Goal: Task Accomplishment & Management: Manage account settings

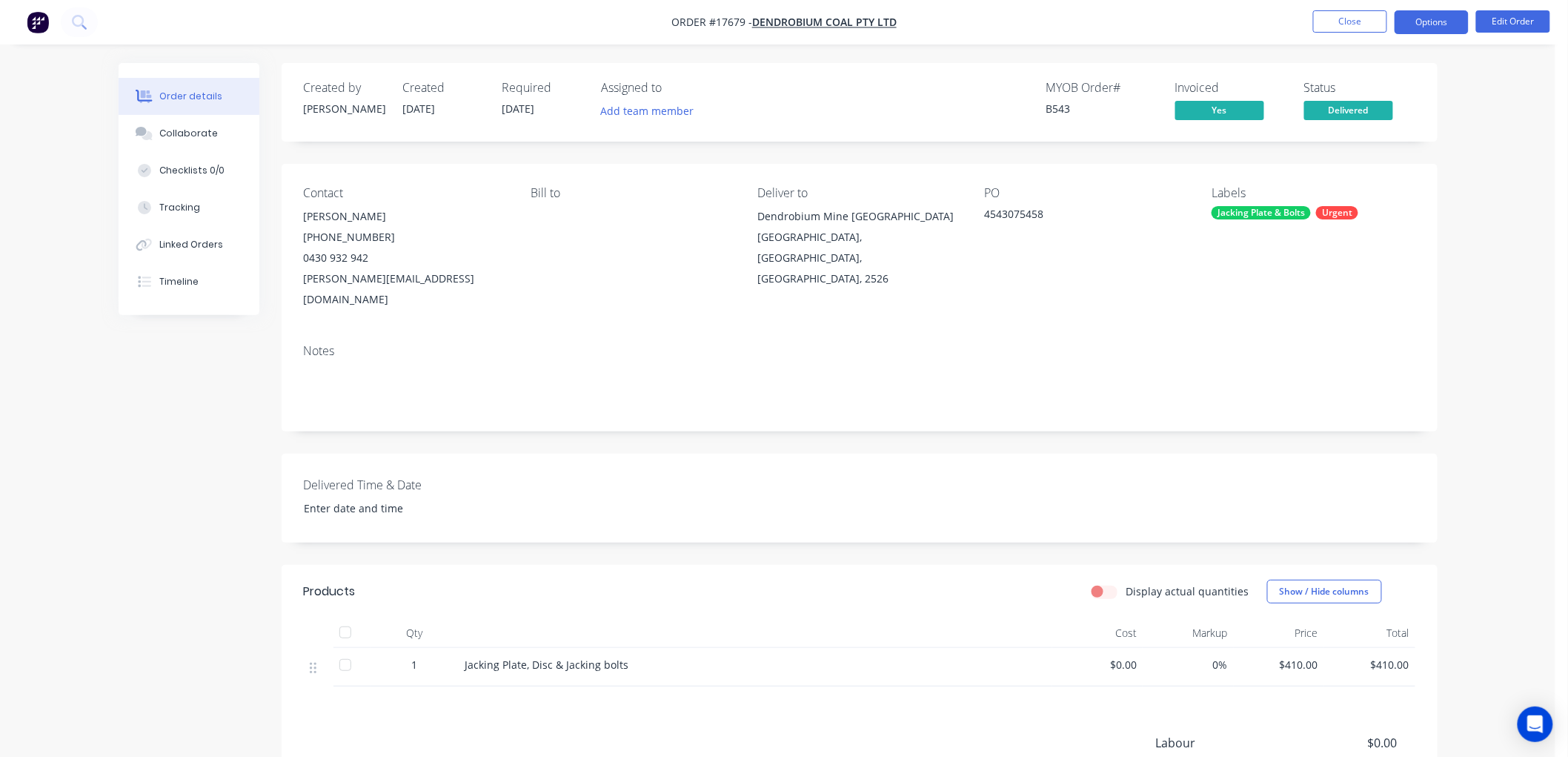
click at [1445, 24] on button "Options" at bounding box center [1431, 23] width 74 height 24
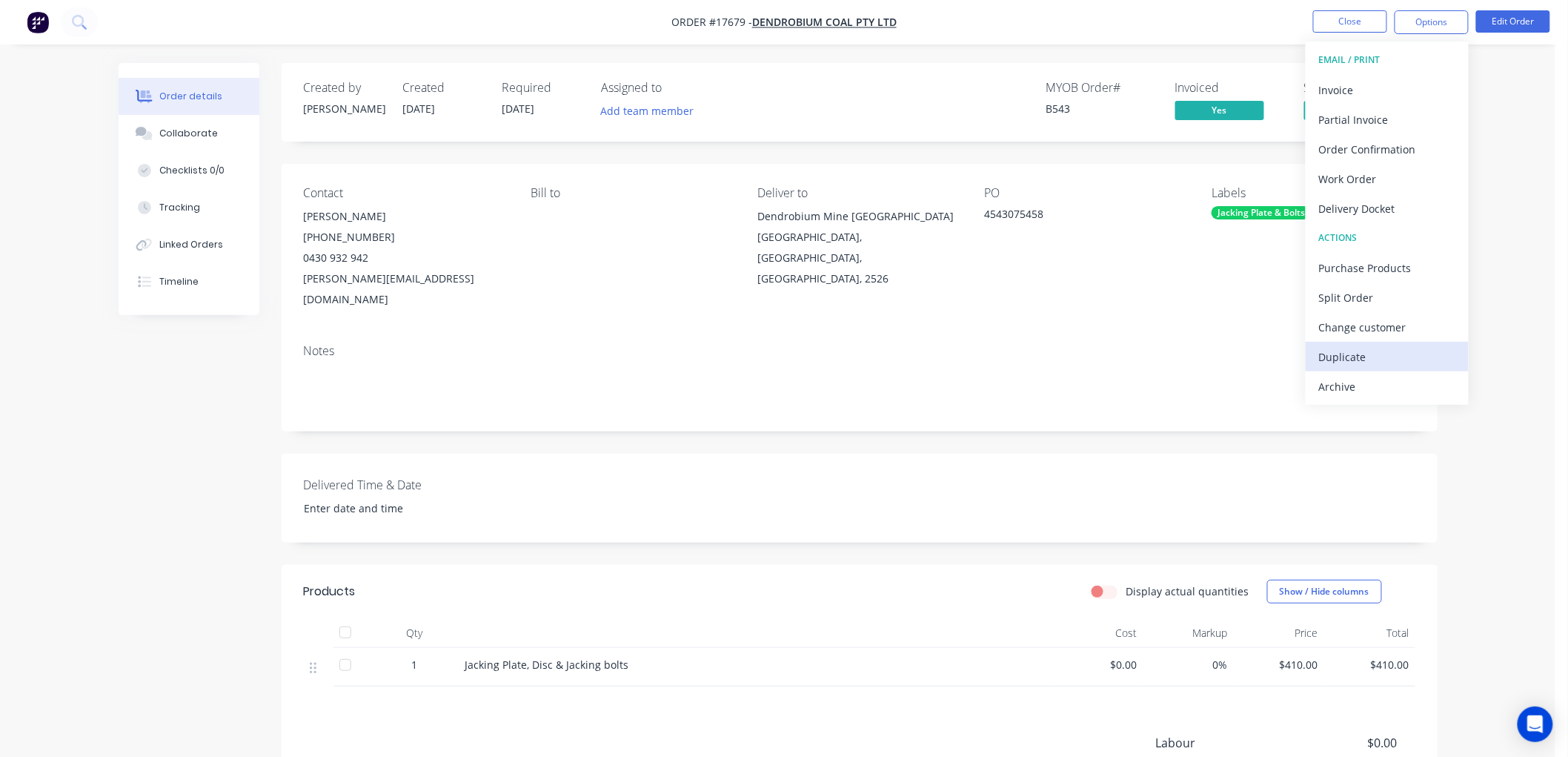
click at [1347, 356] on div "Duplicate" at bounding box center [1387, 357] width 136 height 22
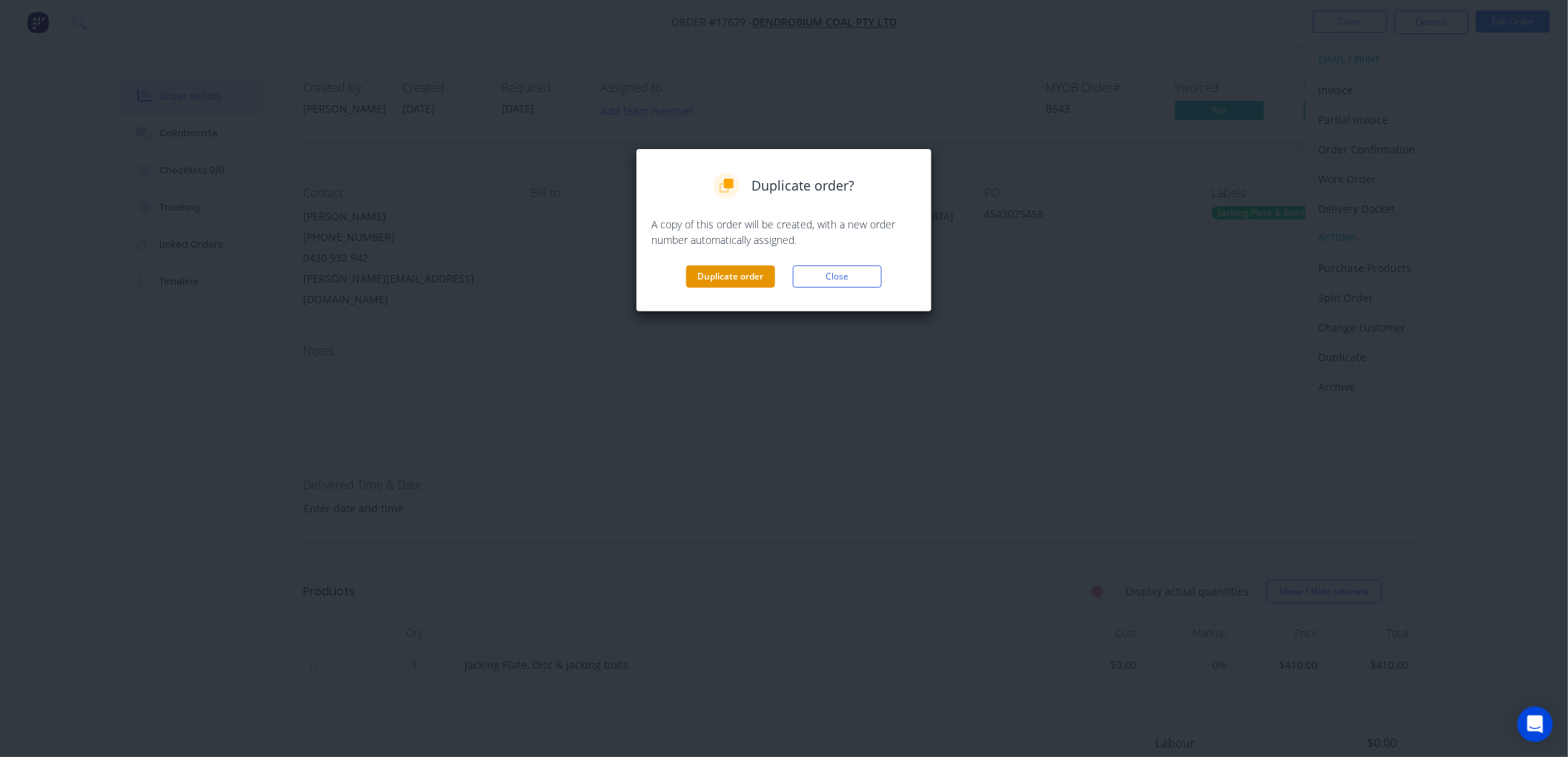
click at [741, 272] on button "Duplicate order" at bounding box center [731, 277] width 89 height 23
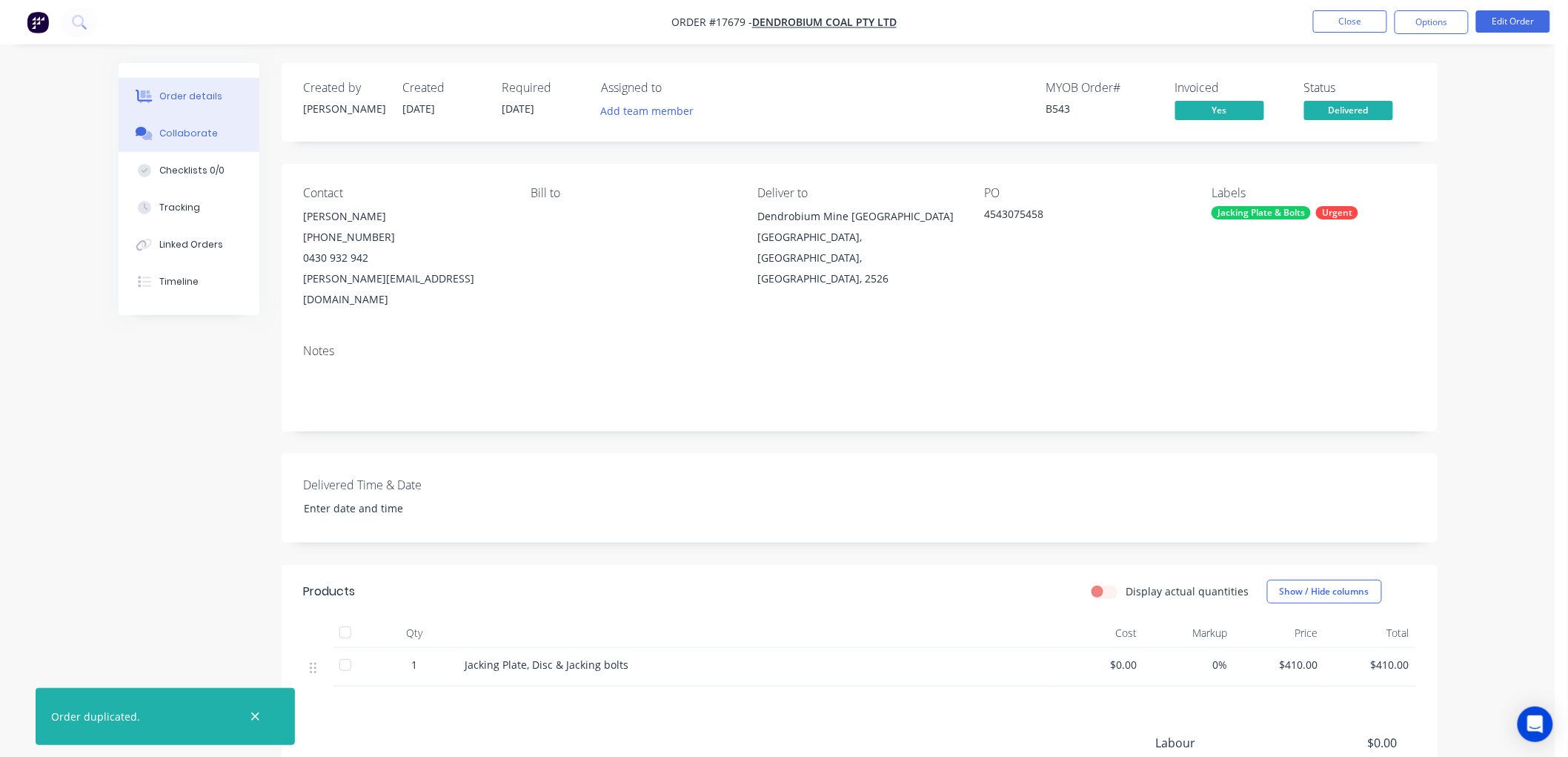
click at [196, 121] on button "Collaborate" at bounding box center [189, 133] width 141 height 37
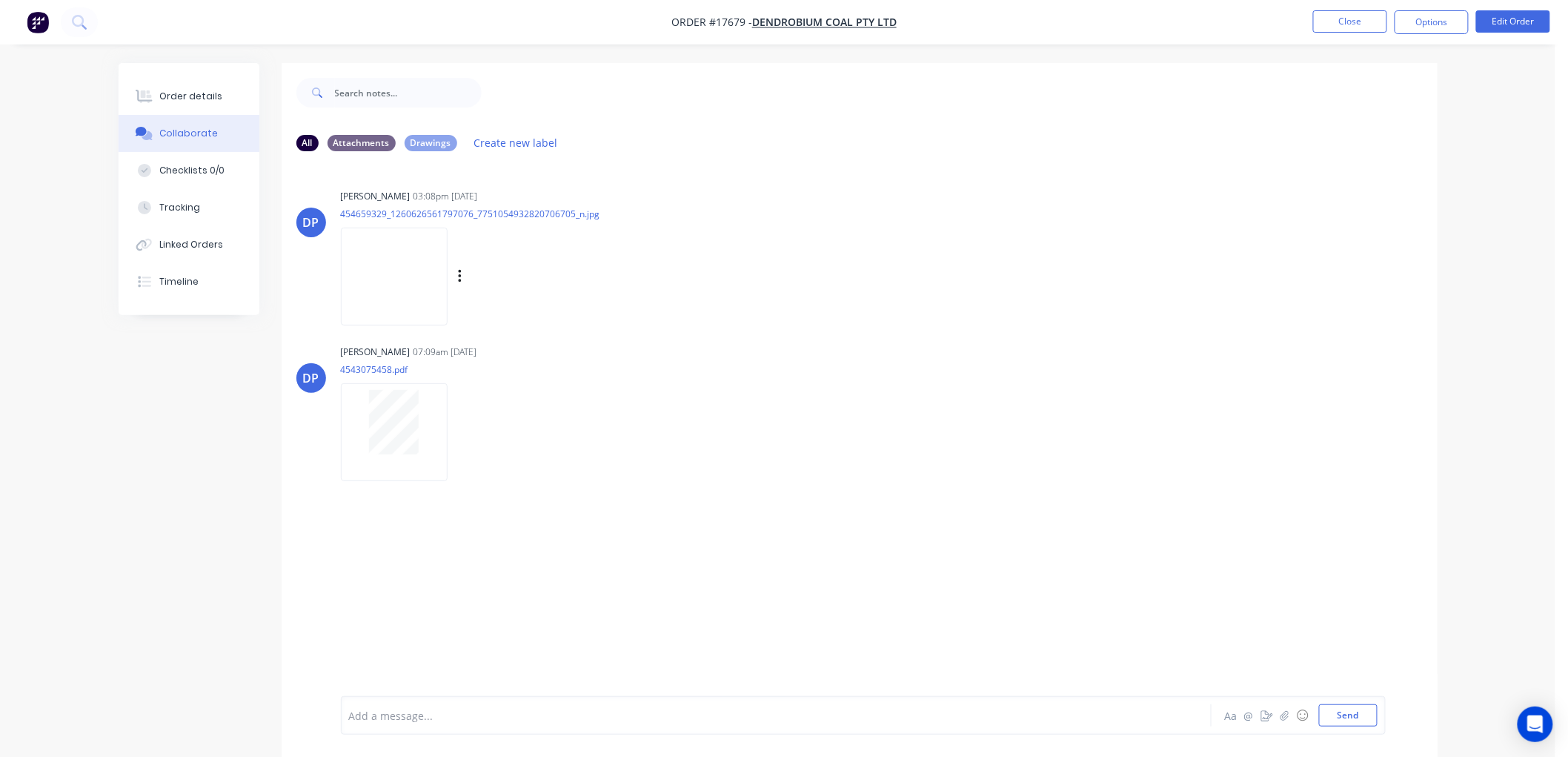
click at [405, 253] on img at bounding box center [394, 275] width 107 height 97
click at [182, 86] on button "Order details" at bounding box center [189, 96] width 141 height 37
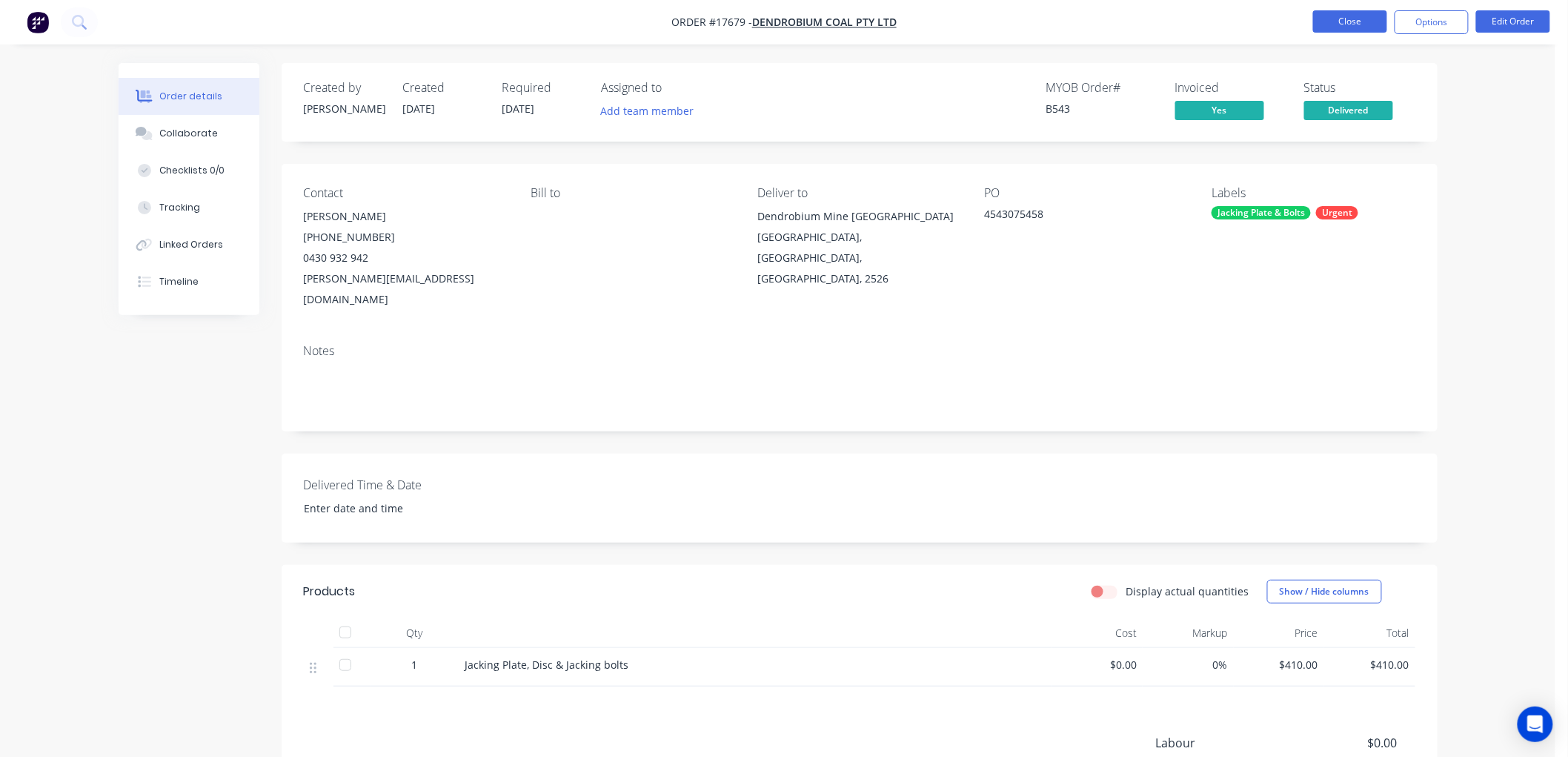
click at [1346, 23] on button "Close" at bounding box center [1350, 22] width 74 height 23
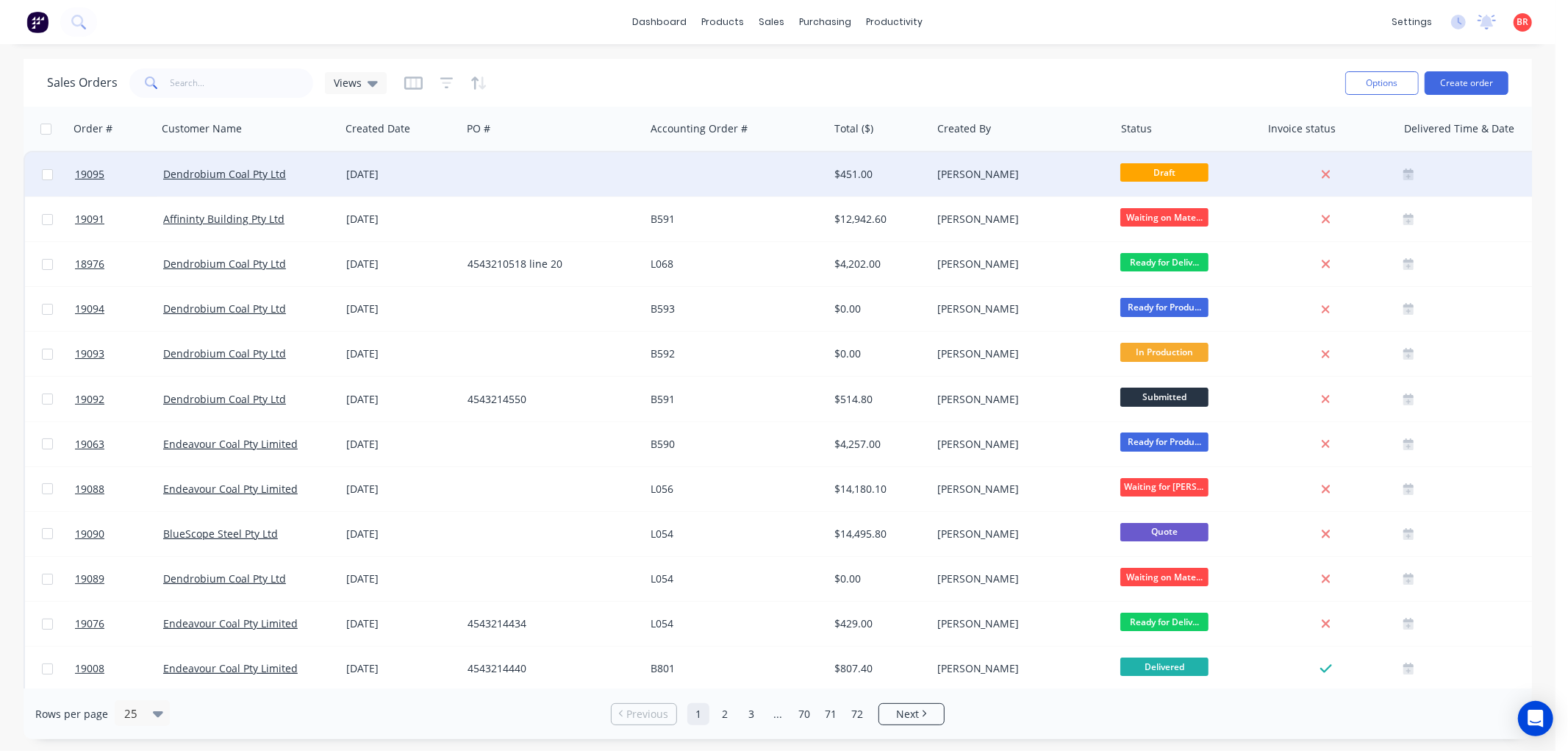
click at [417, 171] on div "[DATE]" at bounding box center [401, 175] width 110 height 15
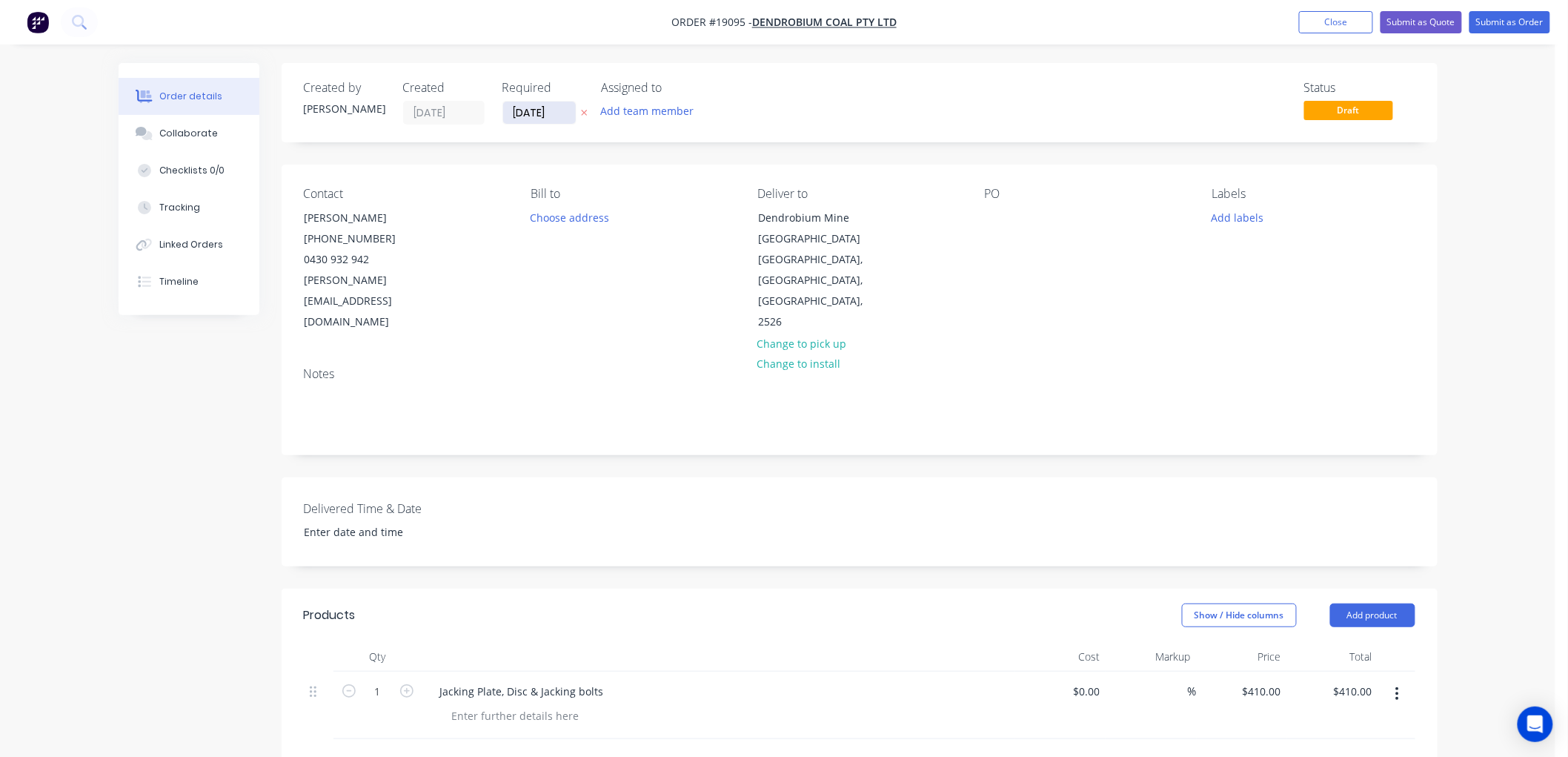
click at [542, 114] on input "[DATE]" at bounding box center [539, 113] width 73 height 23
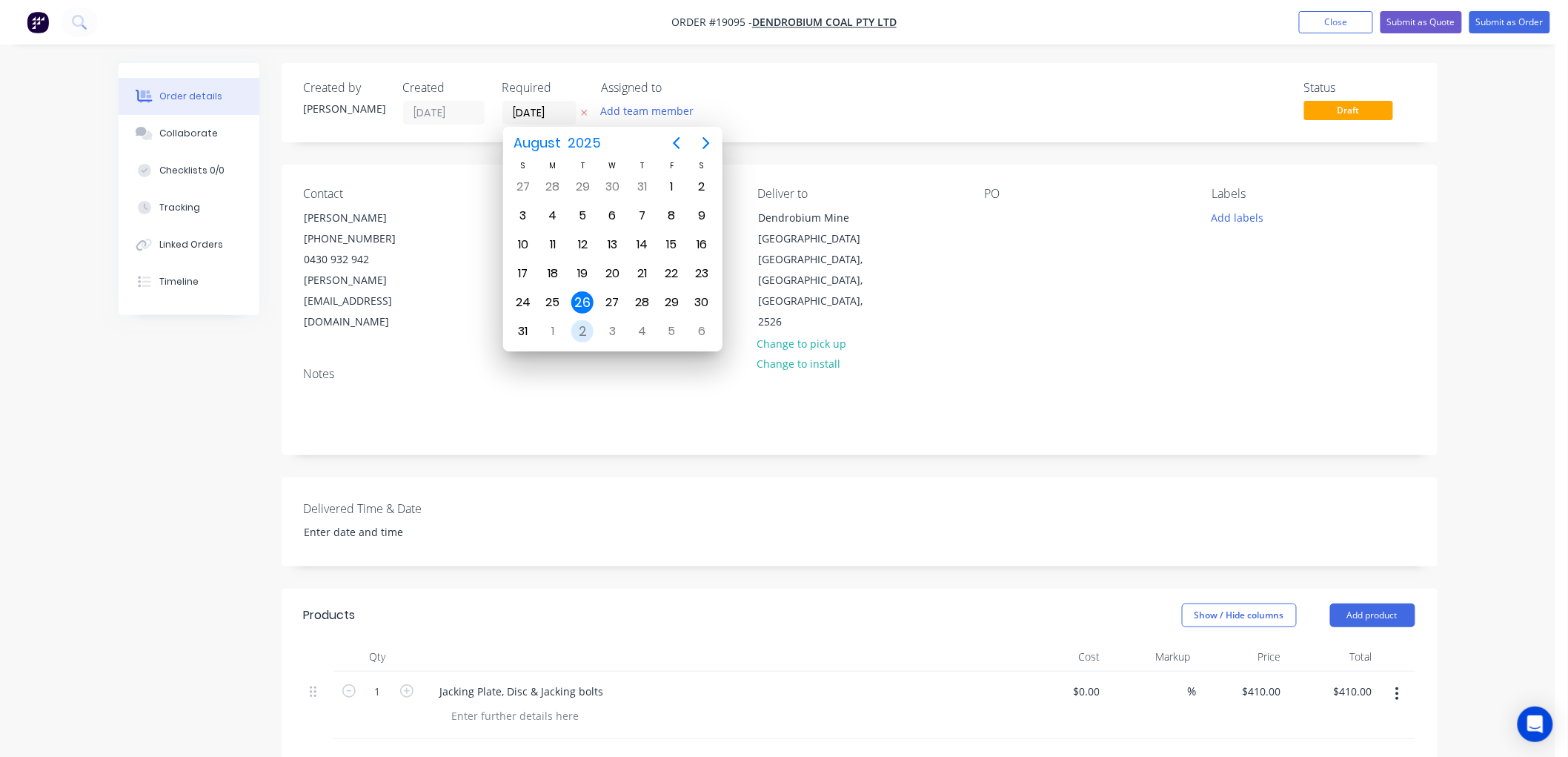
click at [580, 321] on div "2" at bounding box center [582, 331] width 23 height 23
type input "02/09/25"
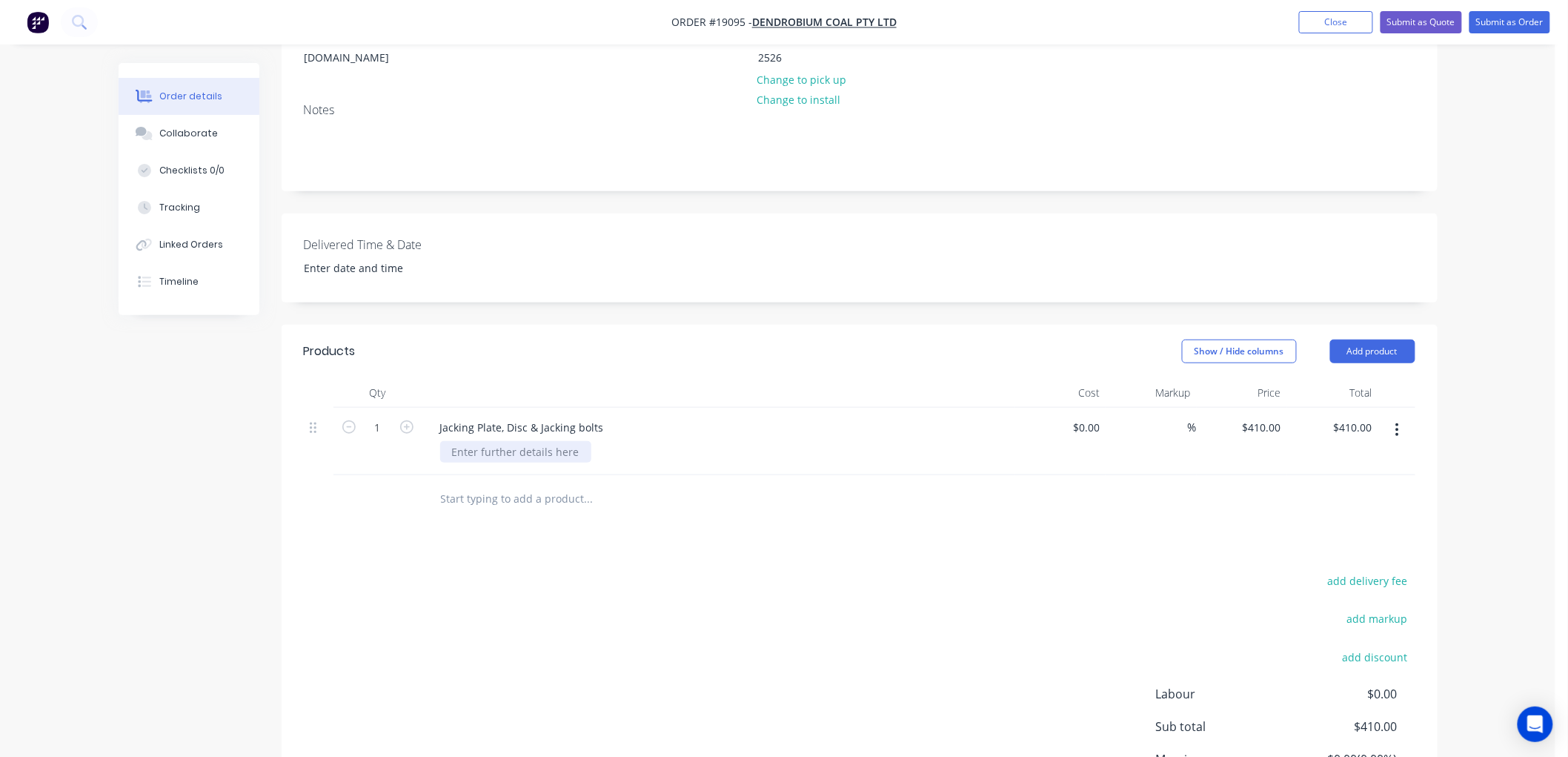
scroll to position [329, 0]
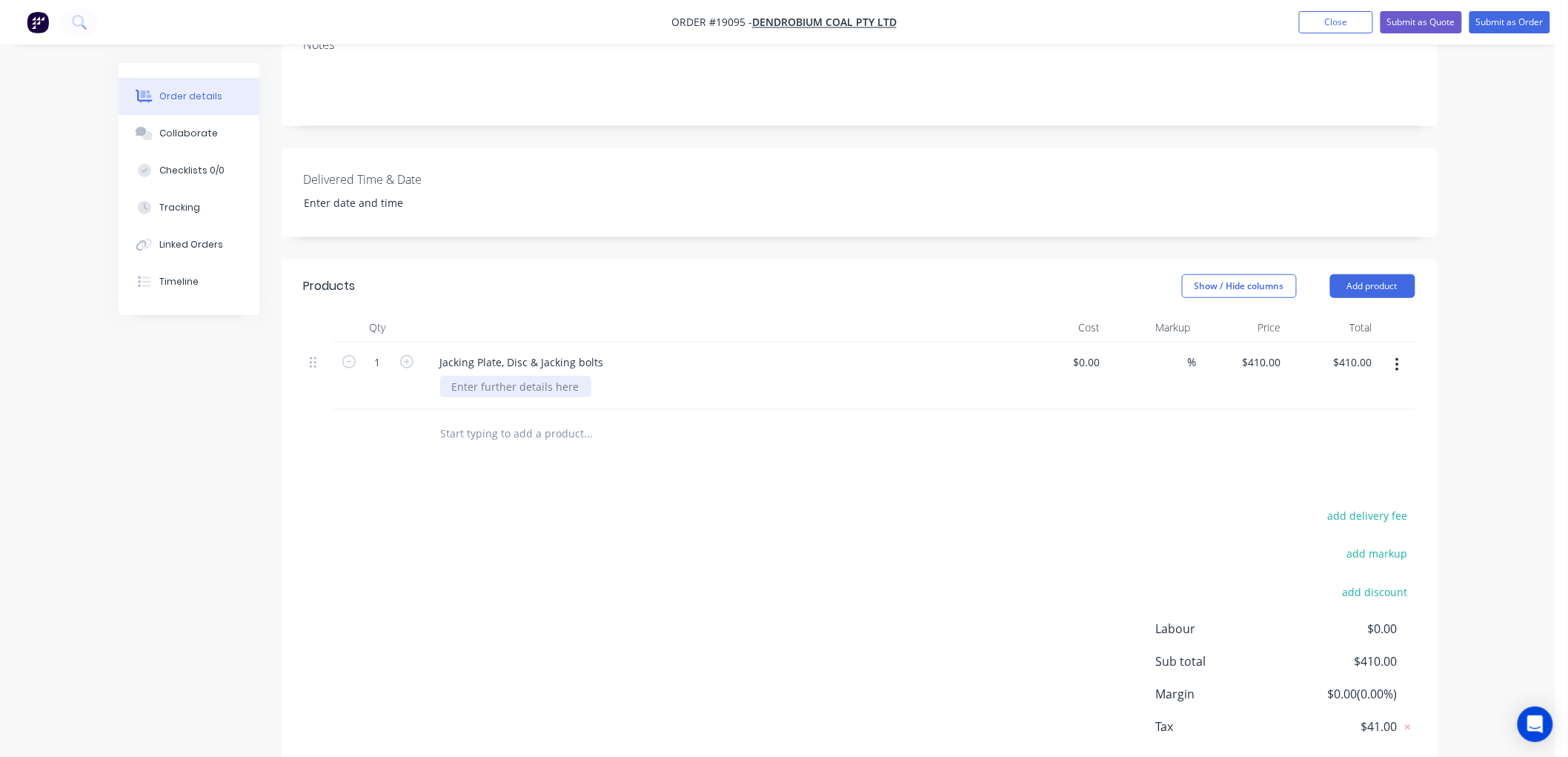
click at [500, 375] on div at bounding box center [515, 386] width 151 height 22
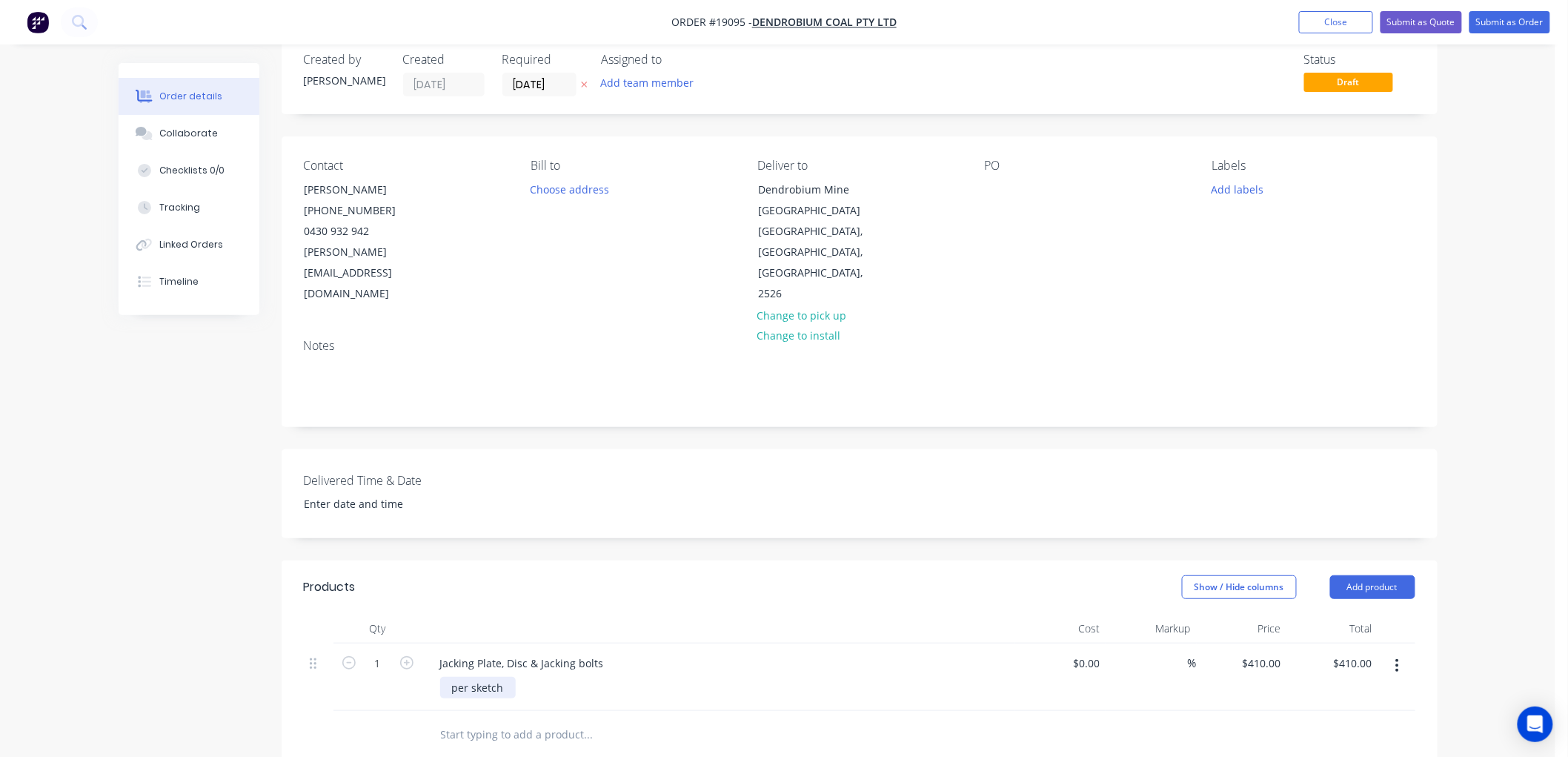
scroll to position [0, 0]
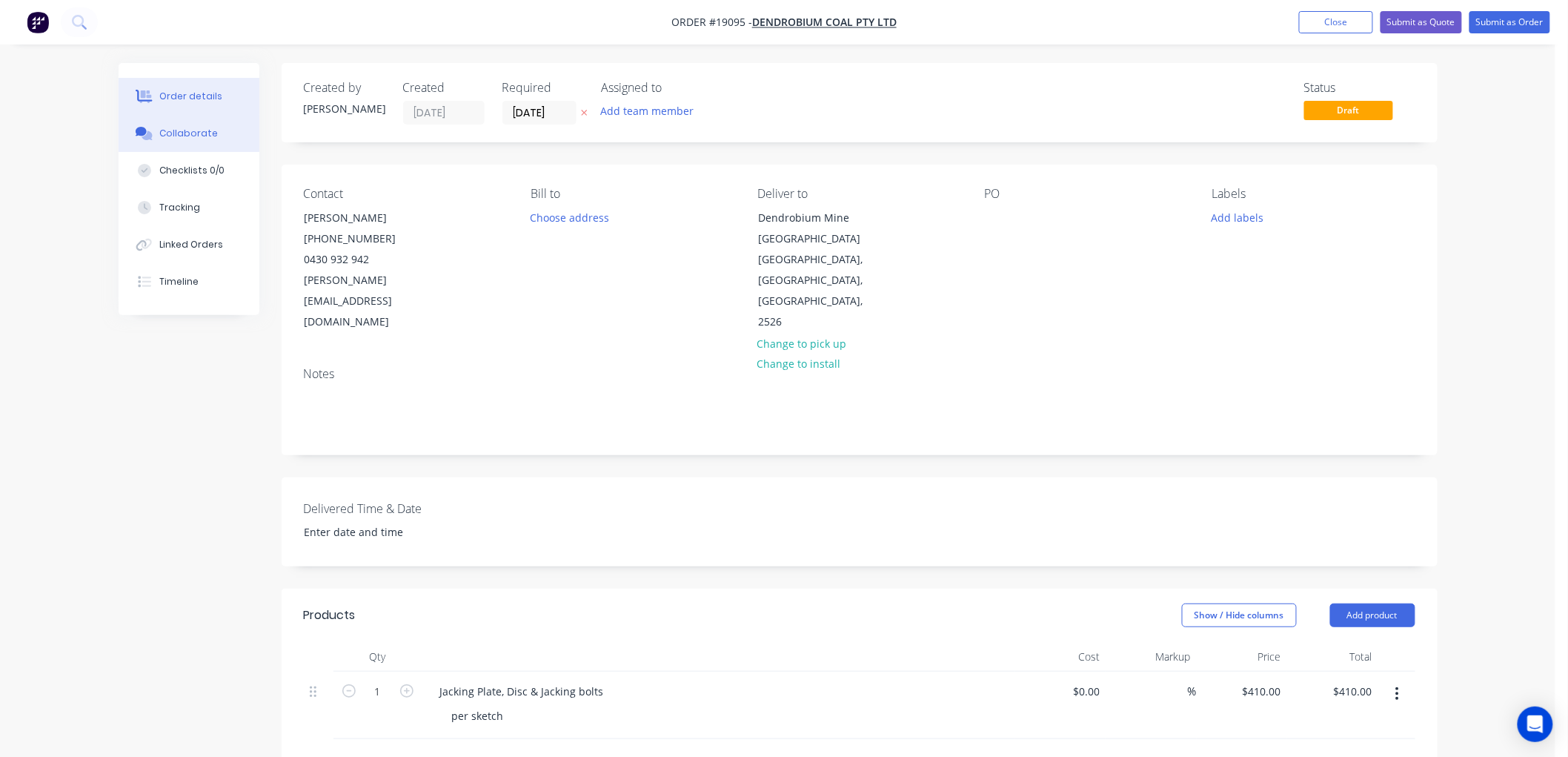
click at [190, 135] on div "Collaborate" at bounding box center [189, 133] width 59 height 14
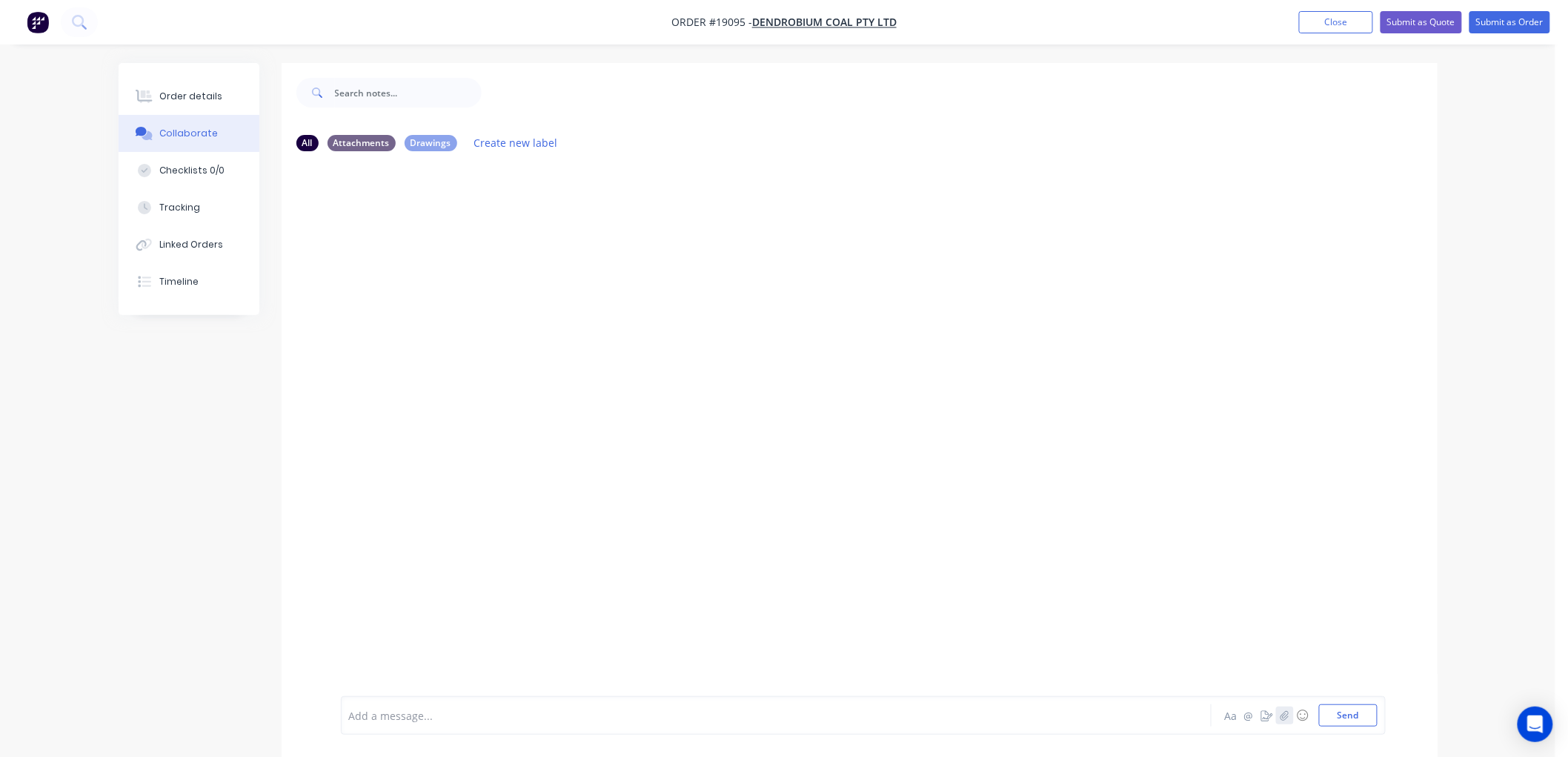
click at [1283, 717] on icon "button" at bounding box center [1284, 715] width 9 height 11
click at [1335, 712] on button "Send" at bounding box center [1348, 716] width 59 height 23
click at [180, 102] on div "Order details" at bounding box center [191, 96] width 63 height 14
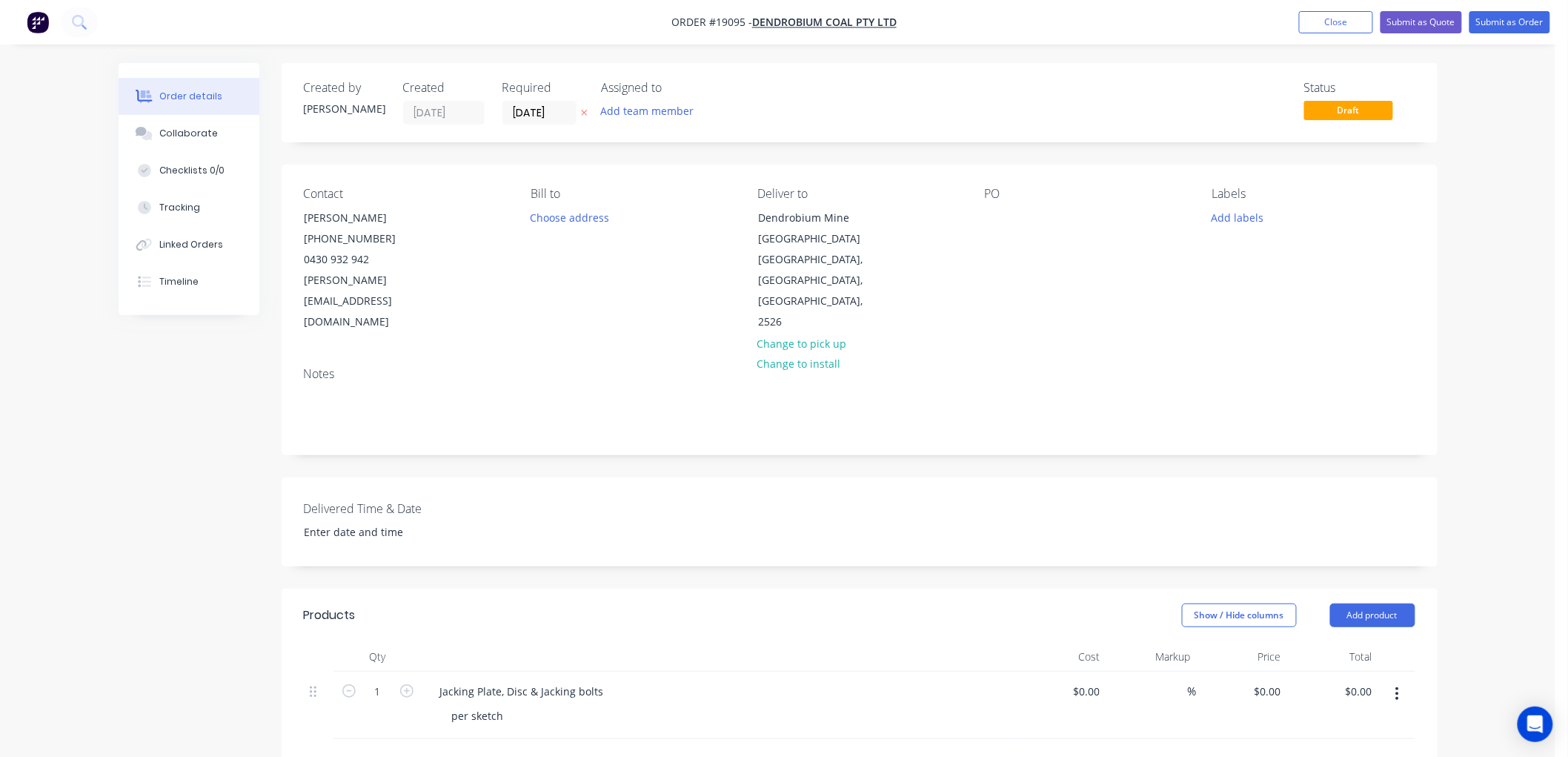
type input "$410.00"
click at [1401, 20] on button "Submit as Quote" at bounding box center [1421, 23] width 81 height 23
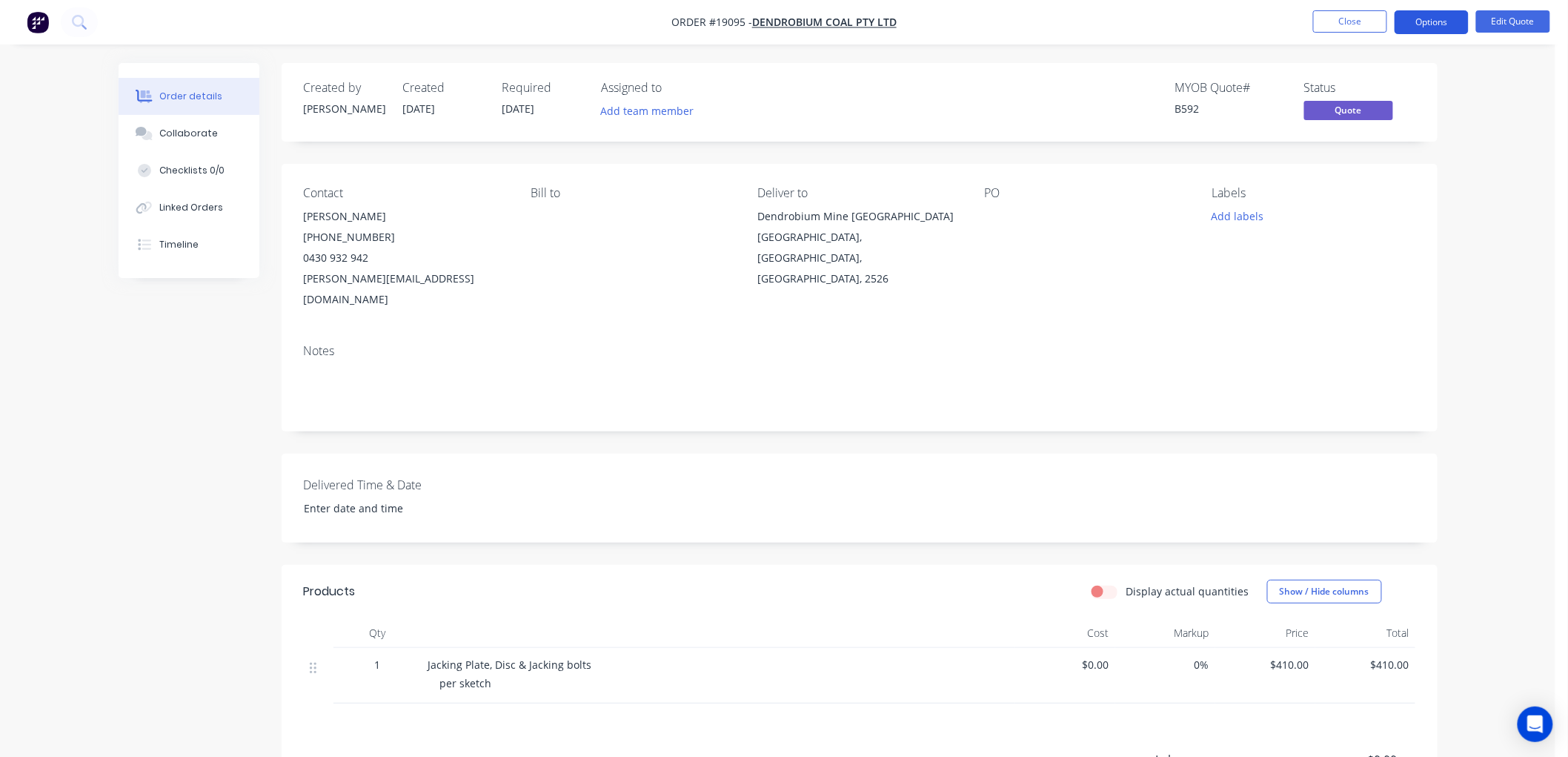
click at [1424, 24] on button "Options" at bounding box center [1431, 23] width 74 height 24
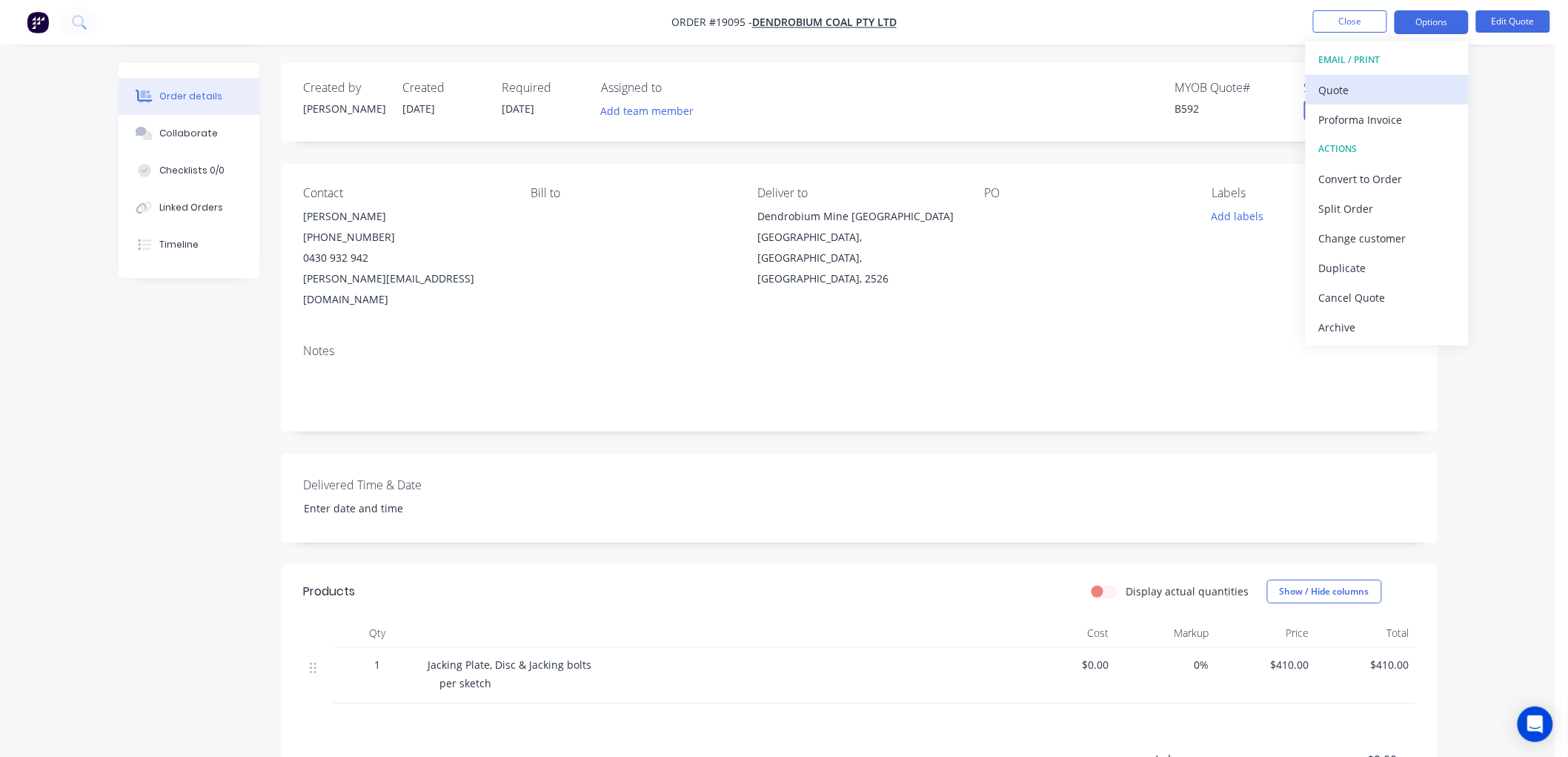
click at [1356, 91] on div "Quote" at bounding box center [1387, 90] width 136 height 22
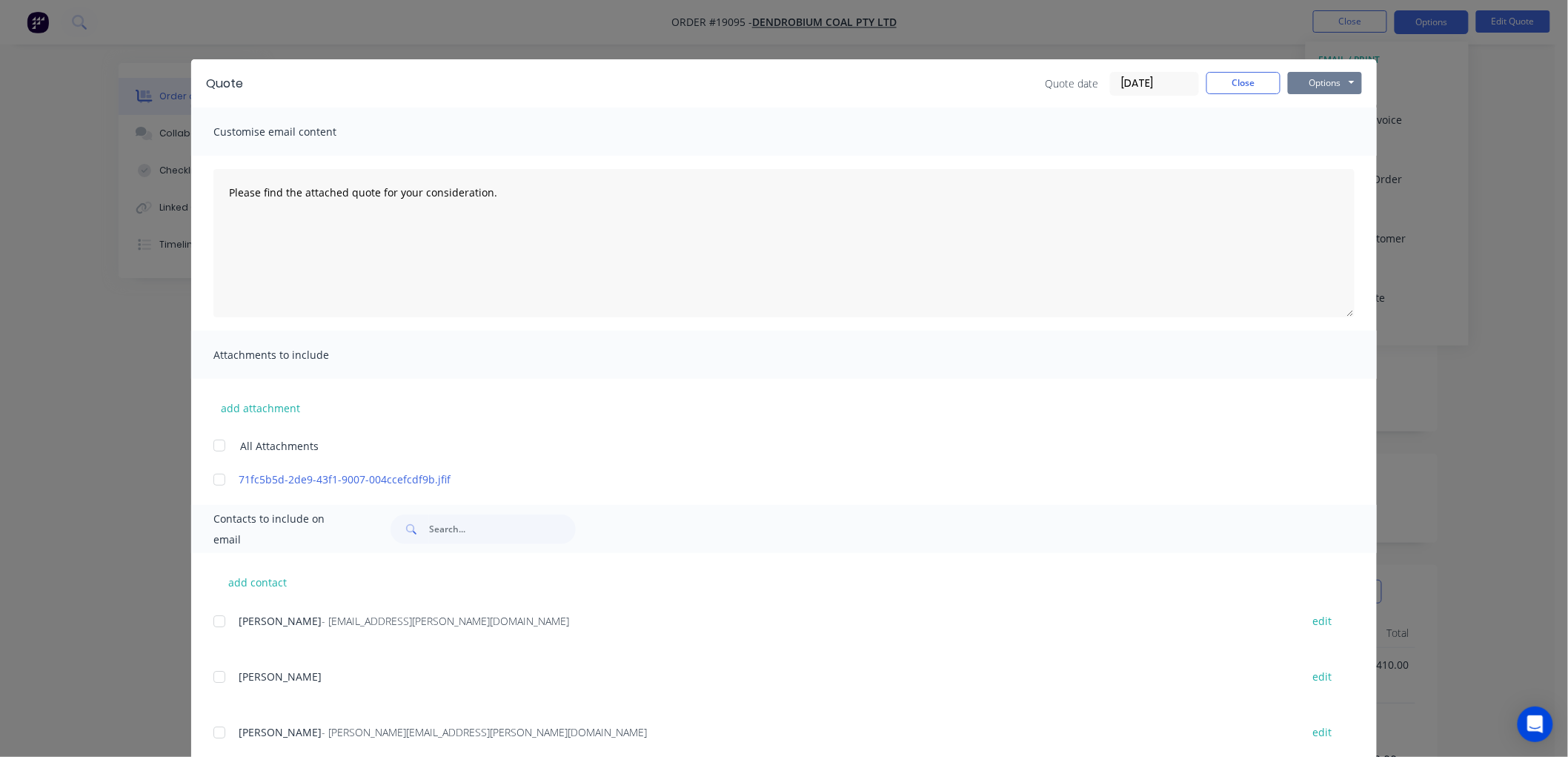
click at [1331, 84] on button "Options" at bounding box center [1325, 84] width 74 height 23
click at [213, 478] on div at bounding box center [219, 479] width 29 height 29
click at [1330, 81] on button "Options" at bounding box center [1325, 84] width 74 height 23
click at [1317, 137] on button "Print" at bounding box center [1336, 134] width 95 height 24
click at [1241, 90] on button "Close" at bounding box center [1243, 84] width 74 height 23
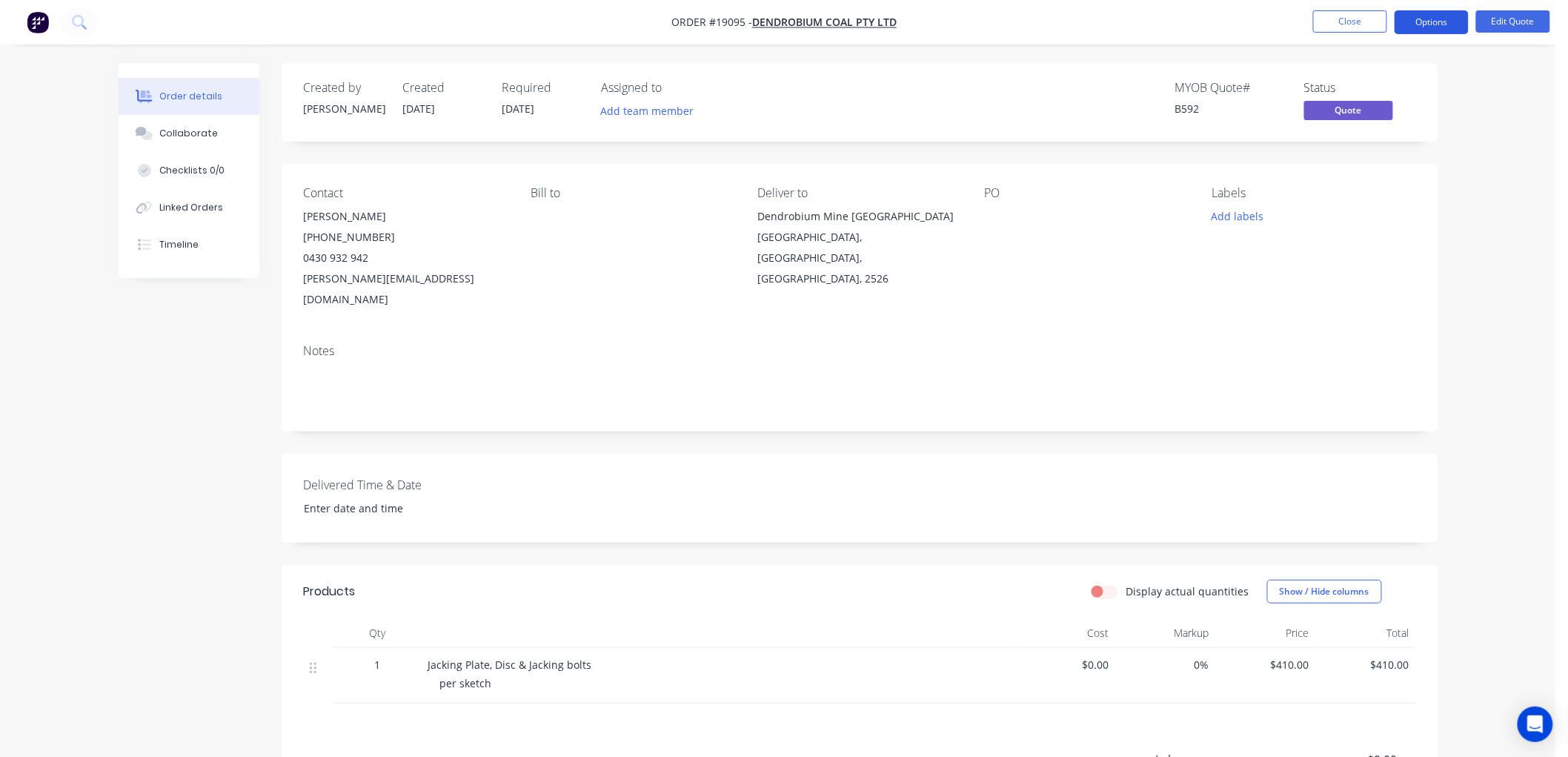
click at [1430, 19] on button "Options" at bounding box center [1431, 23] width 74 height 24
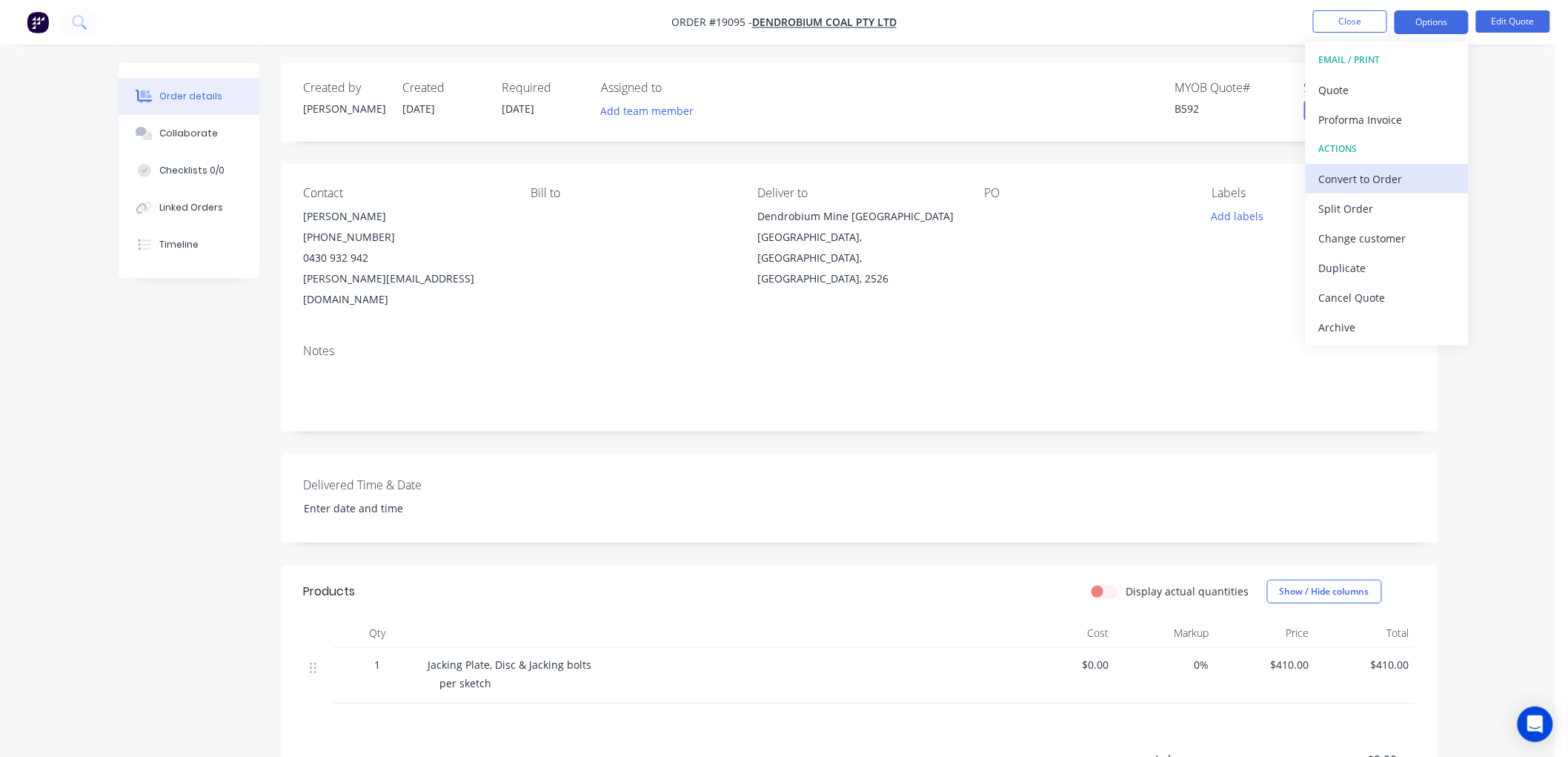
click at [1354, 186] on div "Convert to Order" at bounding box center [1387, 179] width 136 height 22
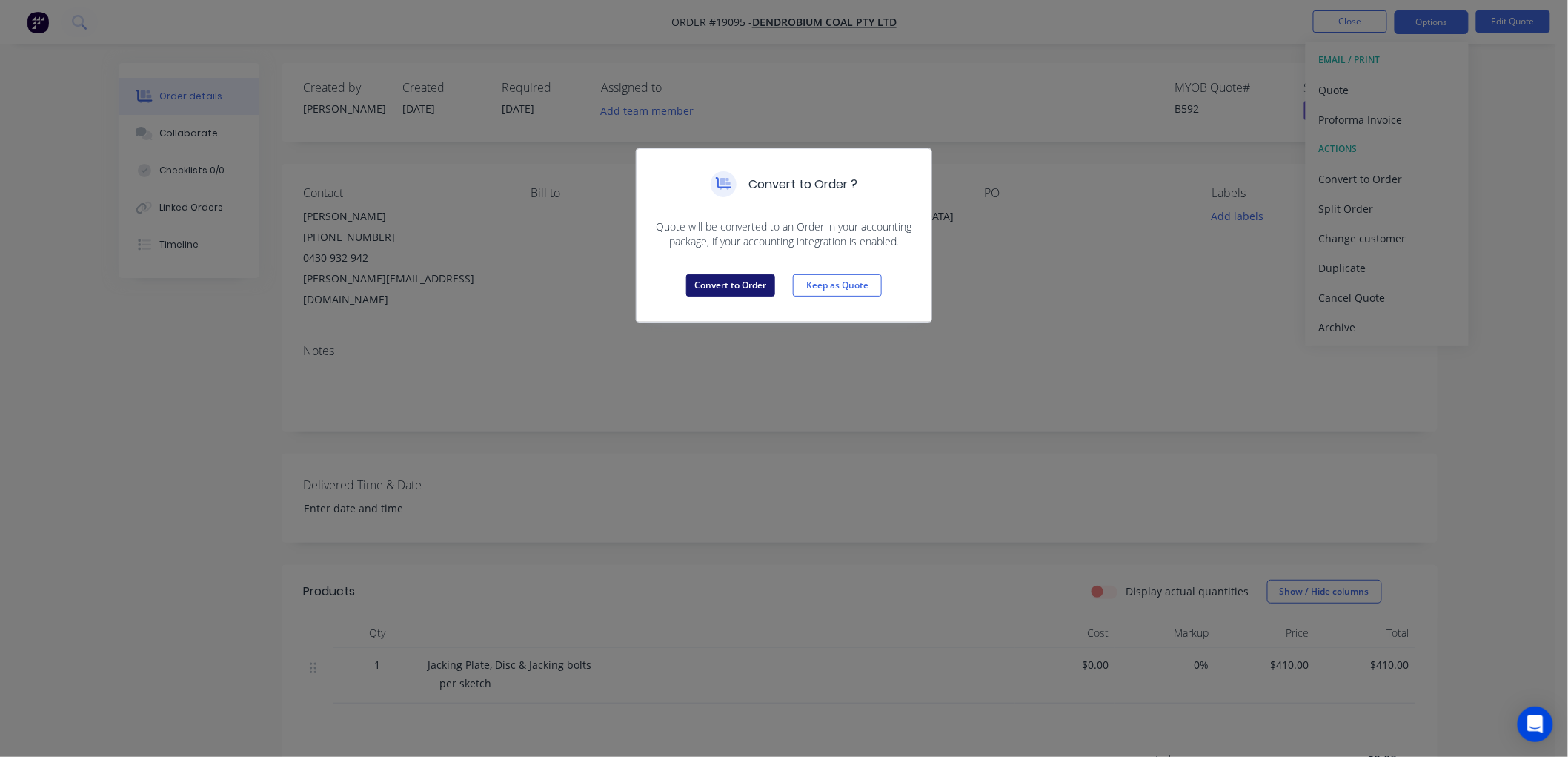
click at [724, 280] on button "Convert to Order" at bounding box center [731, 285] width 89 height 23
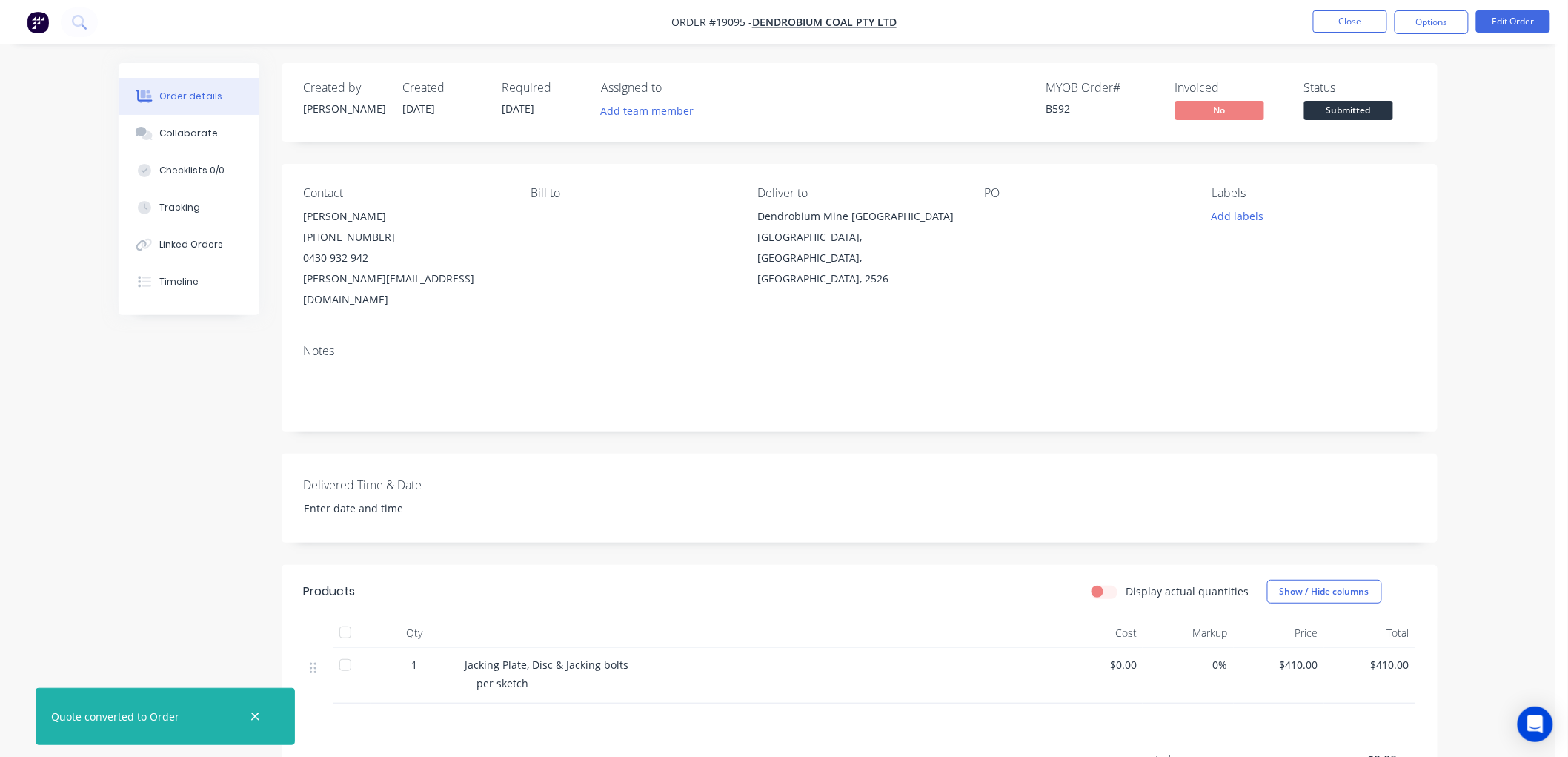
click at [1329, 117] on span "Submitted" at bounding box center [1348, 110] width 89 height 19
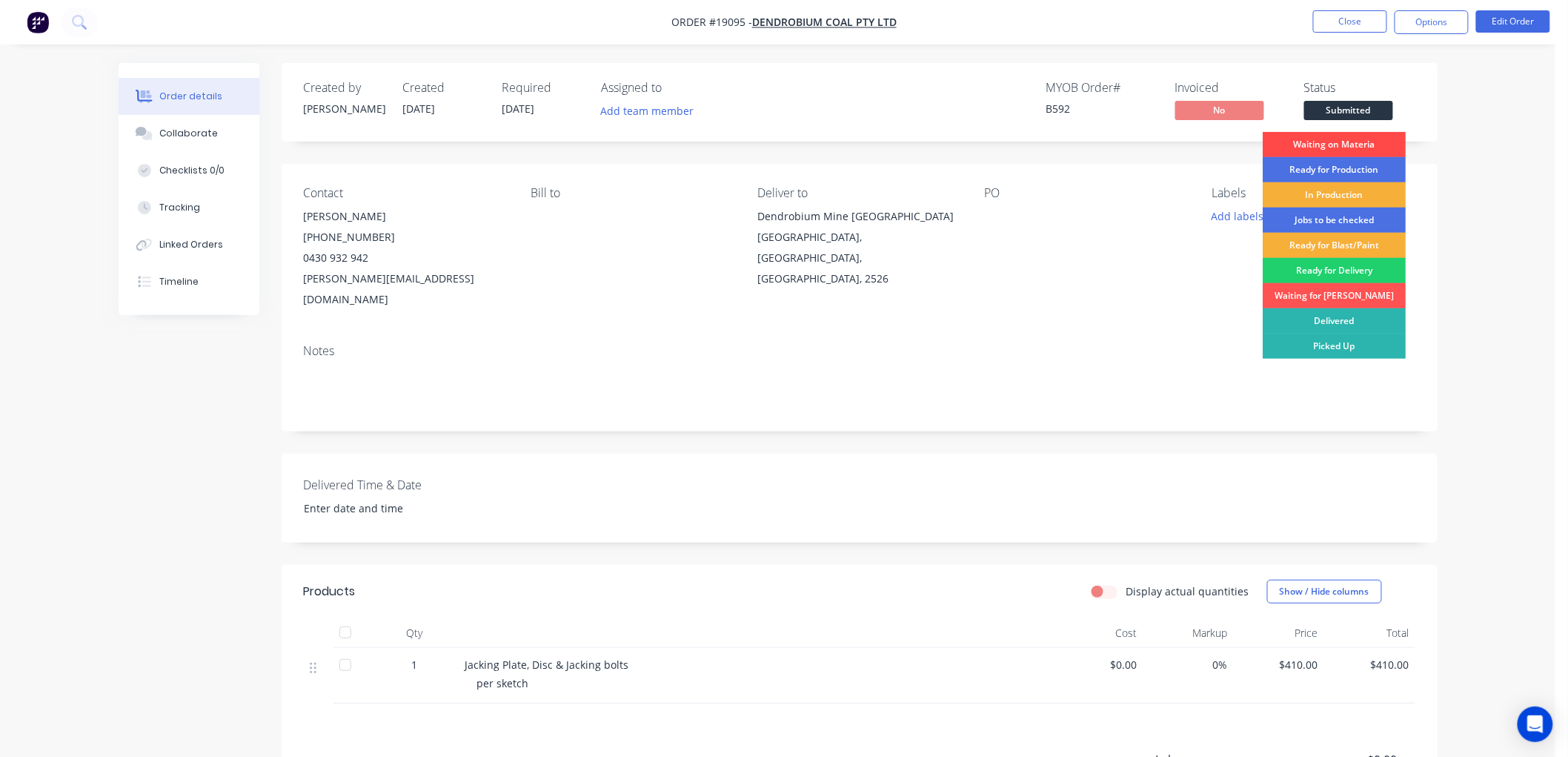
click at [1314, 145] on div "Waiting on Materia" at bounding box center [1334, 144] width 143 height 25
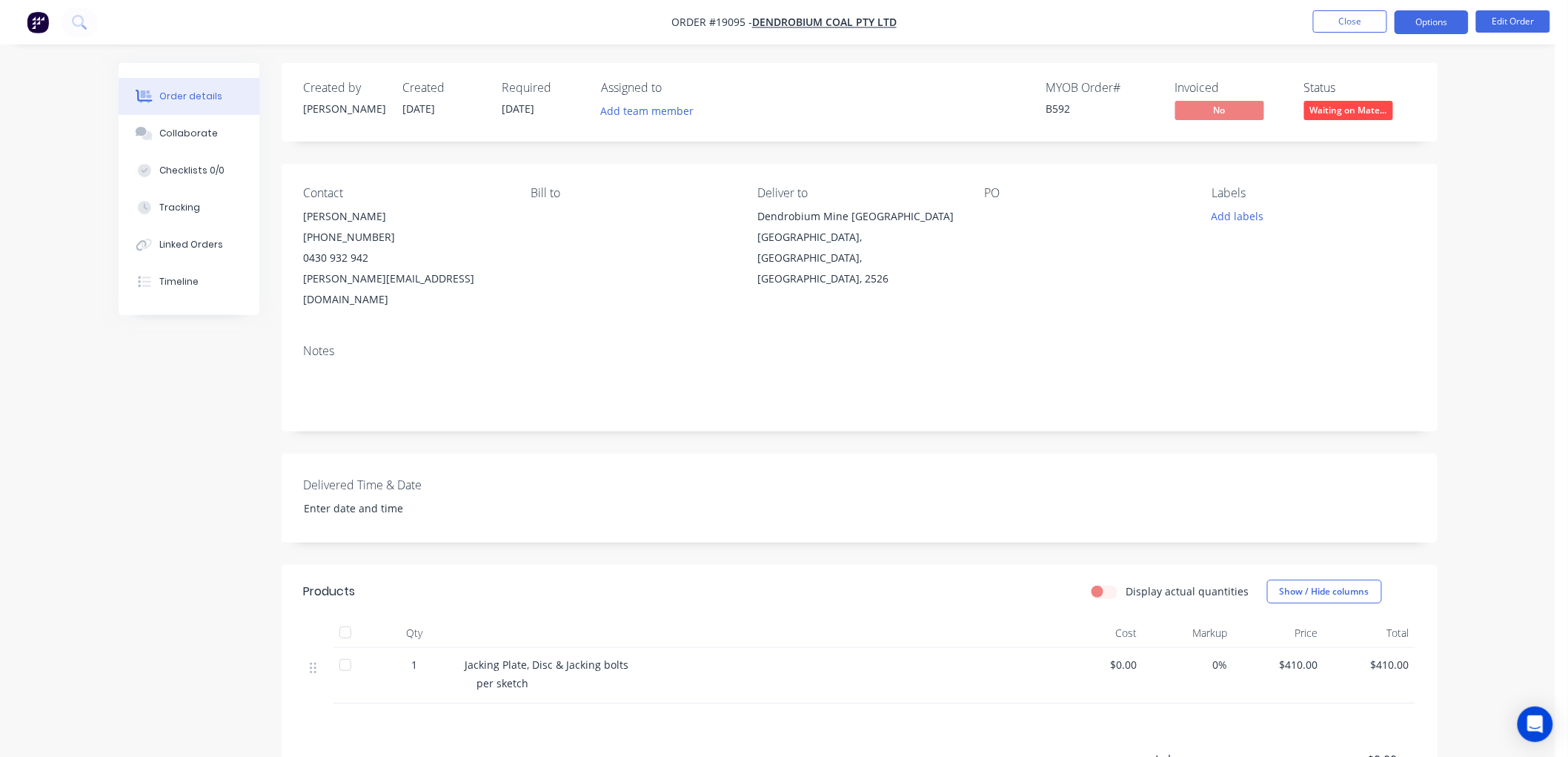
click at [1416, 23] on button "Options" at bounding box center [1431, 23] width 74 height 24
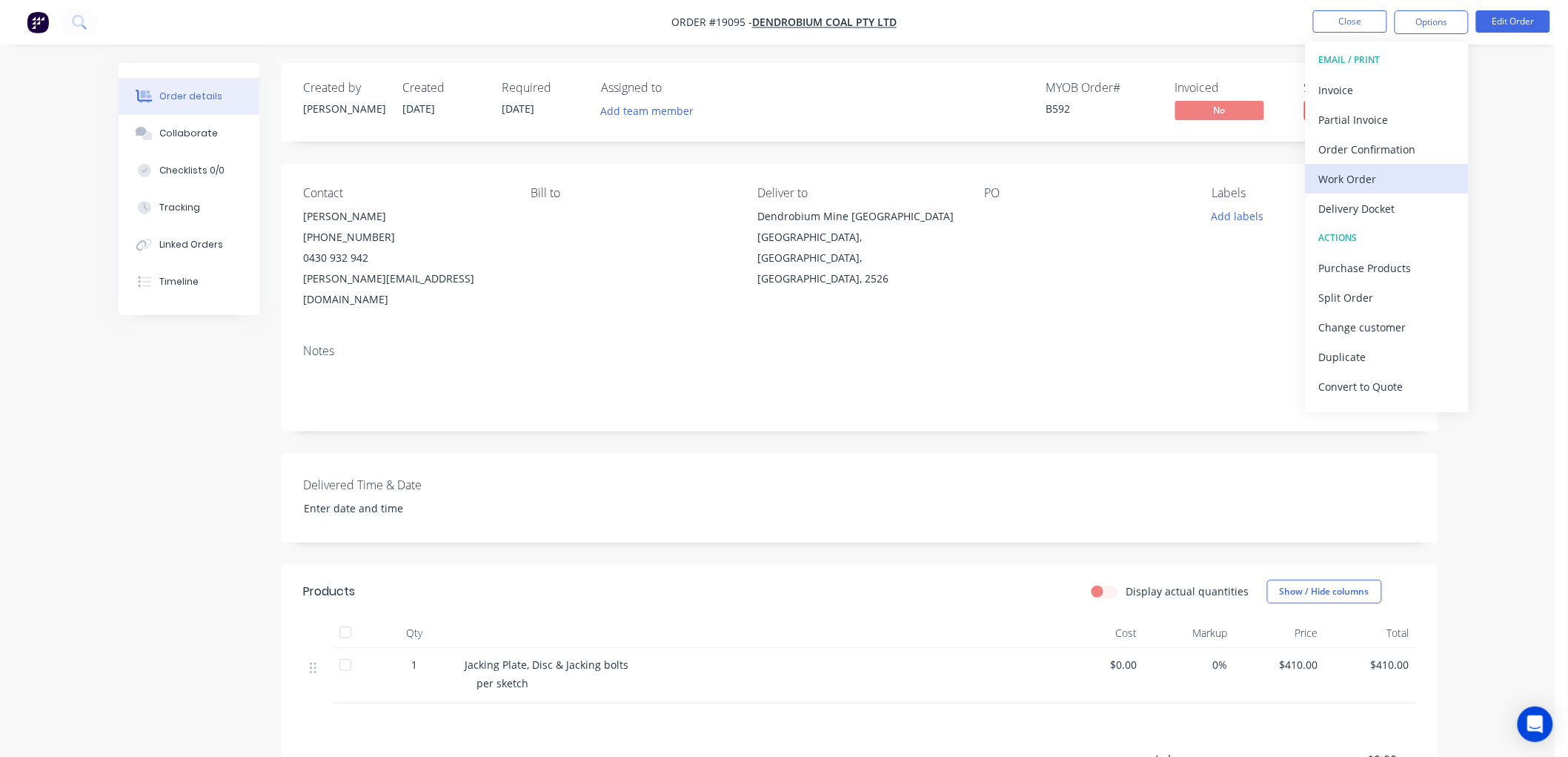
click at [1369, 172] on div "Work Order" at bounding box center [1387, 179] width 136 height 22
click at [1354, 172] on div "Custom" at bounding box center [1387, 179] width 136 height 22
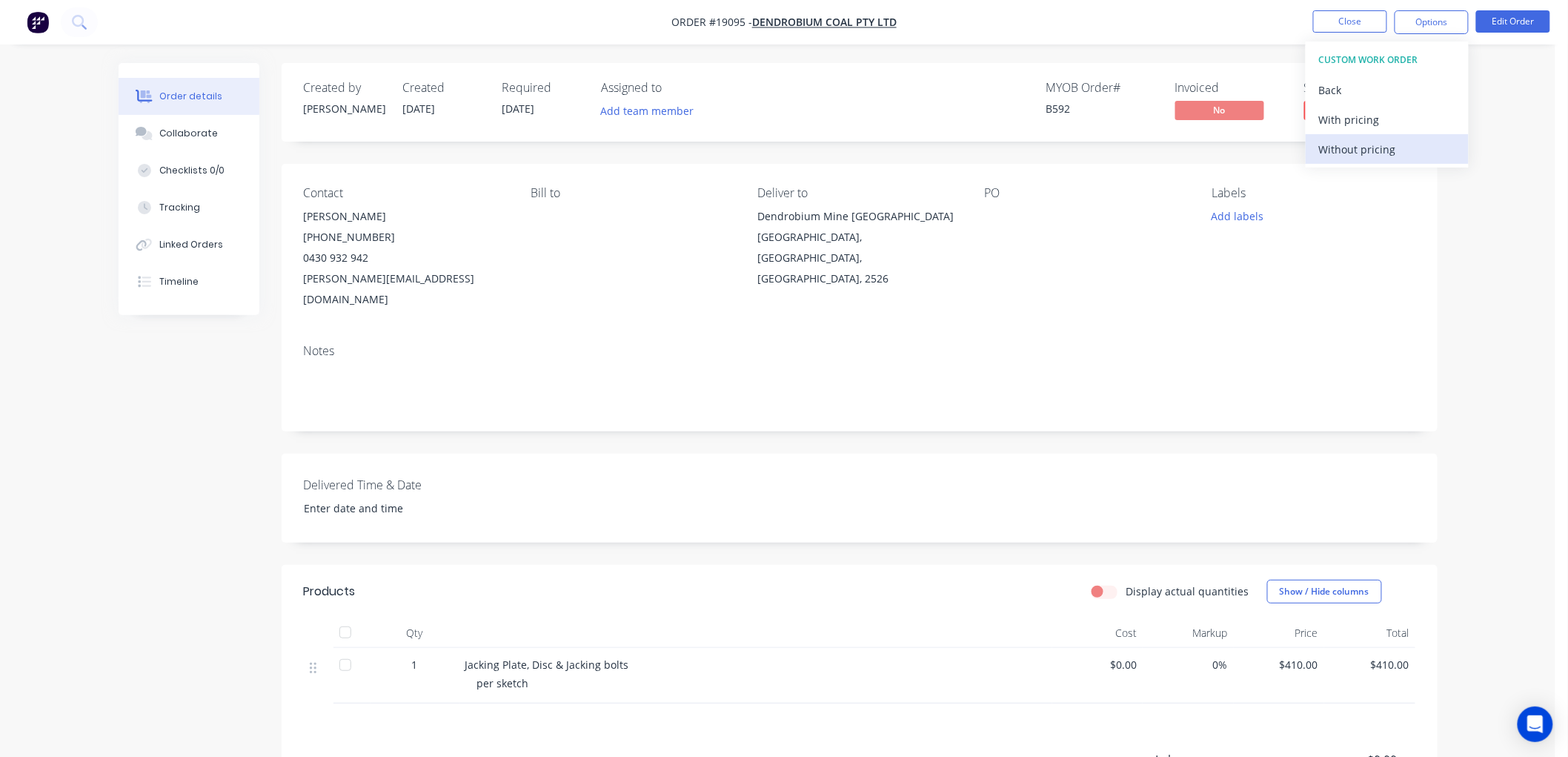
click at [1354, 150] on div "Without pricing" at bounding box center [1387, 149] width 136 height 22
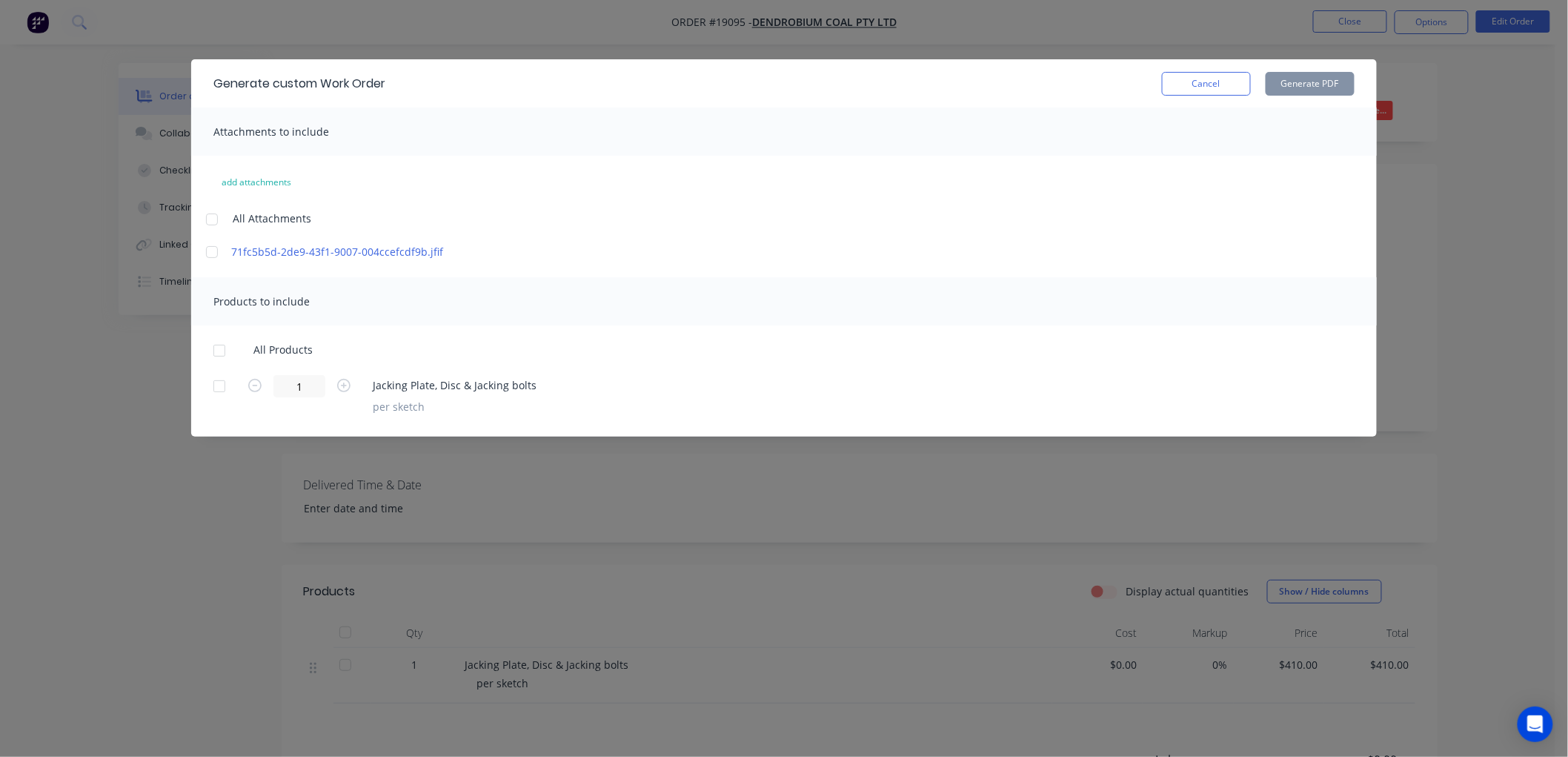
click at [215, 250] on div at bounding box center [211, 251] width 29 height 29
click at [215, 351] on div at bounding box center [219, 350] width 29 height 29
click at [1294, 86] on button "Generate PDF" at bounding box center [1310, 84] width 89 height 24
click at [1223, 82] on button "Cancel" at bounding box center [1206, 84] width 89 height 24
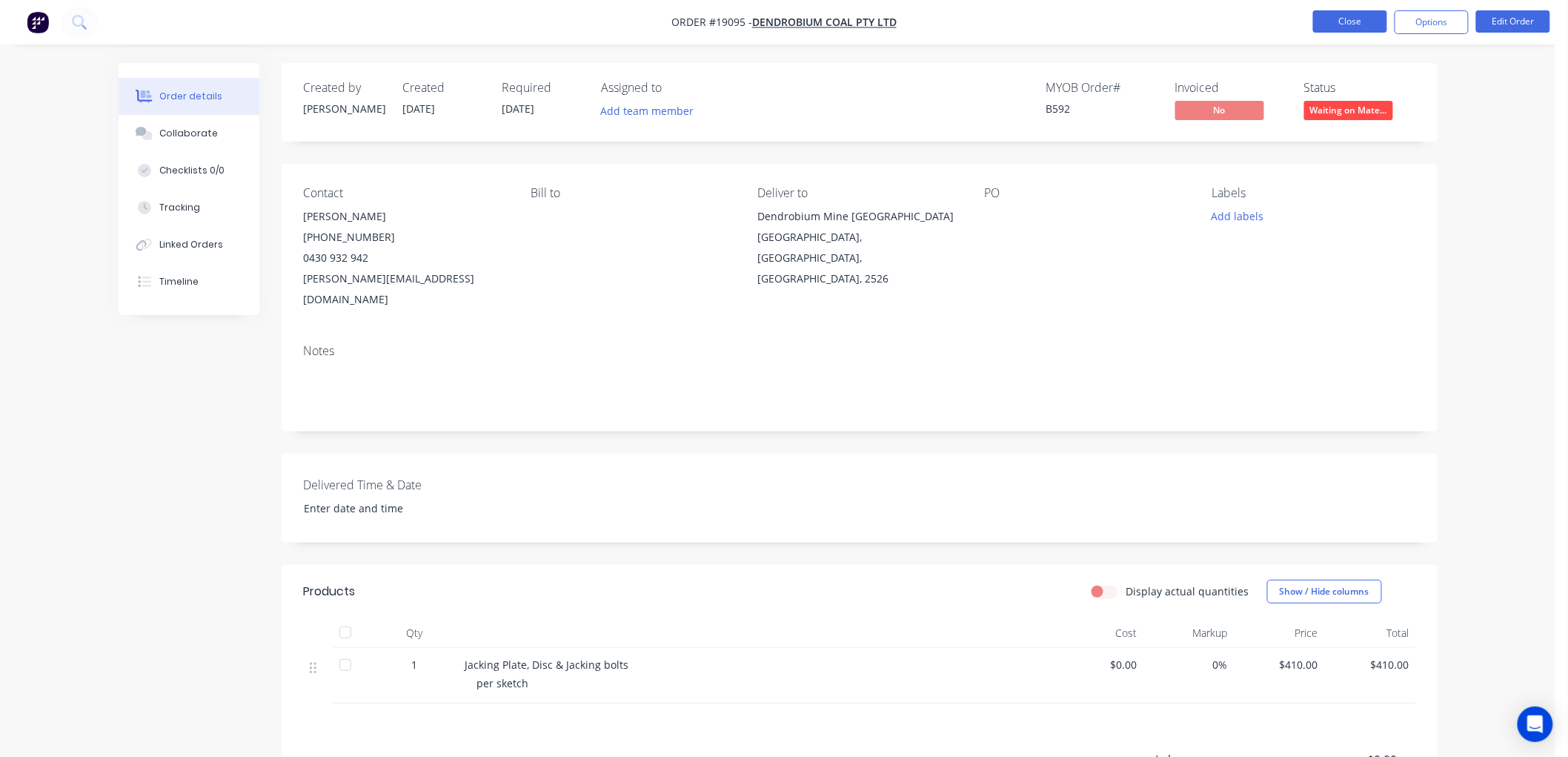
click at [1350, 23] on button "Close" at bounding box center [1350, 22] width 74 height 23
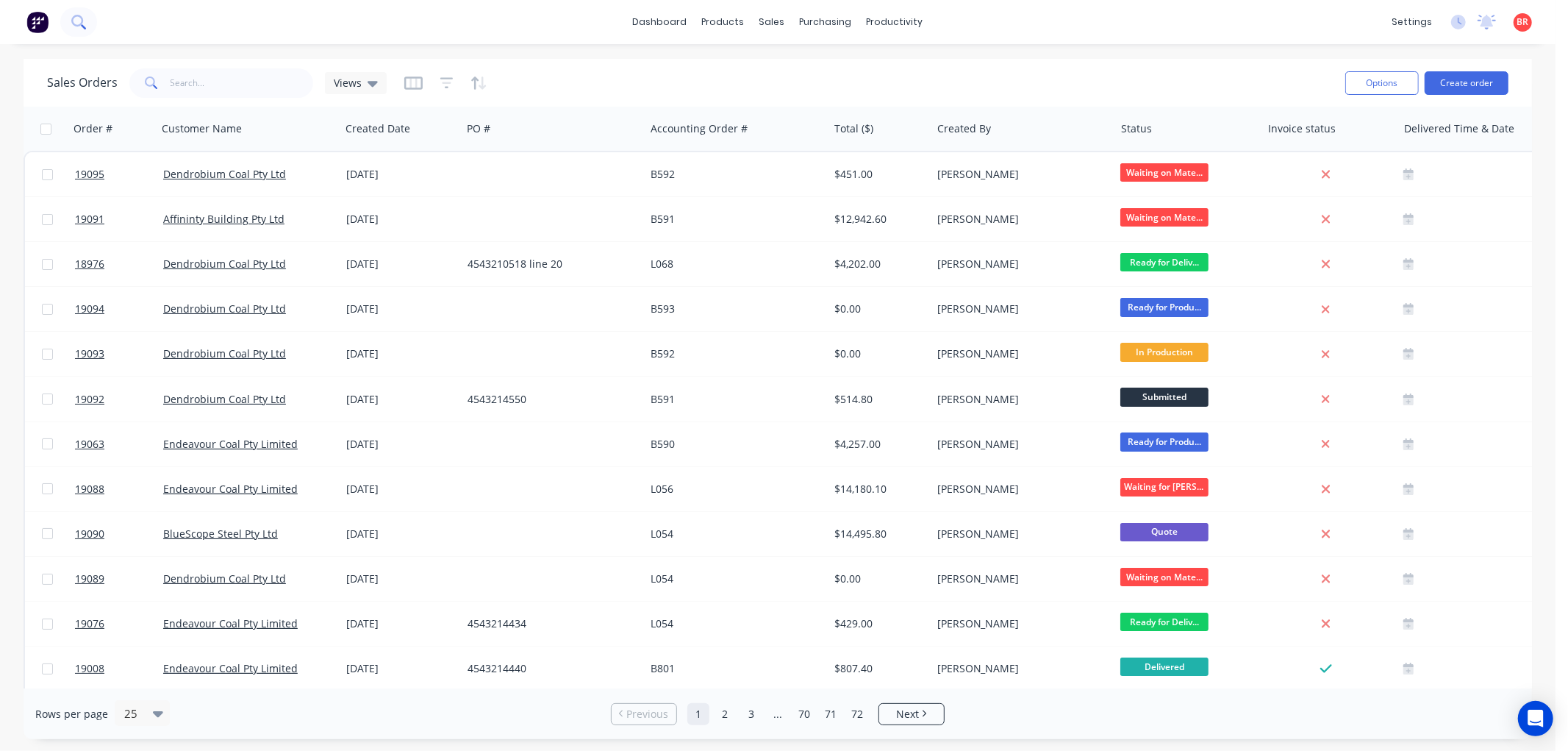
click at [72, 24] on icon at bounding box center [78, 22] width 14 height 14
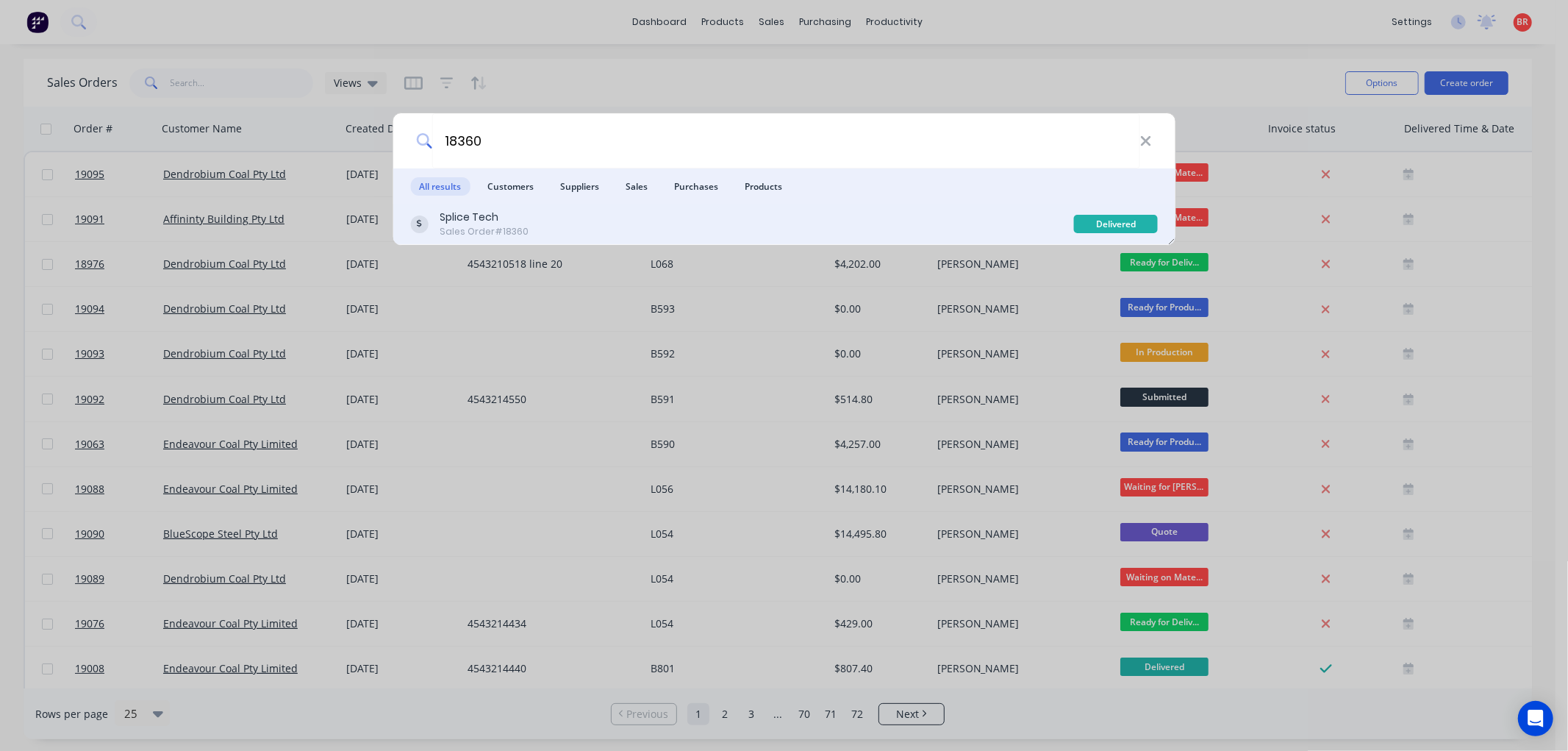
type input "18360"
click at [761, 223] on div "Splice Tech Sales Order #18360" at bounding box center [742, 224] width 663 height 28
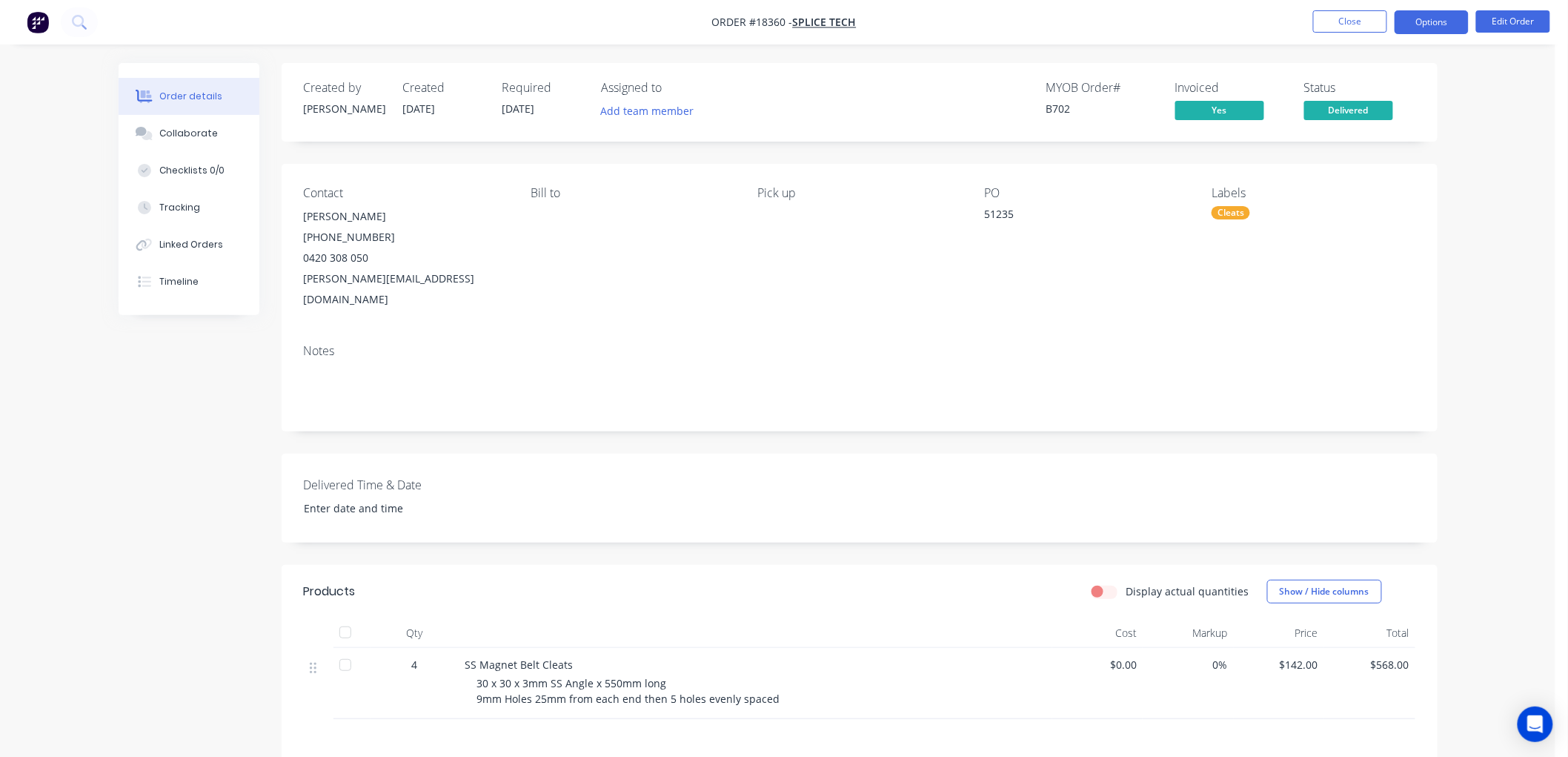
click at [1430, 20] on button "Options" at bounding box center [1431, 23] width 74 height 24
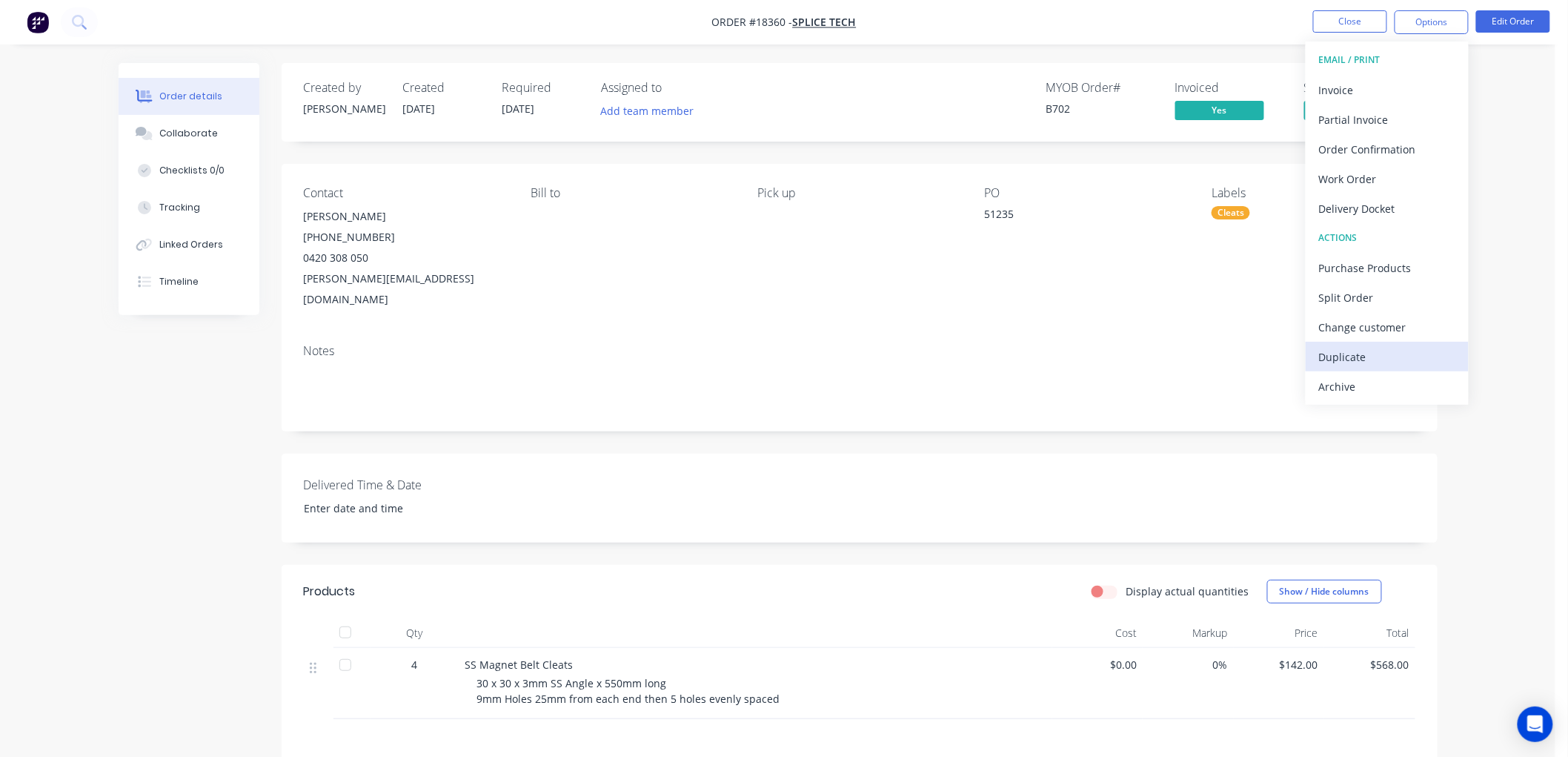
click at [1345, 351] on div "Duplicate" at bounding box center [1387, 357] width 136 height 22
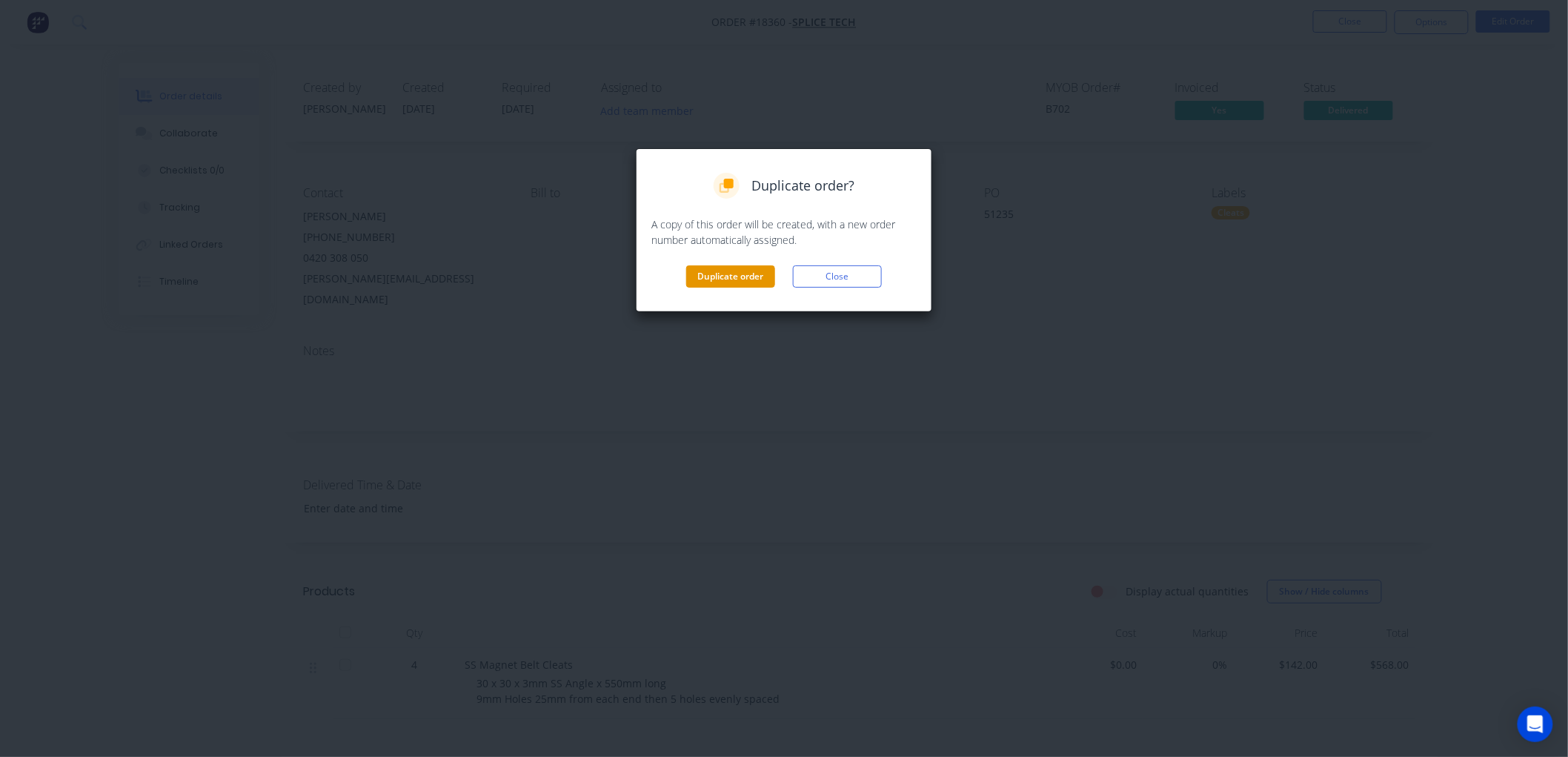
click at [751, 274] on button "Duplicate order" at bounding box center [731, 277] width 89 height 23
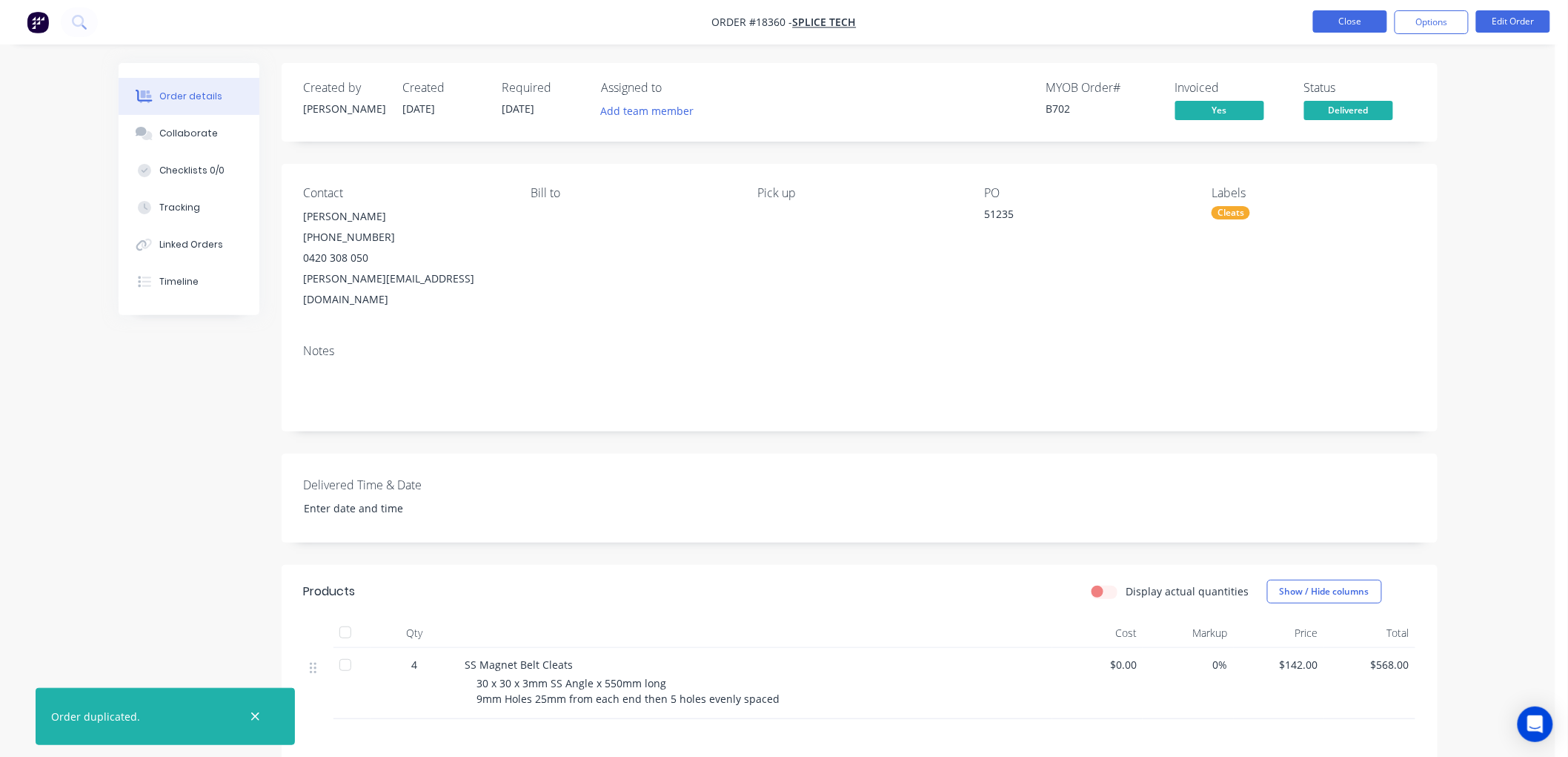
click at [1339, 13] on button "Close" at bounding box center [1350, 22] width 74 height 23
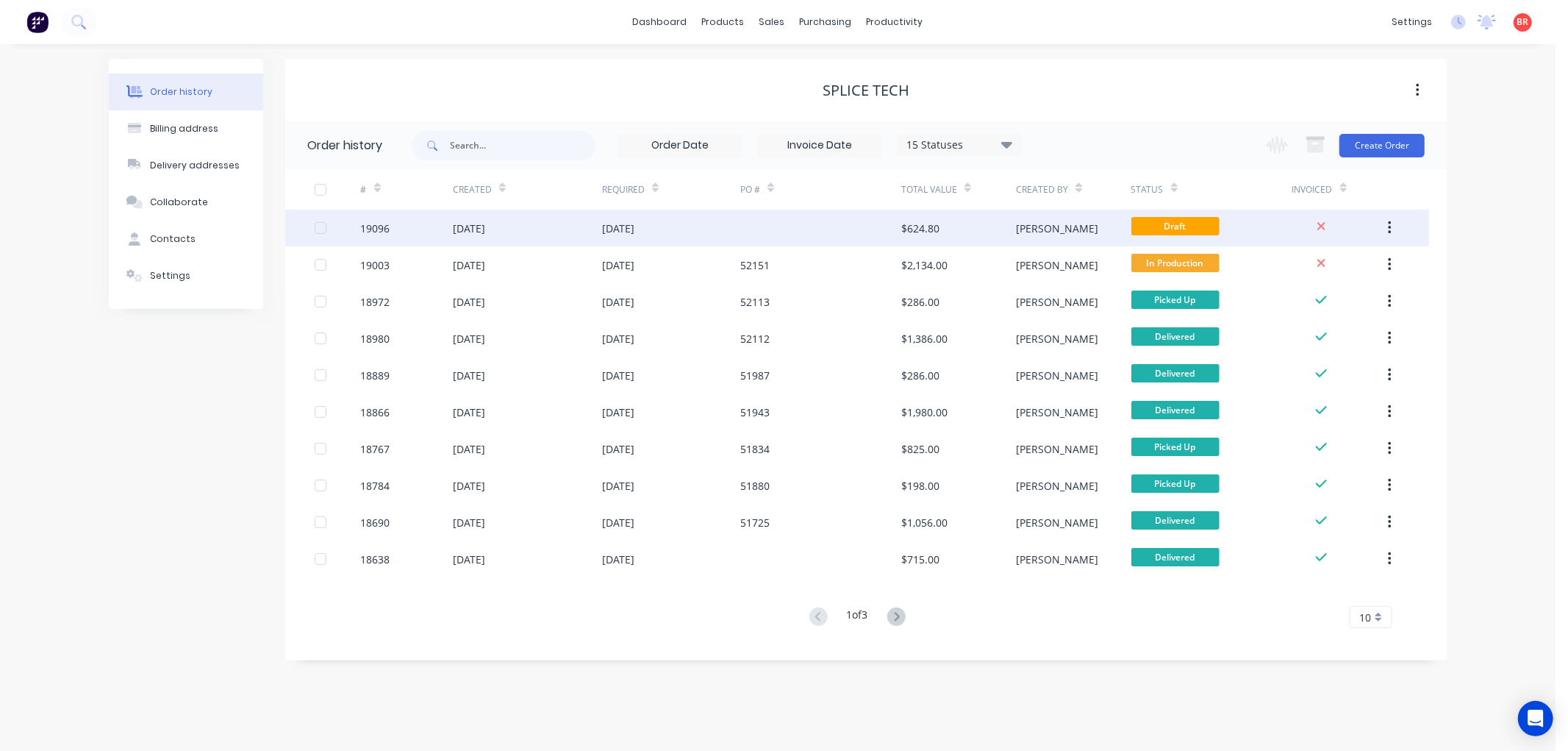
click at [634, 230] on div "[DATE]" at bounding box center [618, 228] width 32 height 16
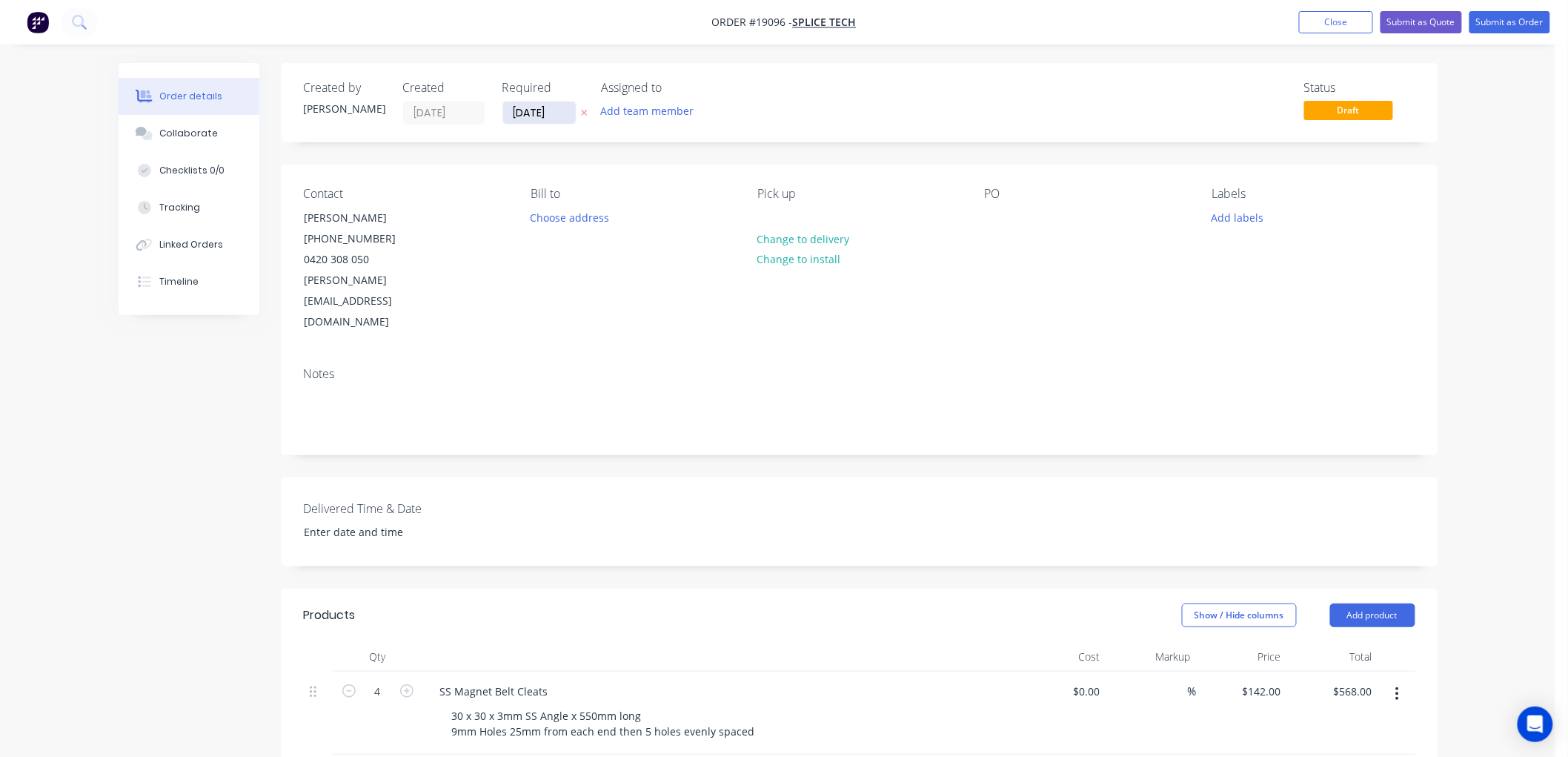
click at [557, 110] on input "[DATE]" at bounding box center [539, 113] width 73 height 23
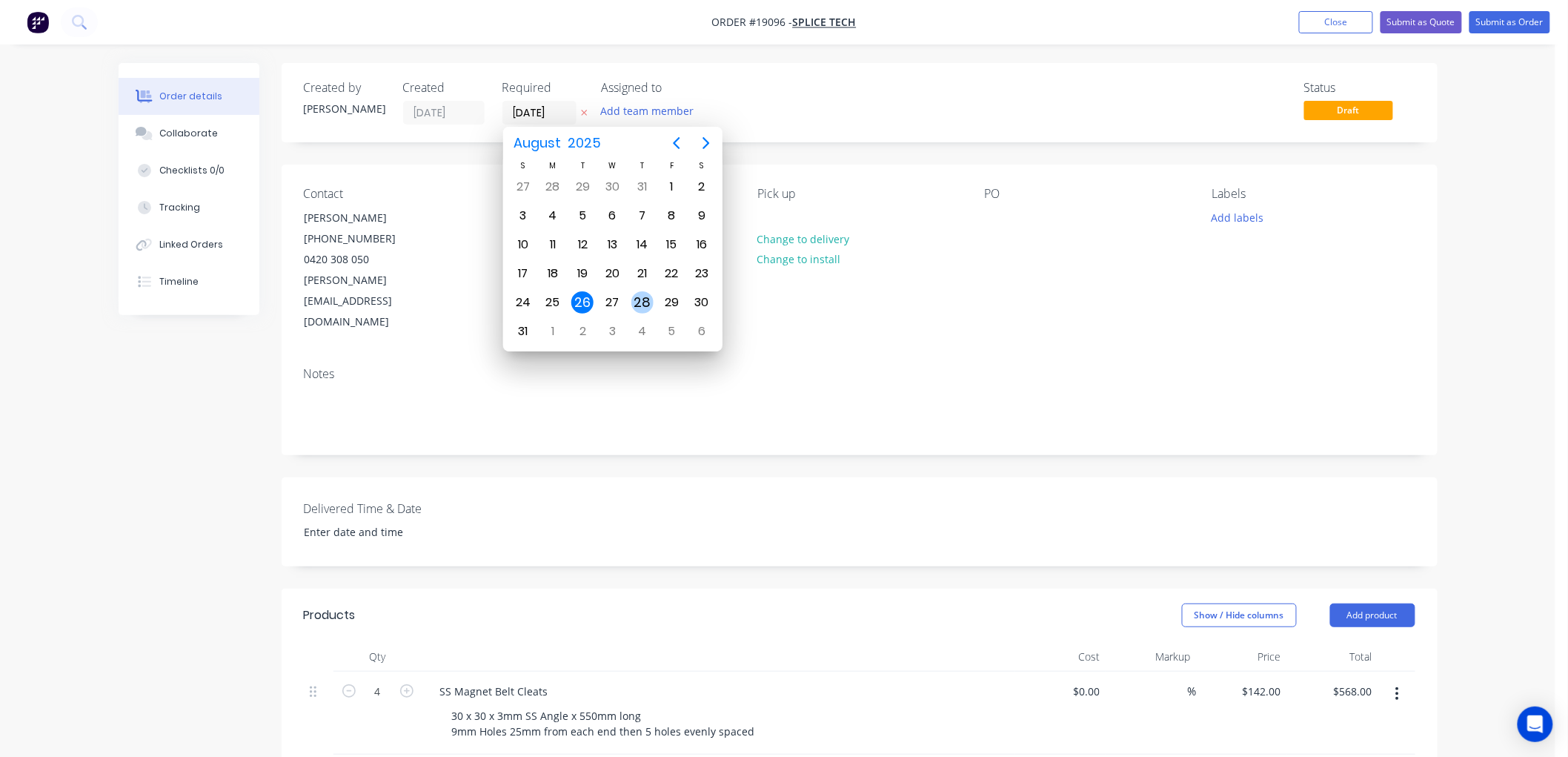
click at [637, 293] on div "28" at bounding box center [643, 302] width 23 height 23
type input "28/08/25"
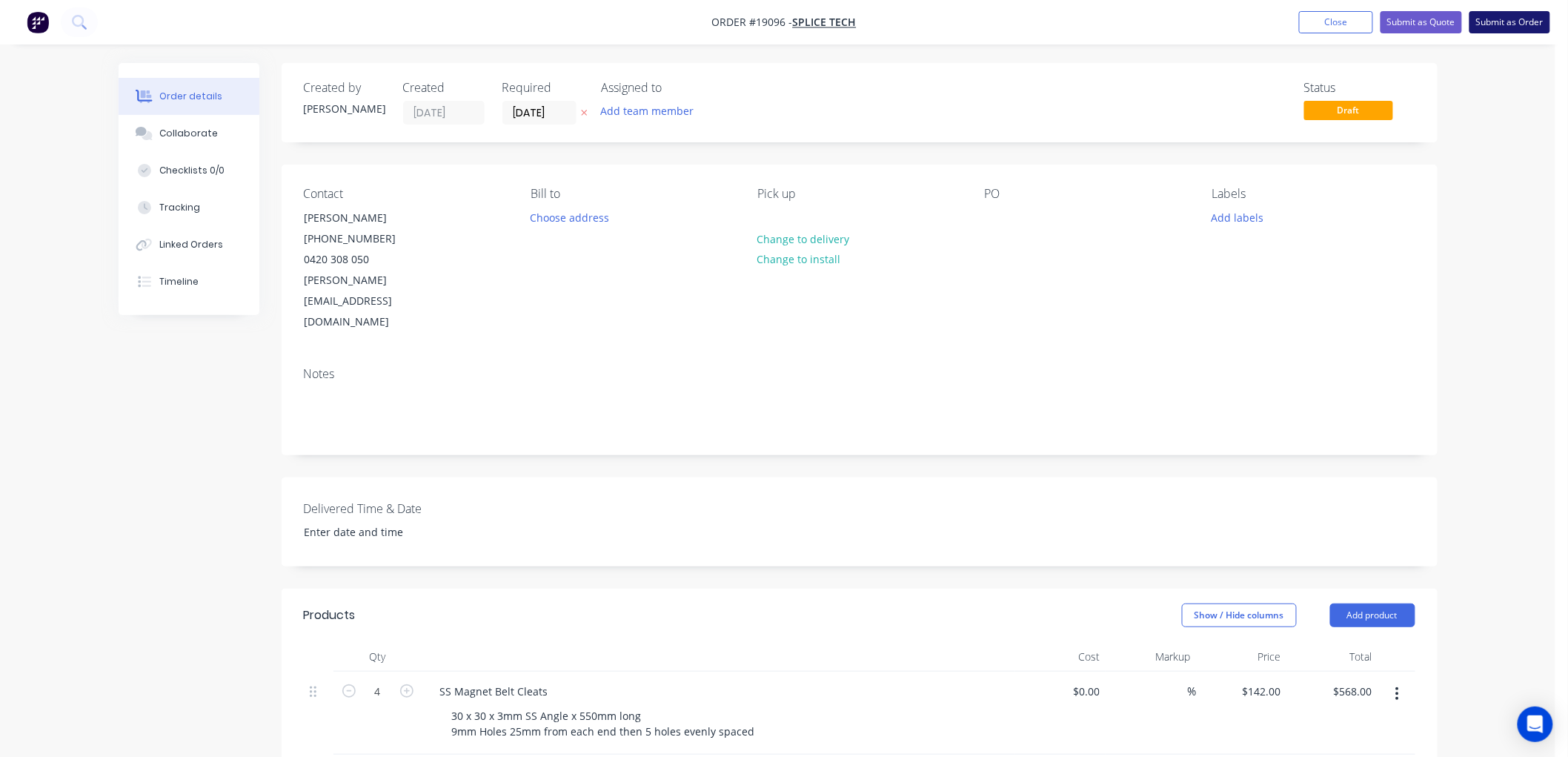
click at [1497, 20] on button "Submit as Order" at bounding box center [1509, 23] width 81 height 23
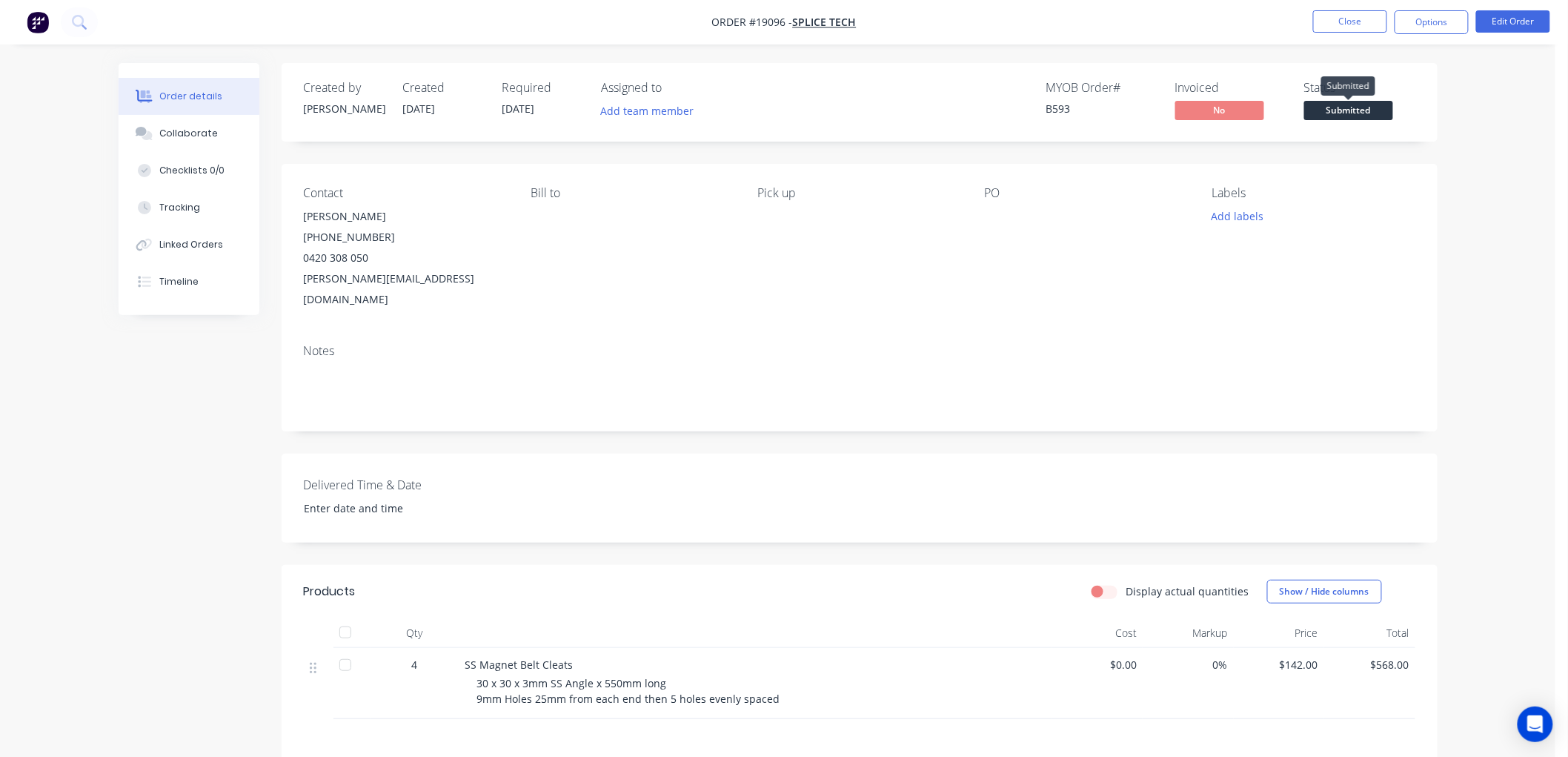
click at [1360, 106] on span "Submitted" at bounding box center [1348, 110] width 89 height 19
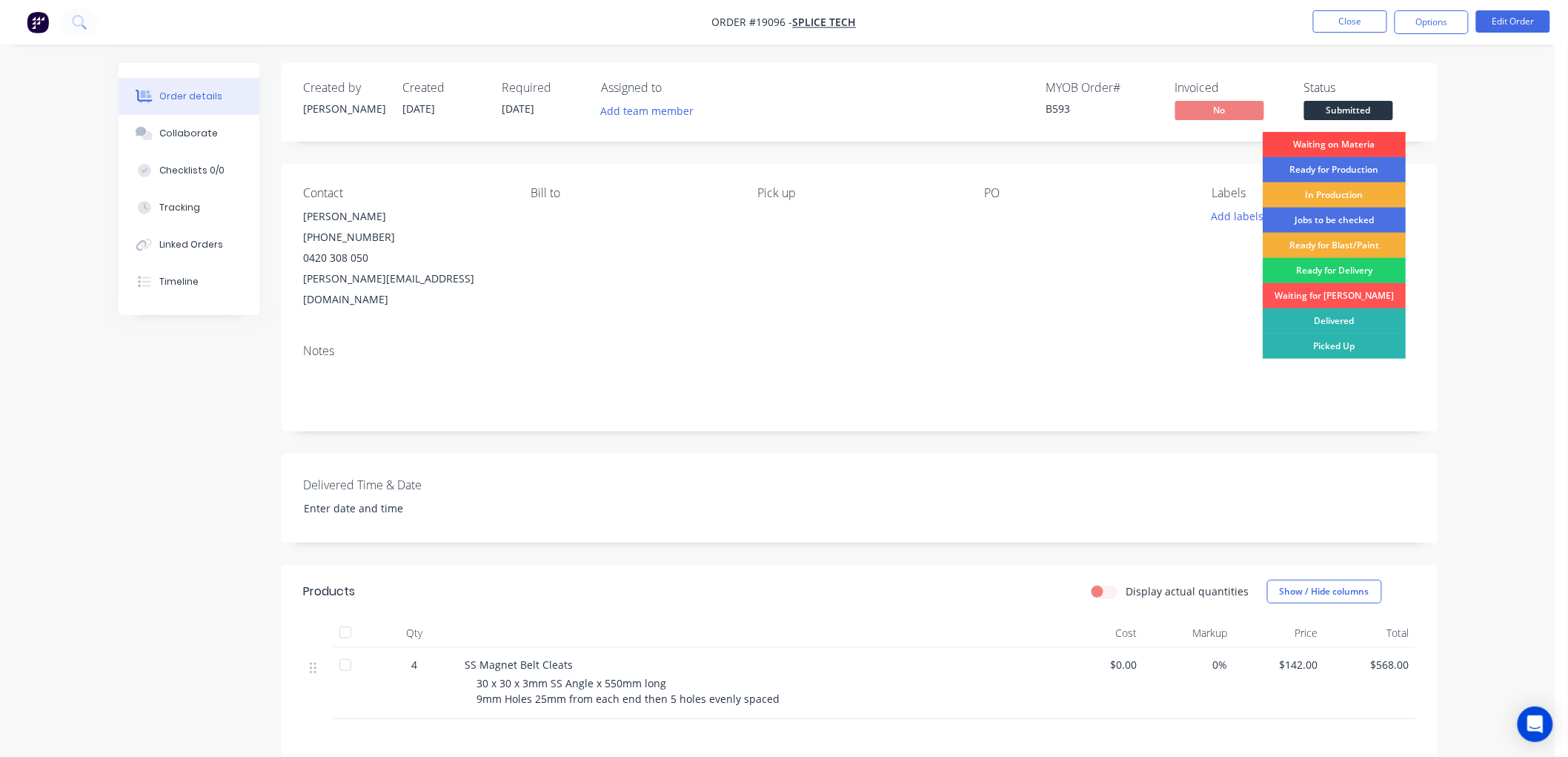
click at [1343, 139] on div "Waiting on Materia" at bounding box center [1334, 144] width 143 height 25
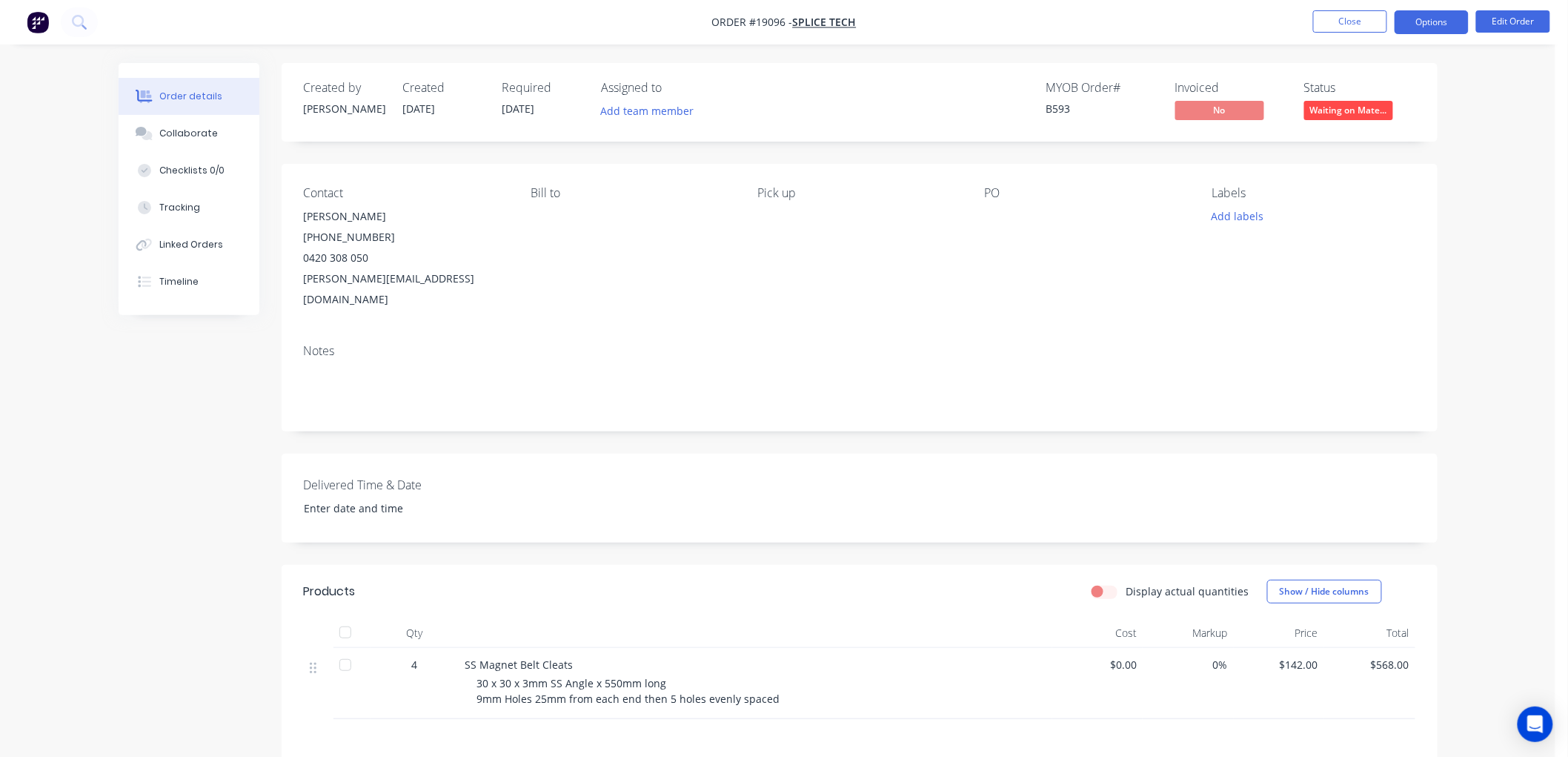
click at [1411, 21] on button "Options" at bounding box center [1431, 23] width 74 height 24
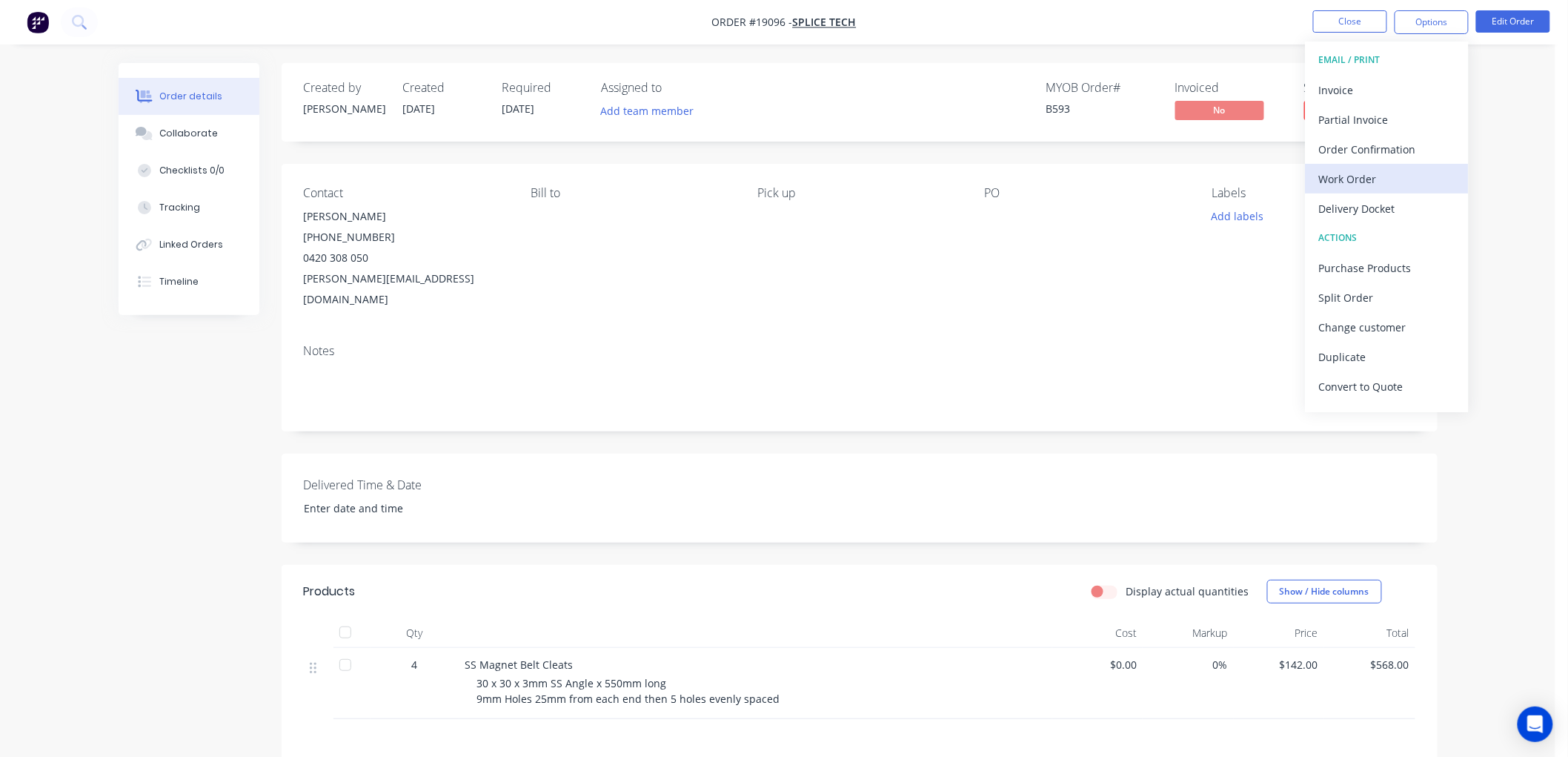
click at [1351, 174] on div "Work Order" at bounding box center [1387, 179] width 136 height 22
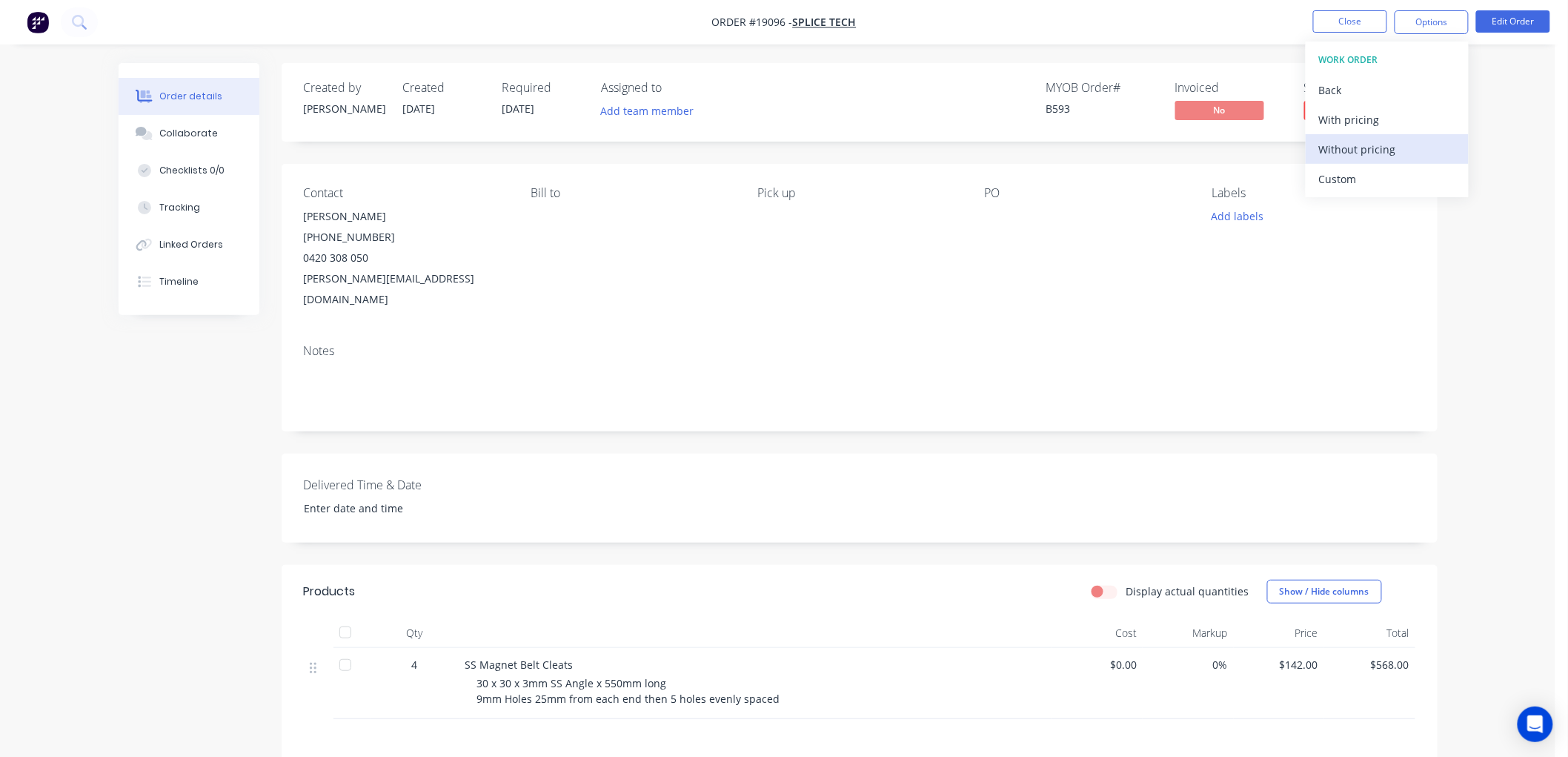
click at [1345, 151] on div "Without pricing" at bounding box center [1387, 149] width 136 height 22
click at [181, 133] on div "Collaborate" at bounding box center [189, 133] width 59 height 14
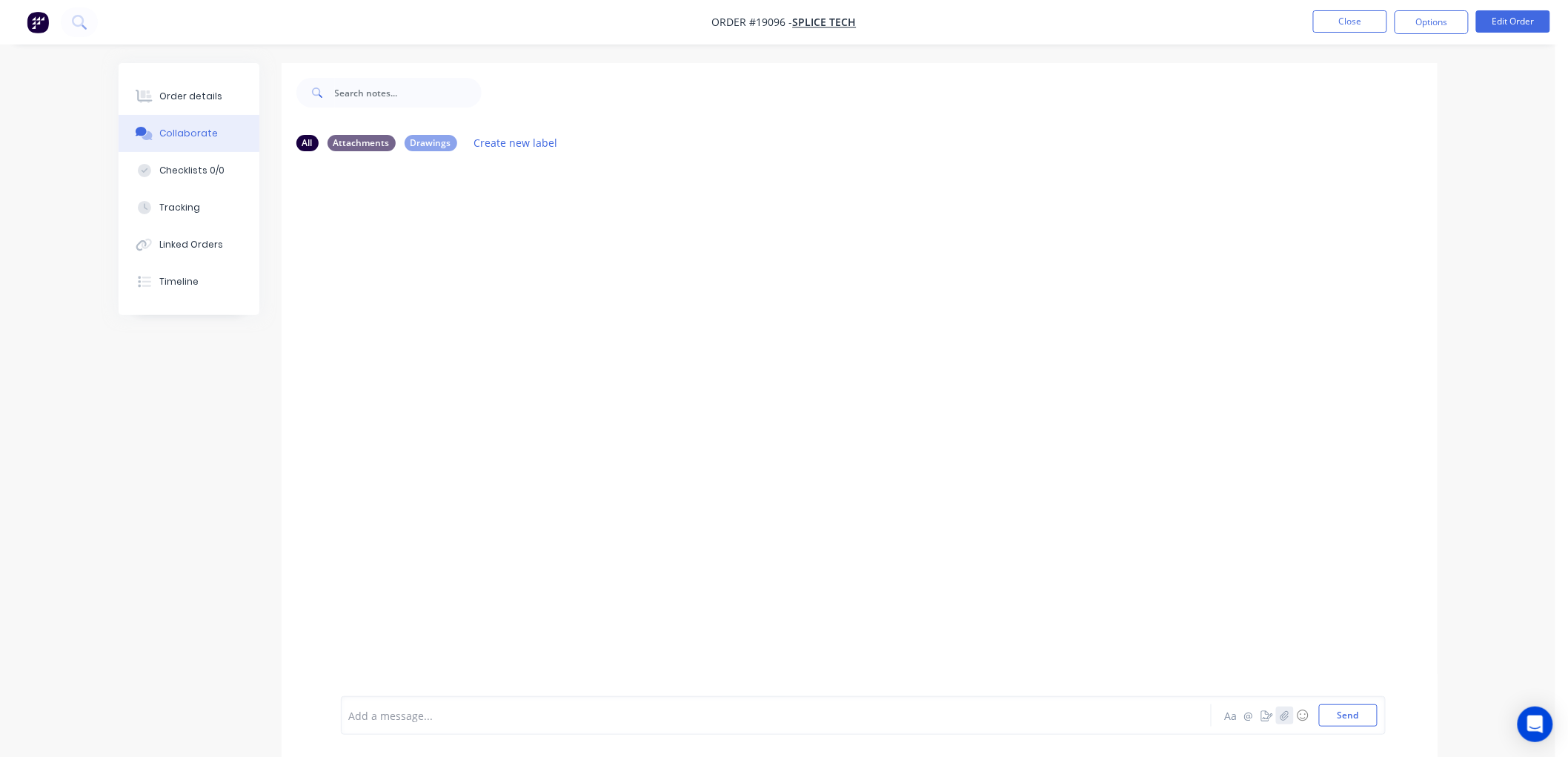
click at [1279, 710] on button "button" at bounding box center [1285, 716] width 18 height 18
click at [1339, 719] on button "Send" at bounding box center [1348, 716] width 59 height 23
click at [188, 87] on button "Order details" at bounding box center [189, 96] width 141 height 37
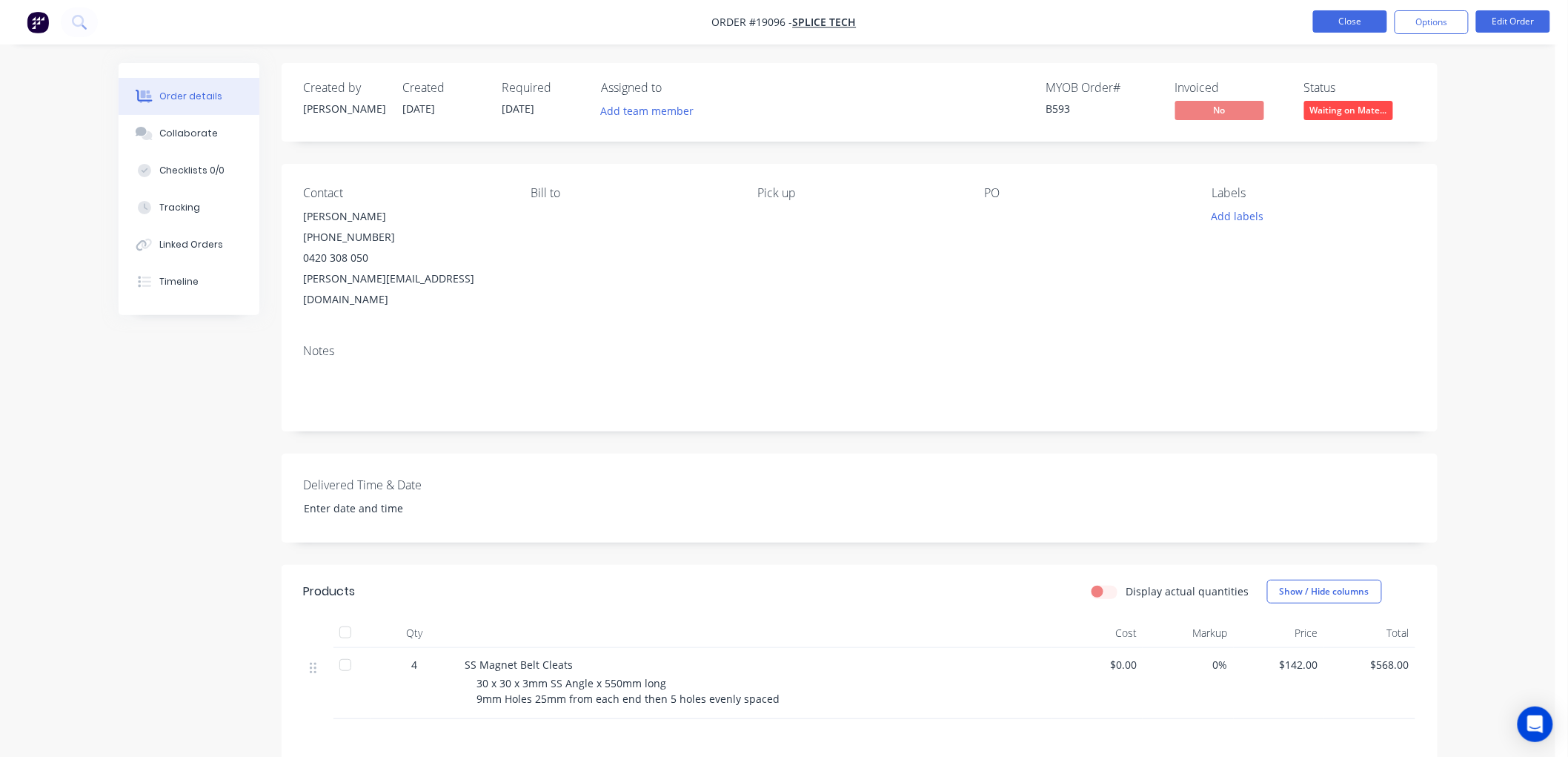
click at [1354, 20] on button "Close" at bounding box center [1350, 22] width 74 height 23
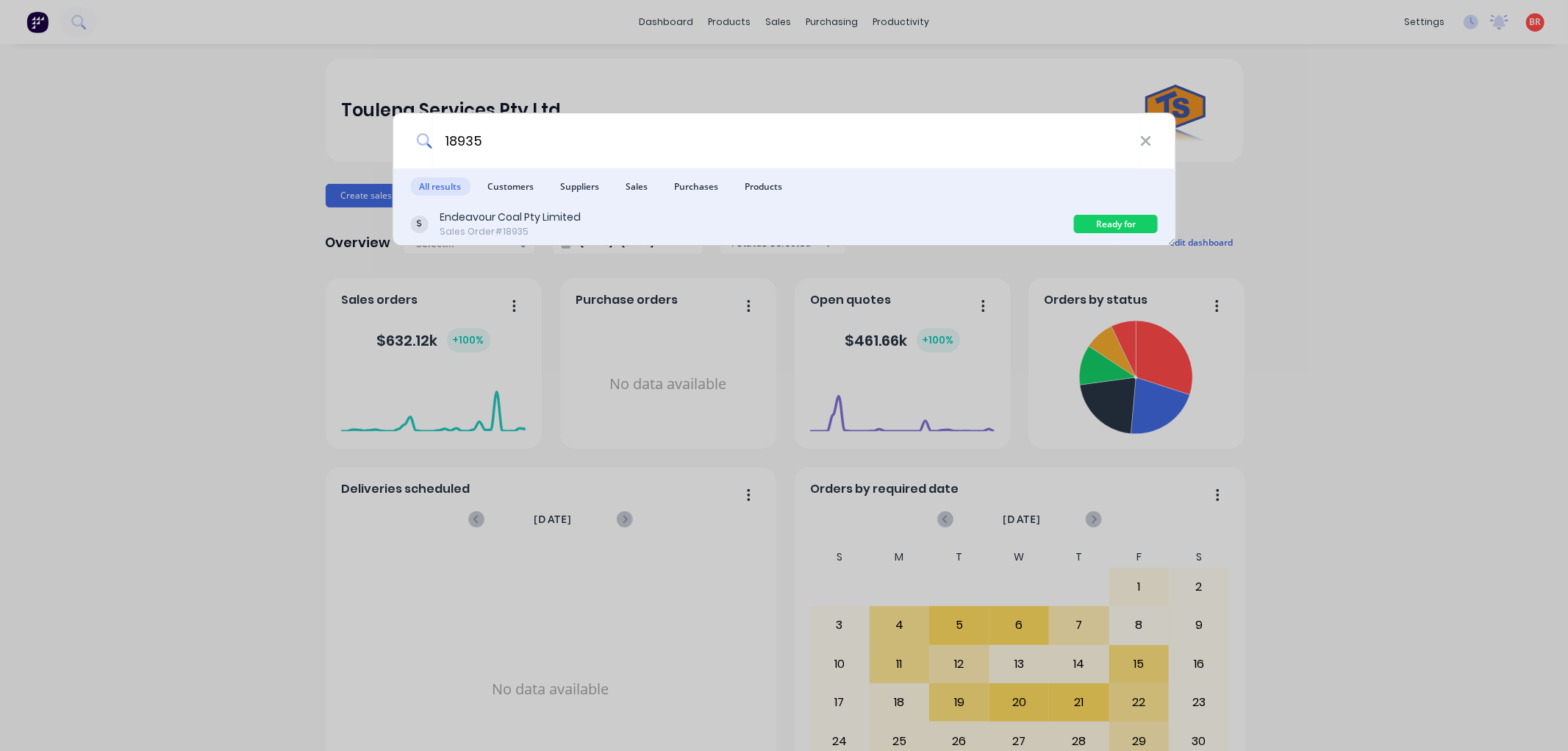
type input "18935"
click at [583, 217] on div "Endeavour Coal Pty Limited Sales Order #18935" at bounding box center [742, 224] width 663 height 28
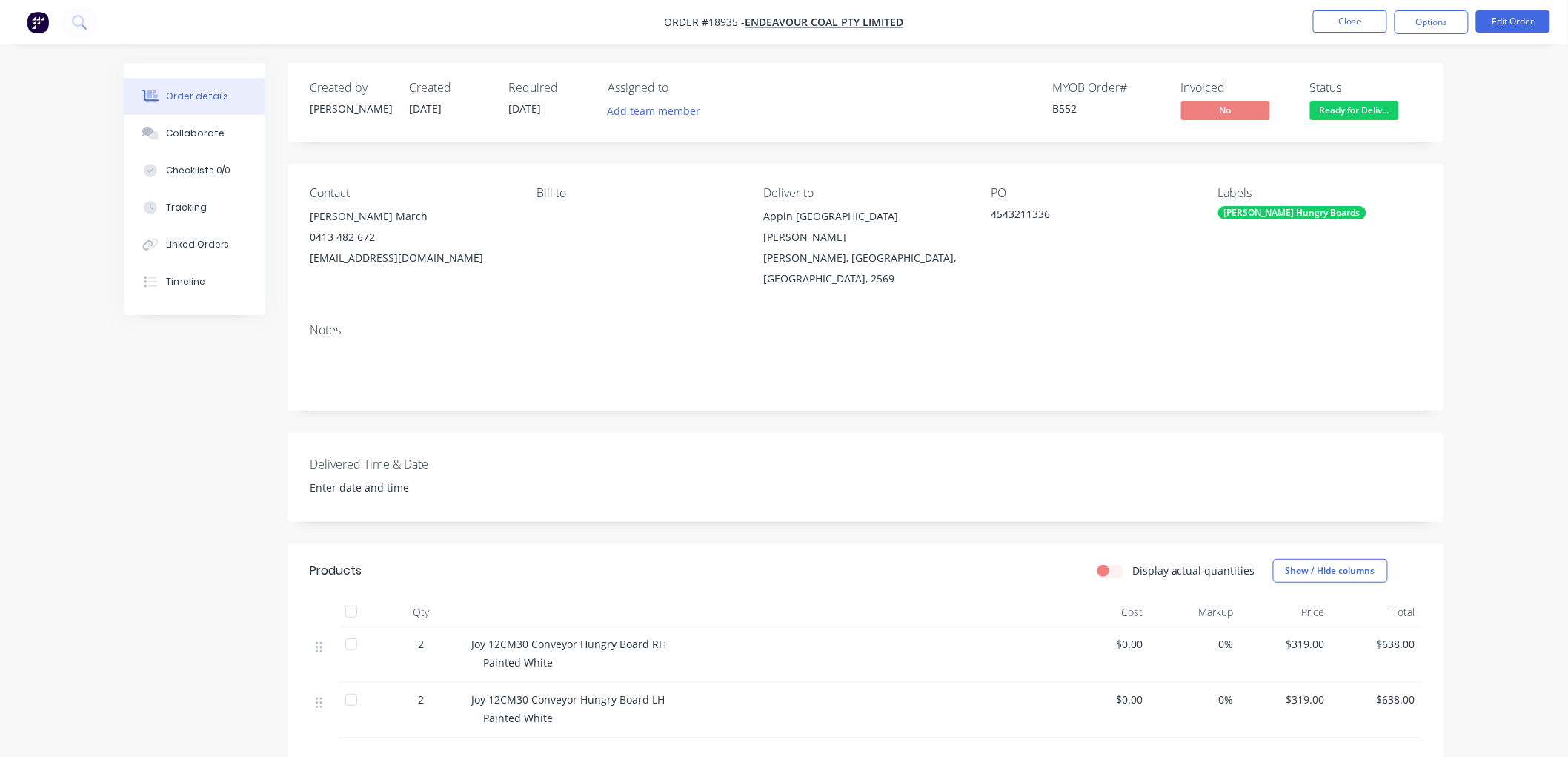
click at [1380, 114] on span "Ready for Deliv..." at bounding box center [1354, 110] width 89 height 19
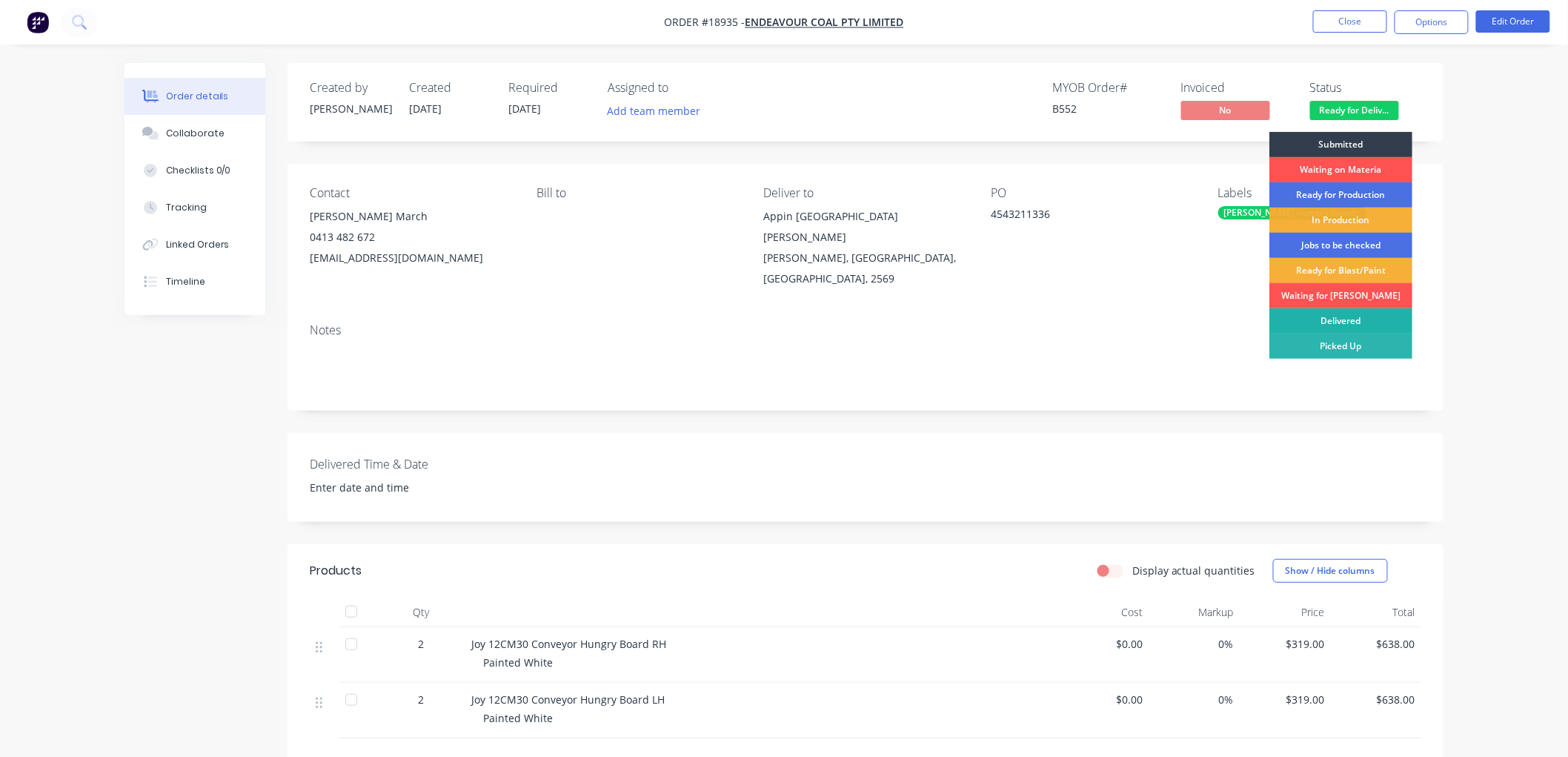
click at [1325, 315] on div "Delivered" at bounding box center [1341, 321] width 143 height 25
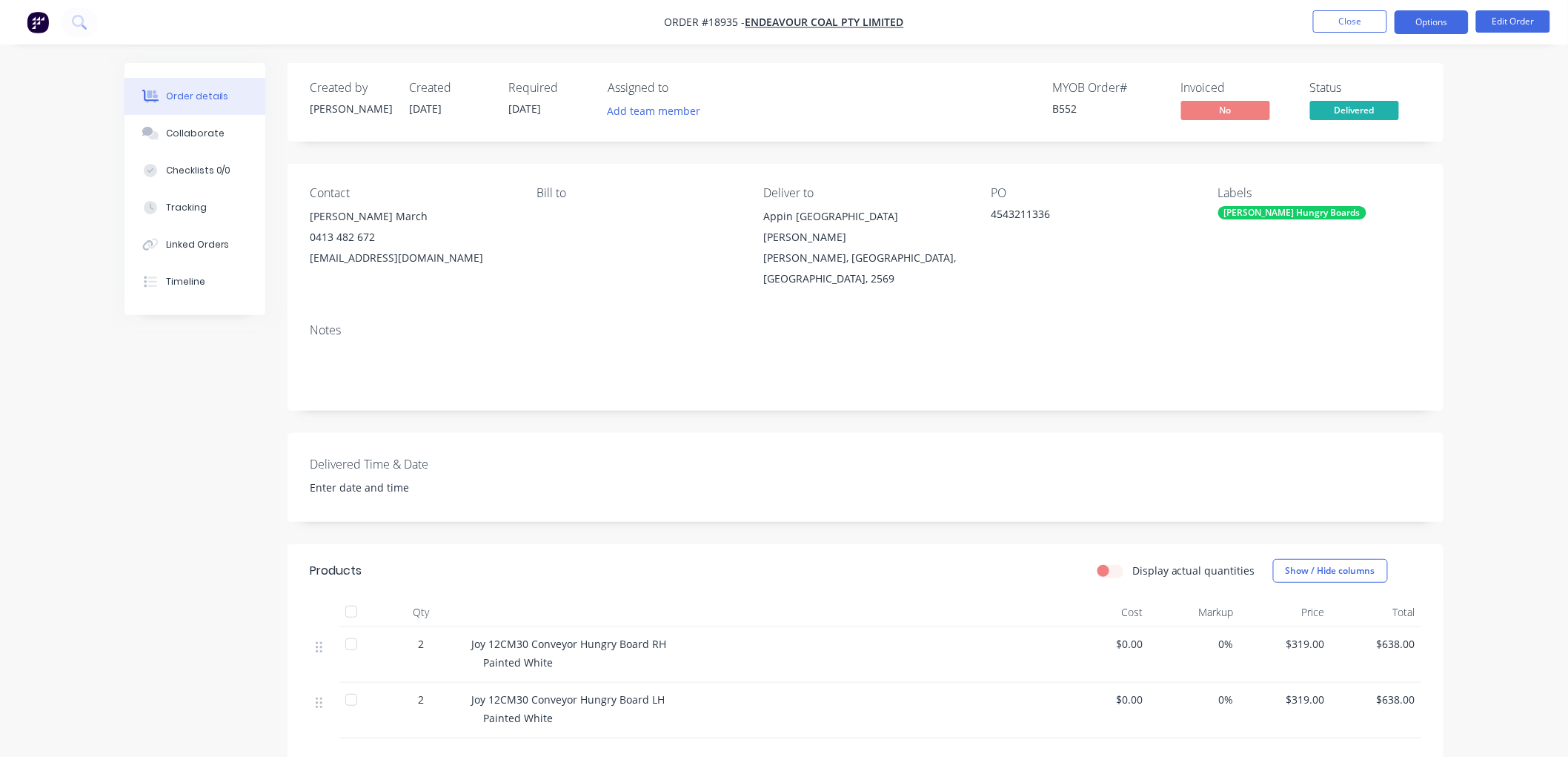
click at [1418, 25] on button "Options" at bounding box center [1431, 23] width 74 height 24
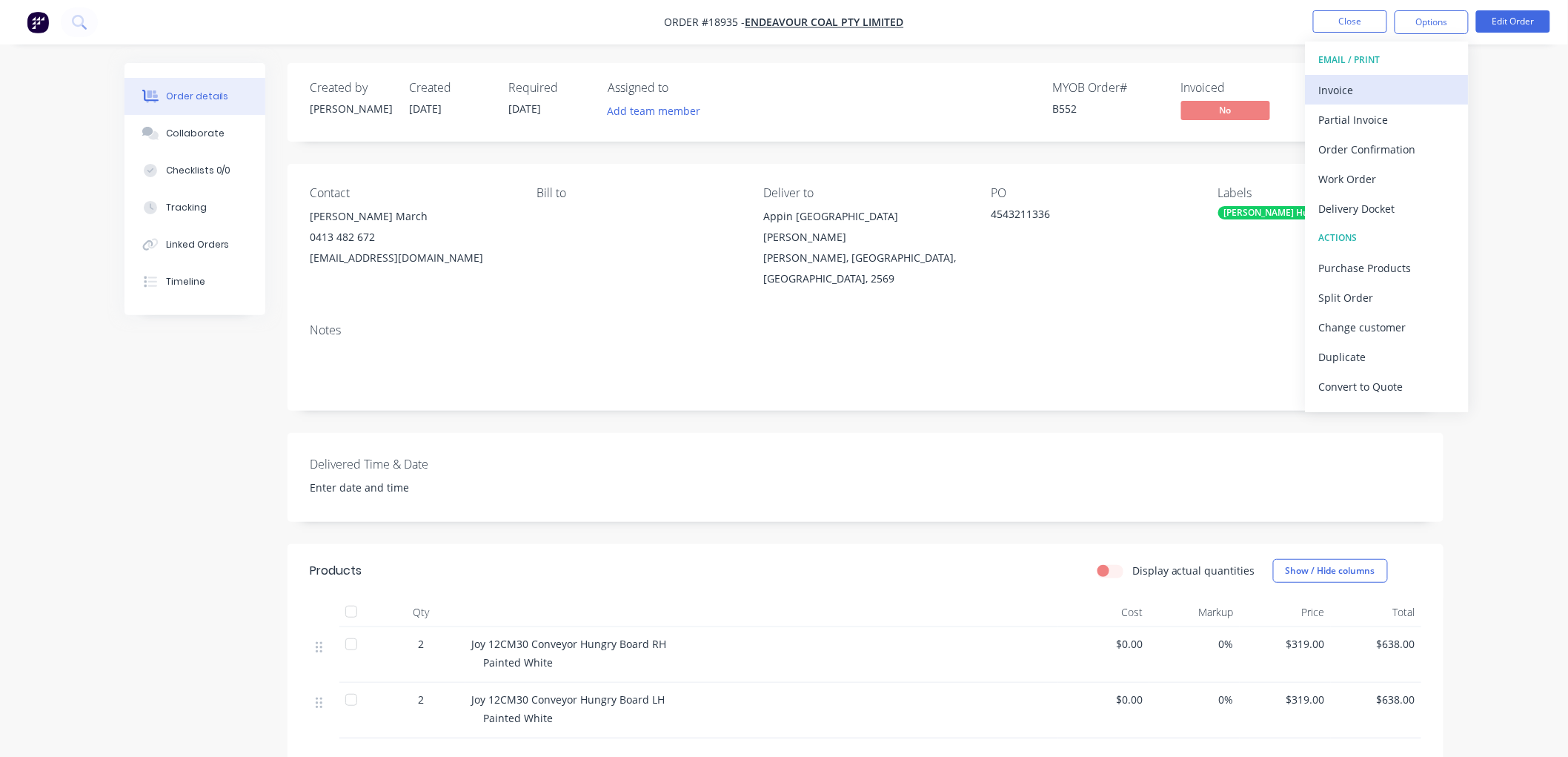
click at [1350, 101] on button "Invoice" at bounding box center [1387, 89] width 163 height 29
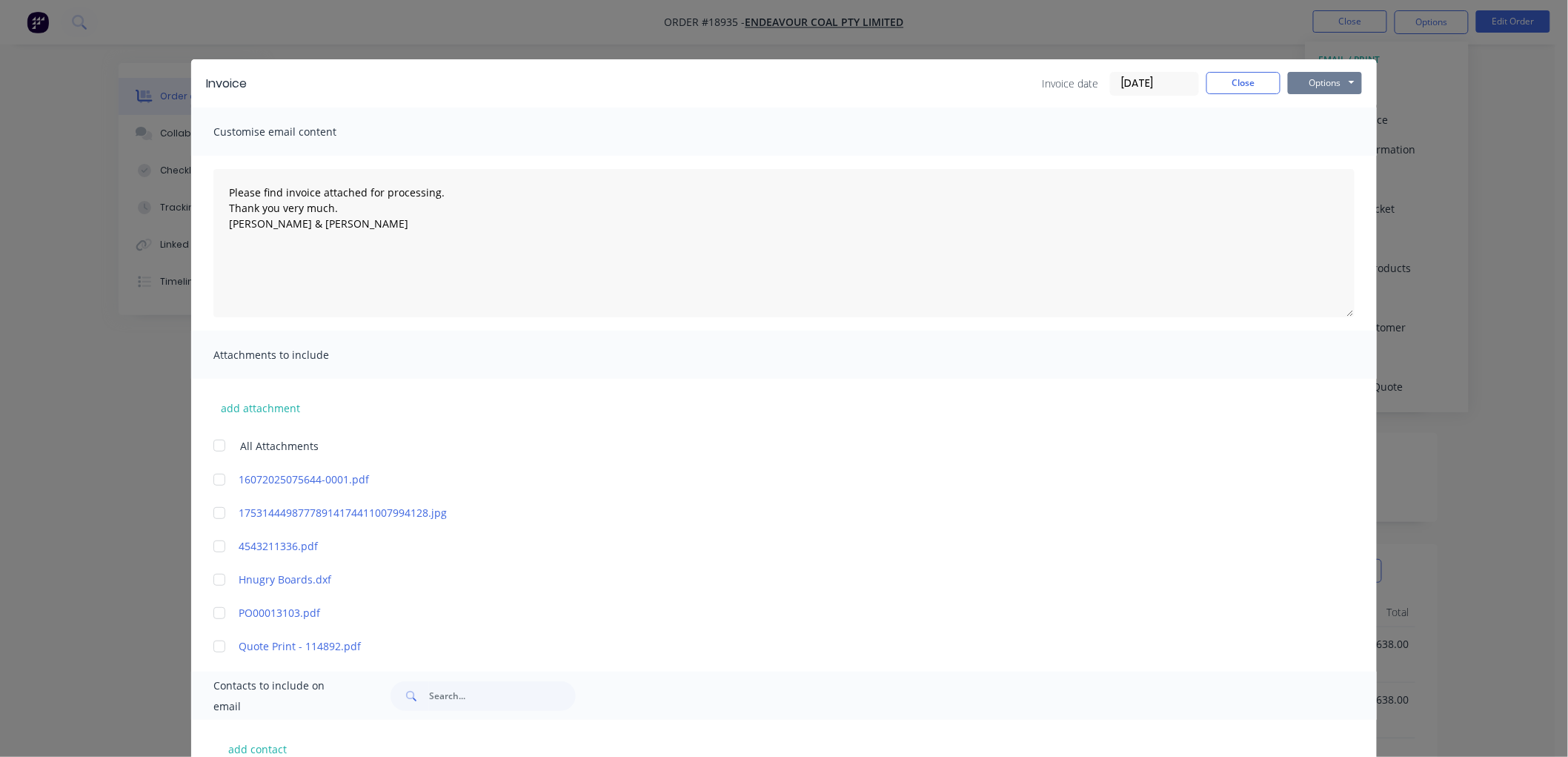
click at [1330, 85] on button "Options" at bounding box center [1325, 84] width 74 height 23
click at [1329, 130] on button "Print" at bounding box center [1336, 134] width 95 height 24
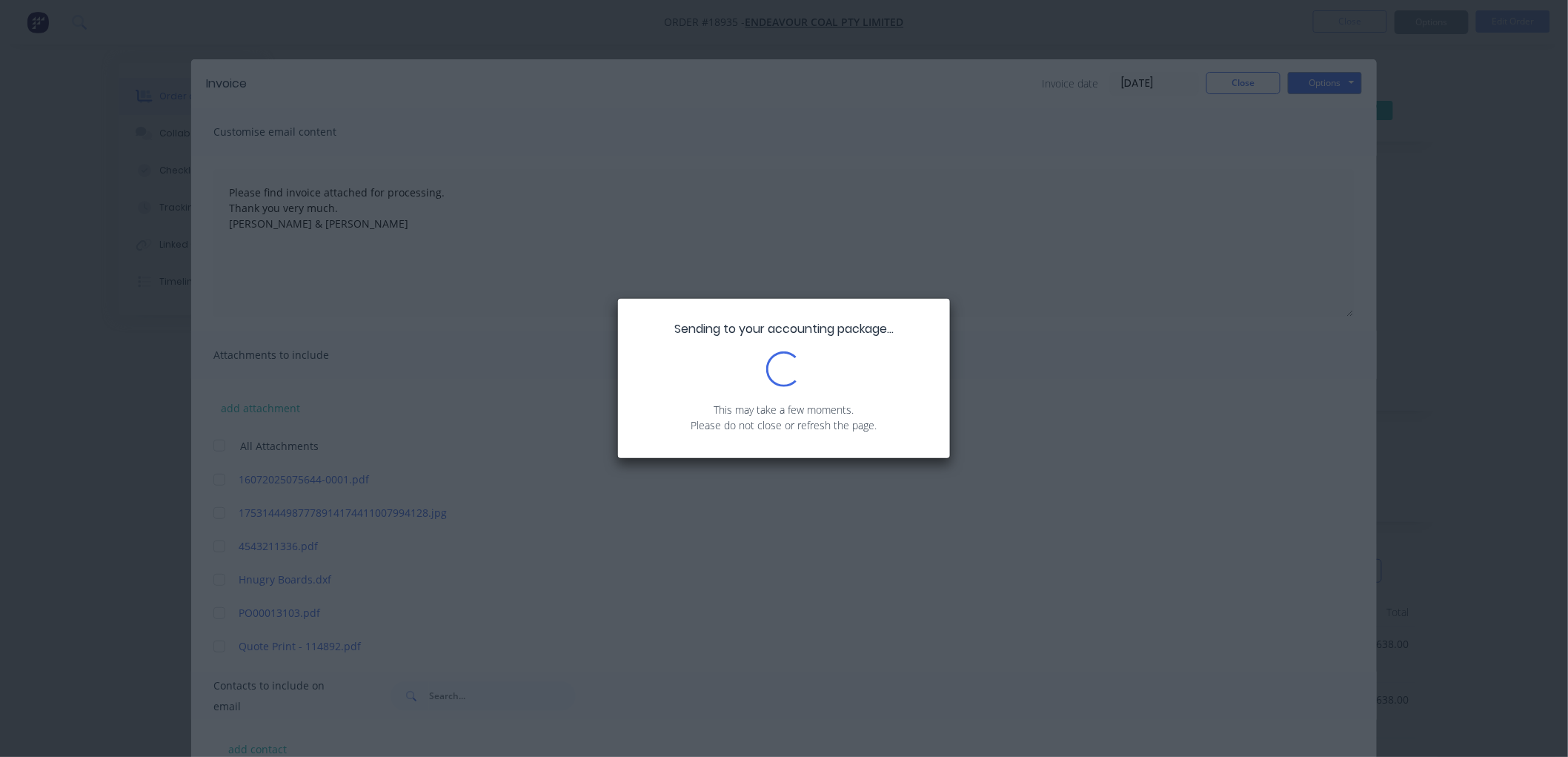
type textarea "Please find invoice attached for processing. Thank you very much. [PERSON_NAME]…"
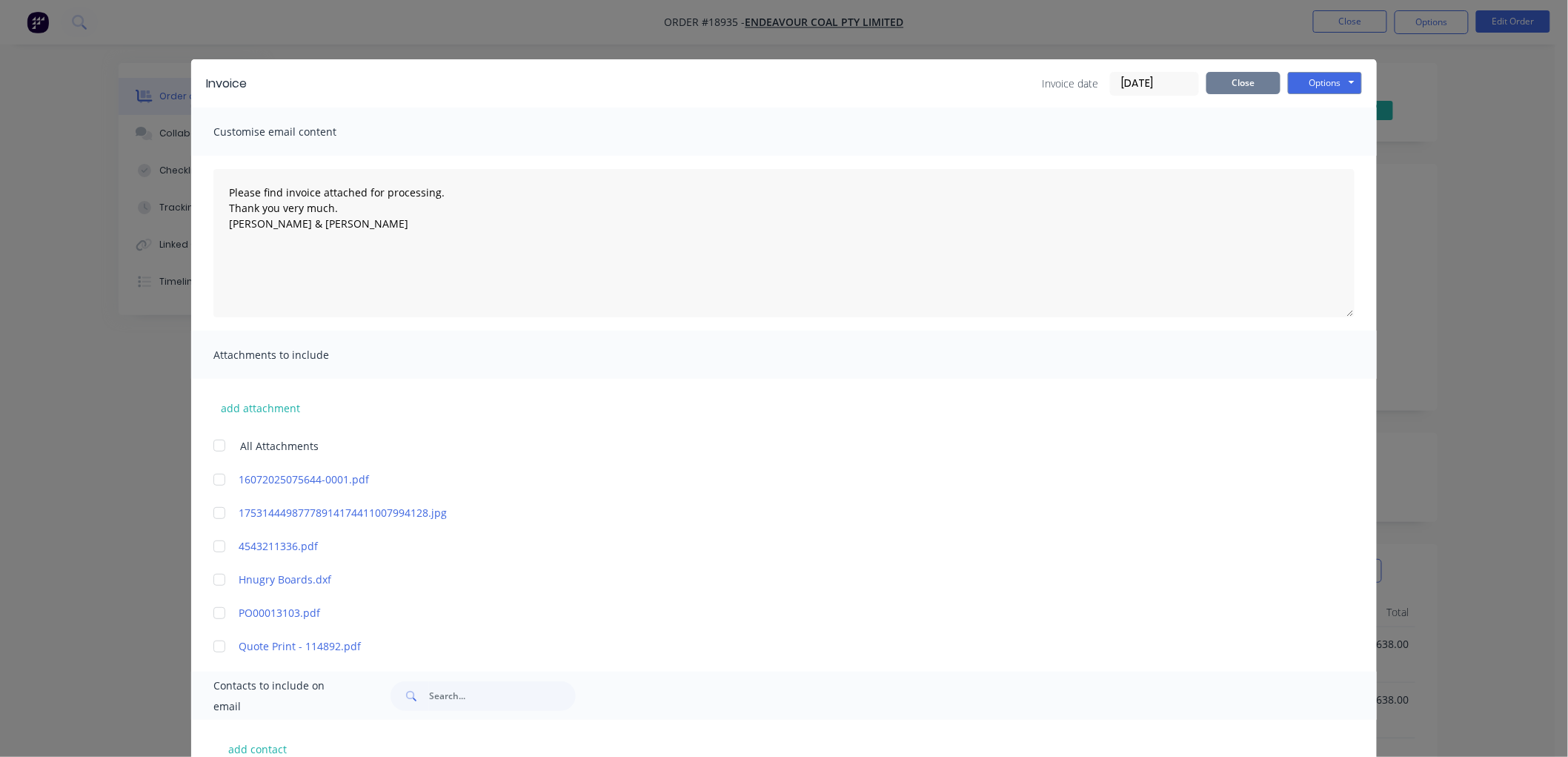
click at [1223, 84] on button "Close" at bounding box center [1243, 84] width 74 height 23
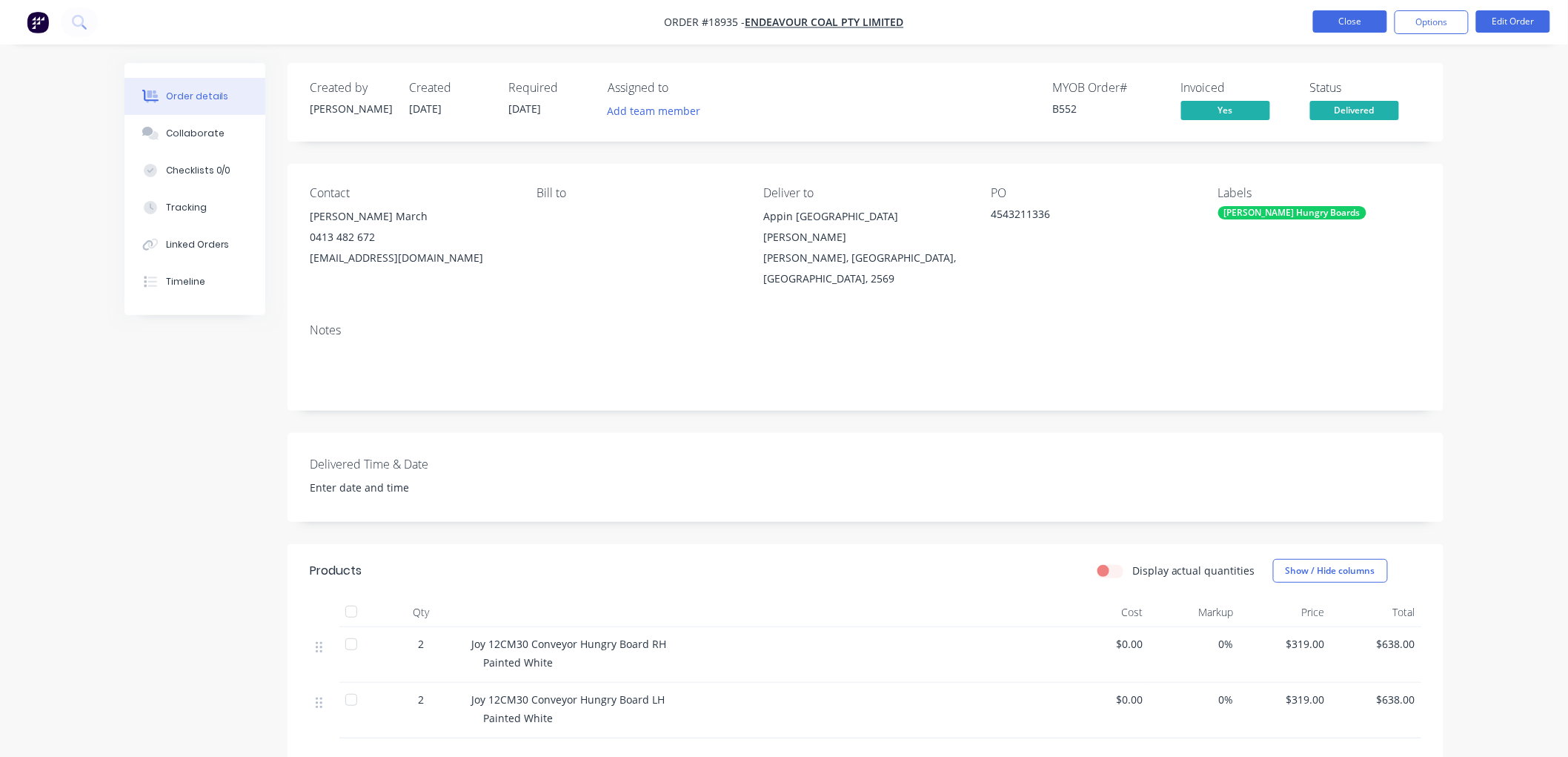
click at [1327, 28] on button "Close" at bounding box center [1350, 22] width 74 height 23
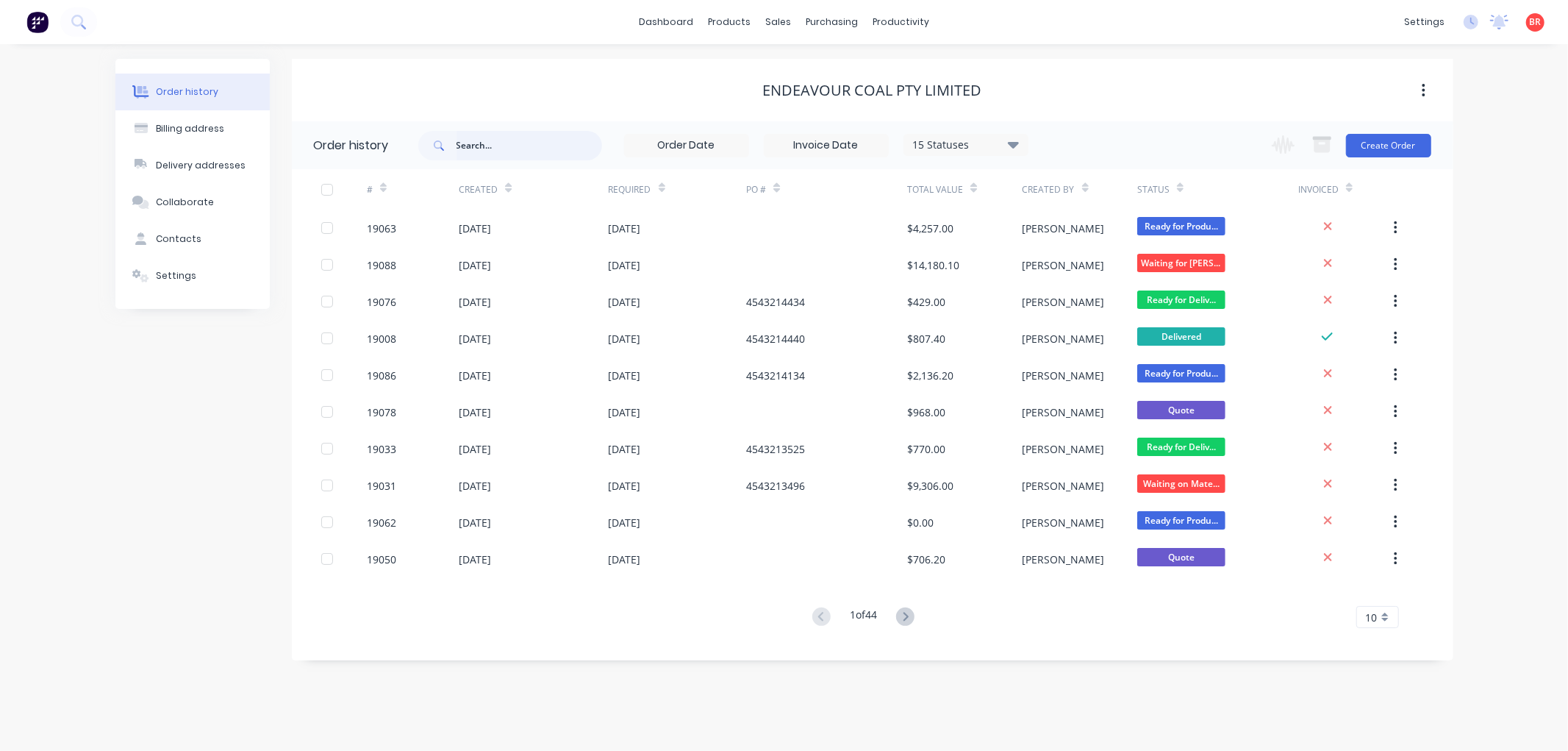
click at [481, 143] on input "text" at bounding box center [529, 145] width 146 height 29
click at [814, 65] on div "Sales Orders" at bounding box center [832, 71] width 60 height 13
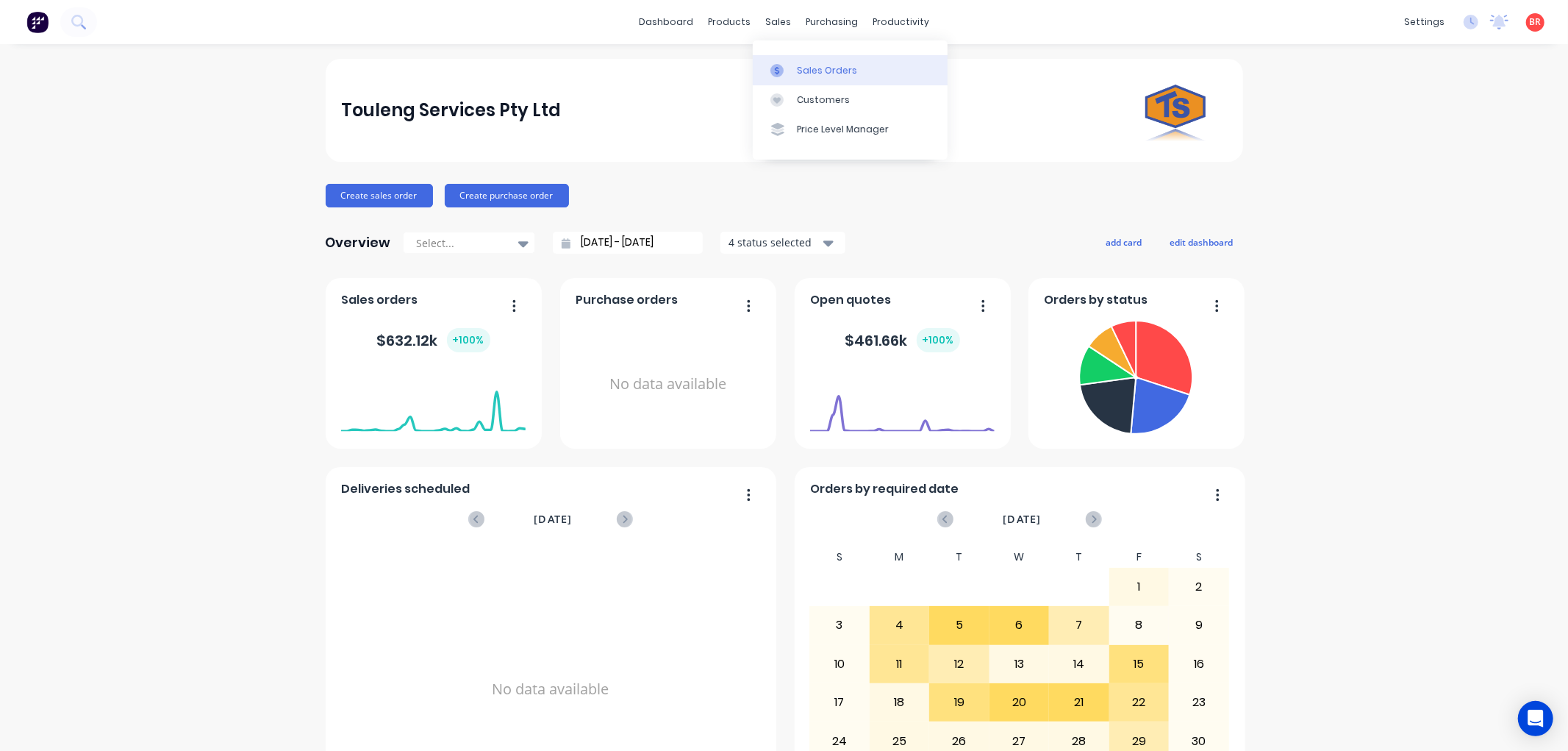
click at [810, 61] on link "Sales Orders" at bounding box center [849, 69] width 195 height 29
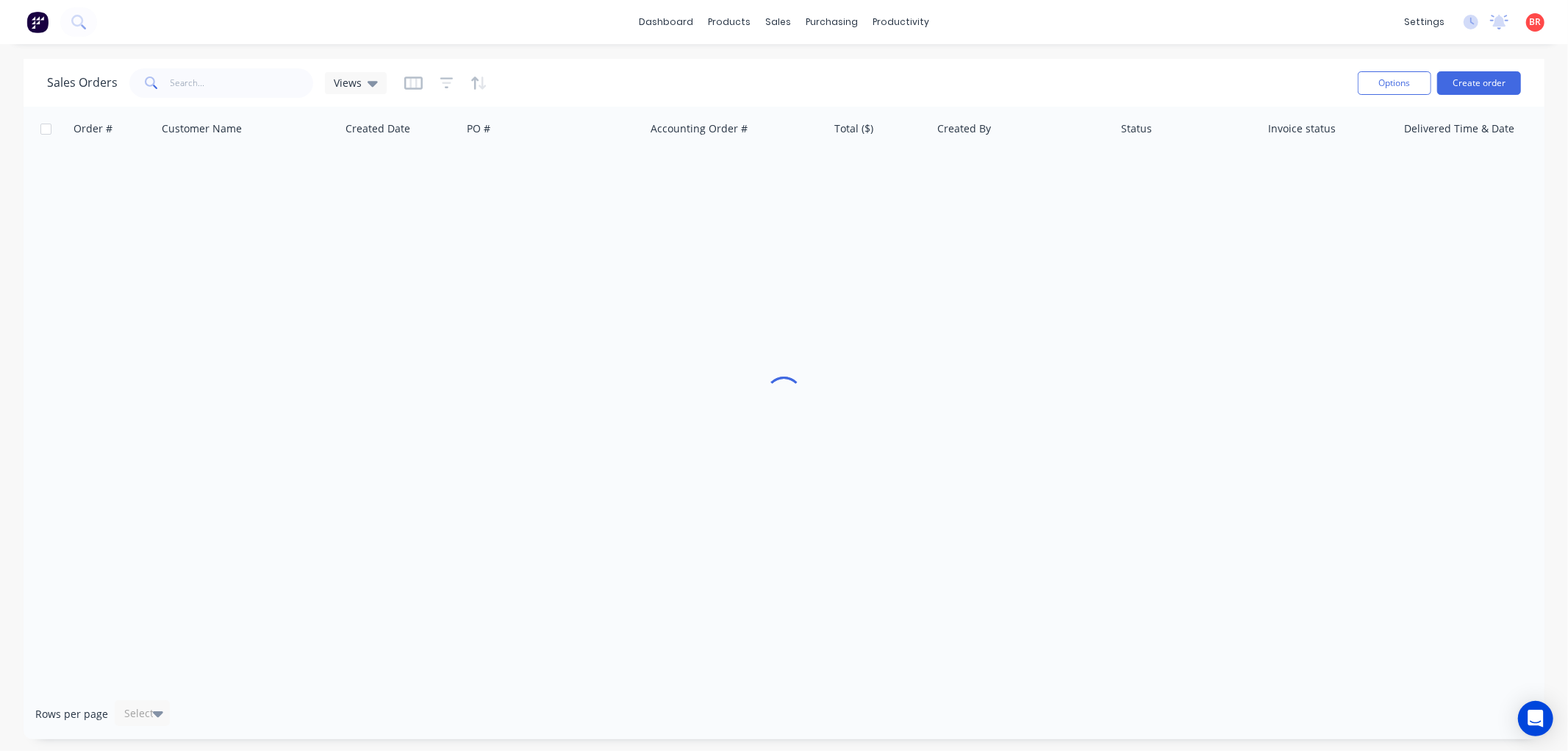
click at [237, 67] on div "Sales Orders Views" at bounding box center [696, 83] width 1299 height 36
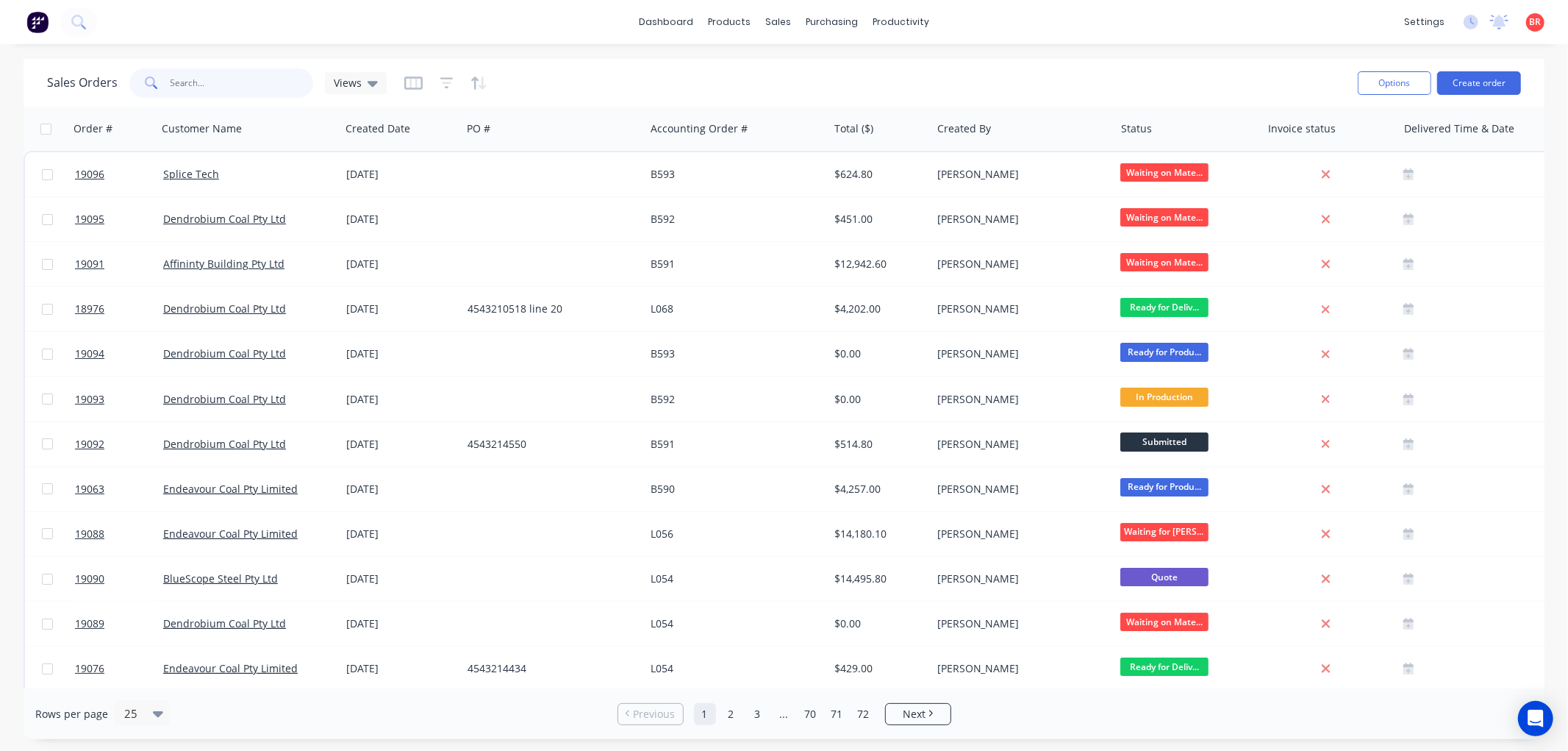
click at [237, 86] on input "text" at bounding box center [242, 83] width 143 height 29
type input "chain"
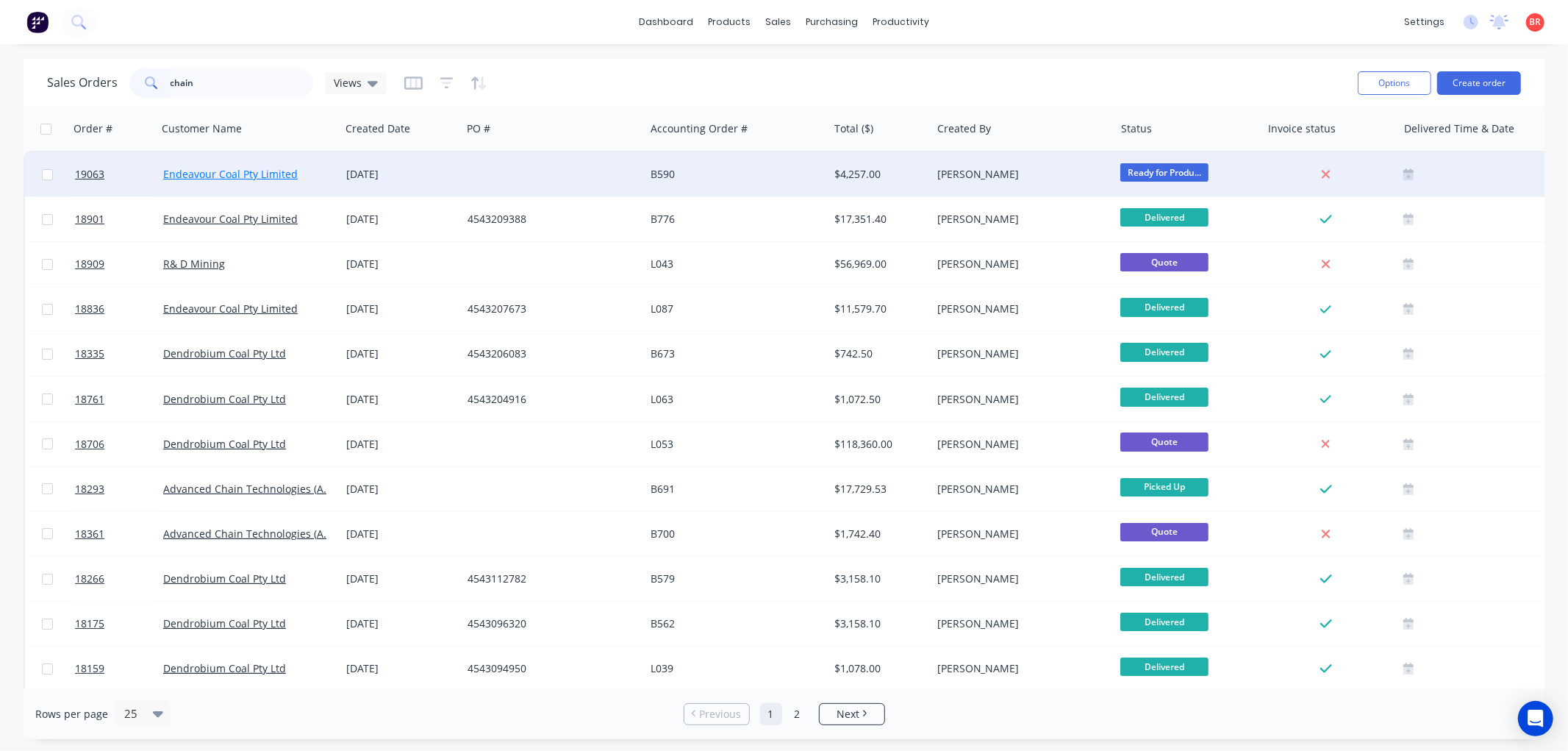
click at [274, 172] on link "Endeavour Coal Pty Limited" at bounding box center [231, 174] width 134 height 14
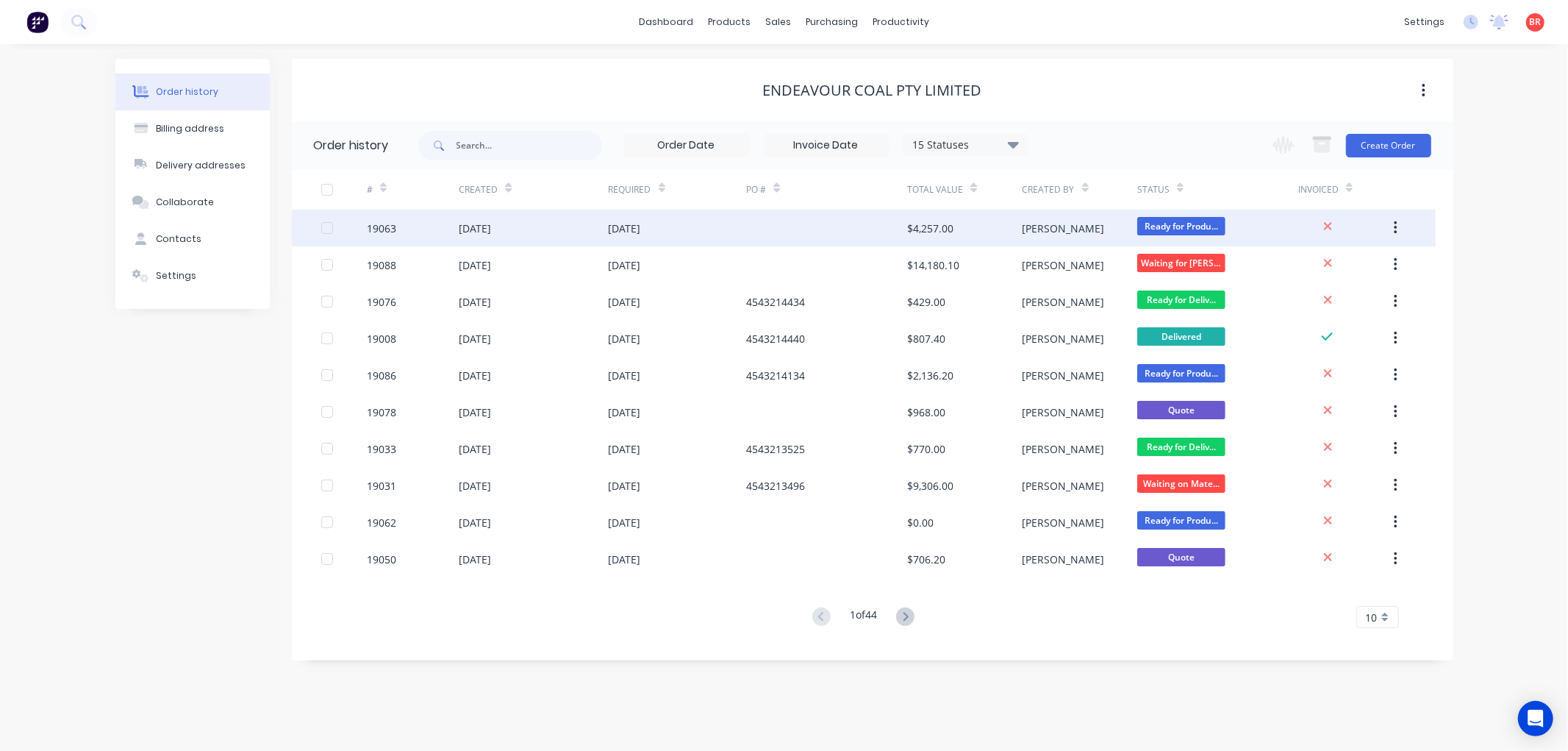
click at [592, 229] on div "[DATE]" at bounding box center [534, 228] width 149 height 37
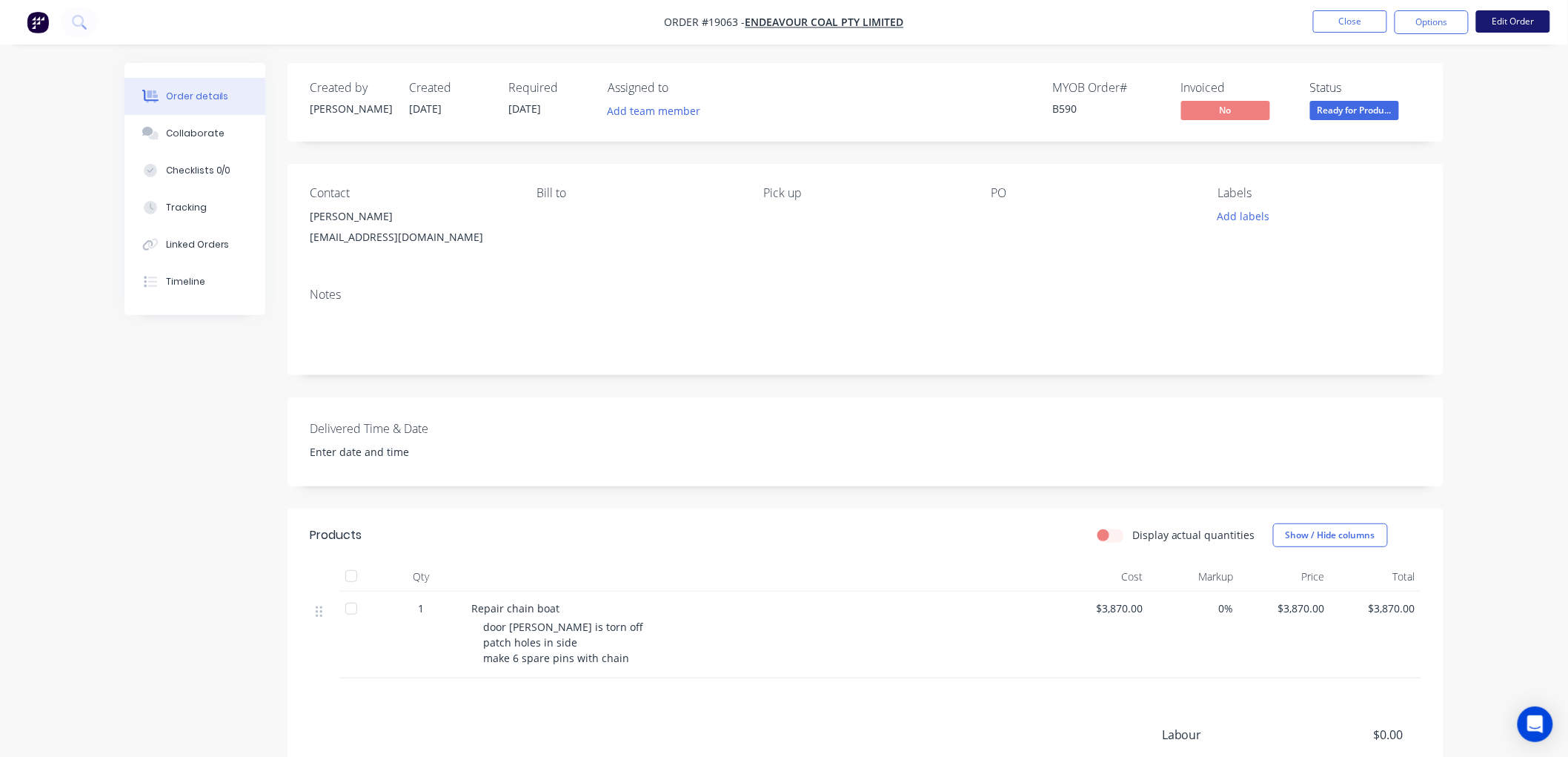
click at [1510, 23] on button "Edit Order" at bounding box center [1513, 22] width 74 height 23
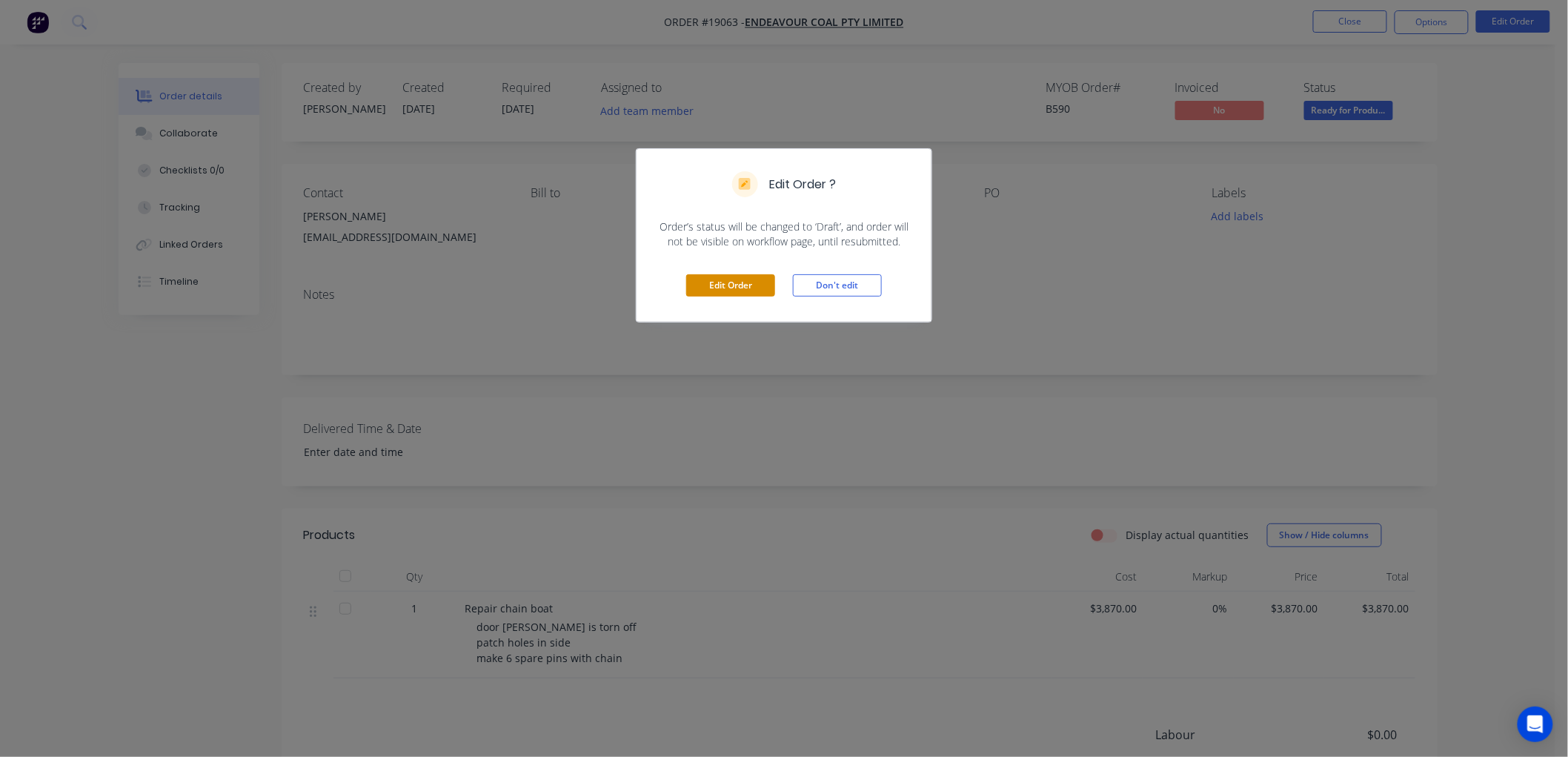
click at [725, 287] on button "Edit Order" at bounding box center [731, 285] width 89 height 23
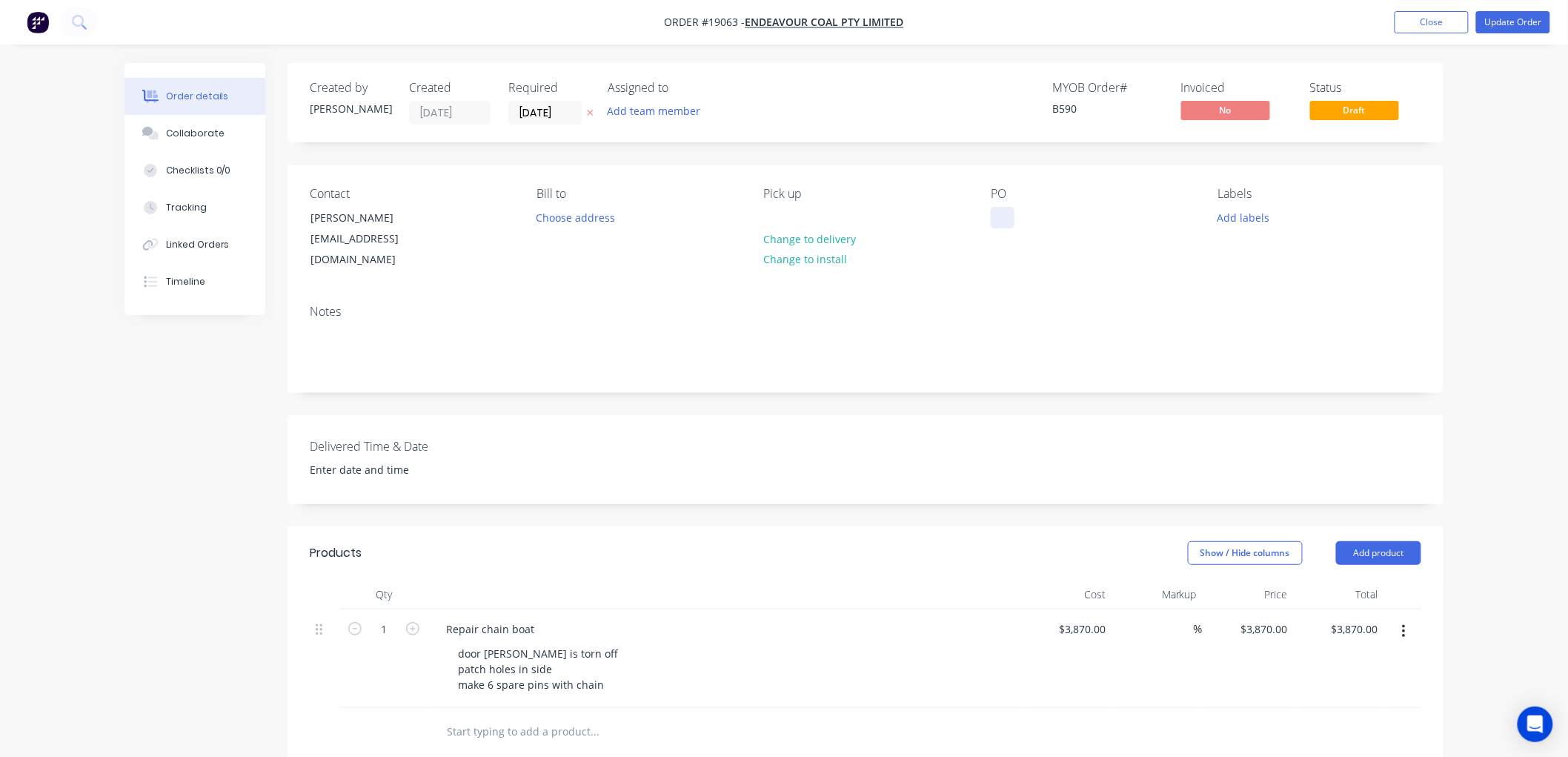
click at [997, 212] on div at bounding box center [1003, 217] width 24 height 22
click at [1502, 20] on button "Update Order" at bounding box center [1513, 23] width 74 height 23
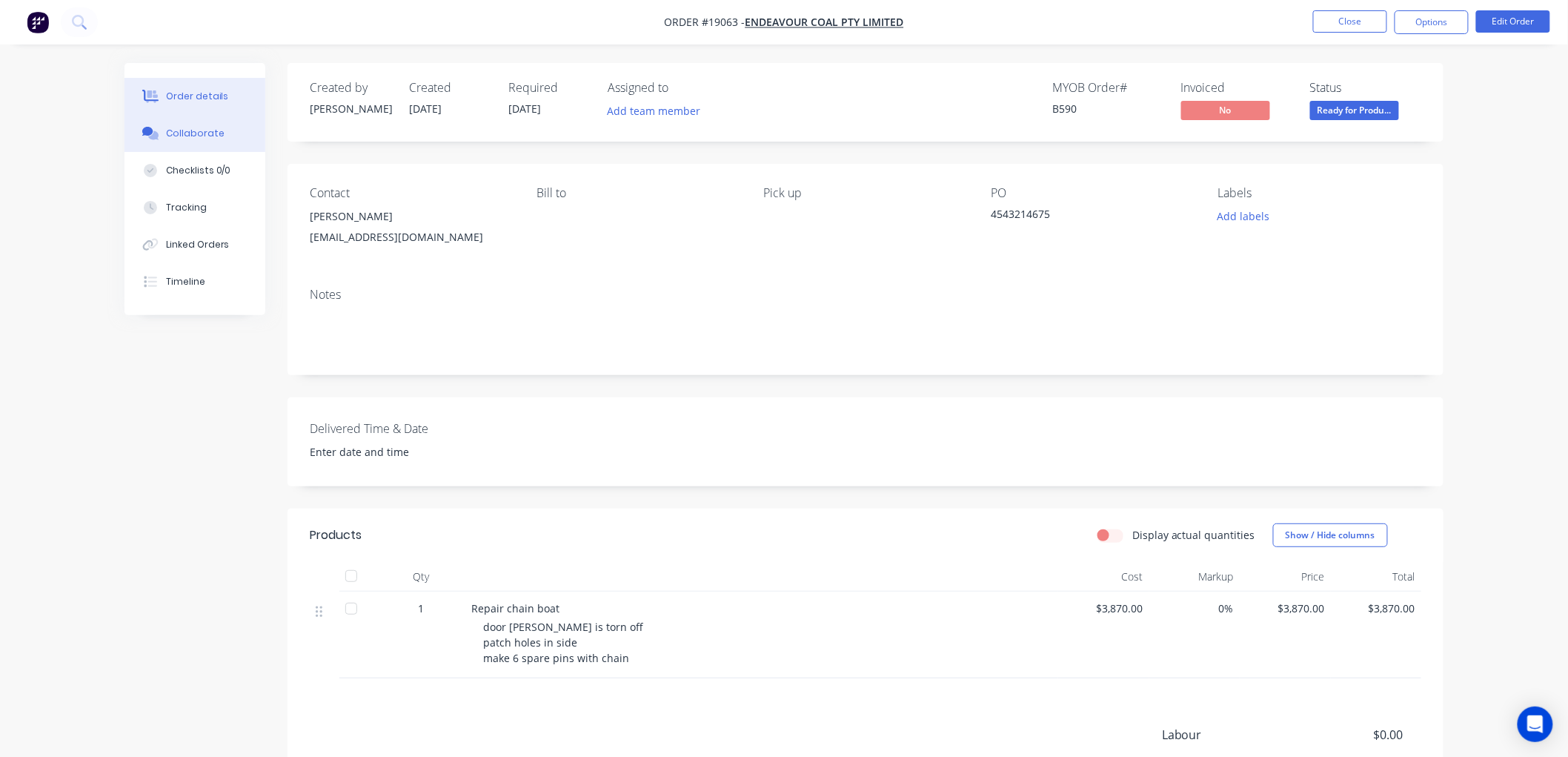
click at [191, 123] on button "Collaborate" at bounding box center [194, 133] width 141 height 37
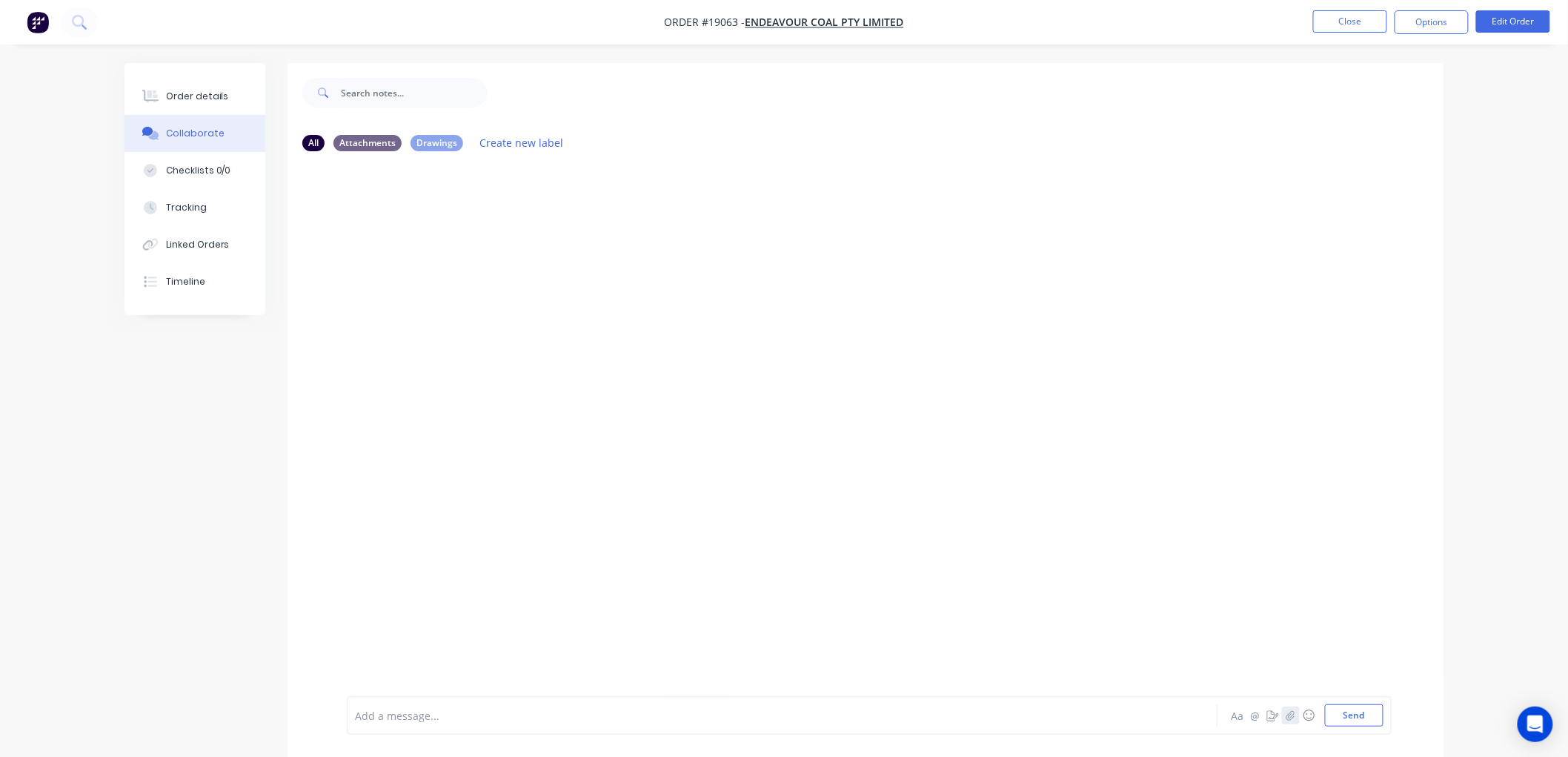
click at [1288, 711] on icon "button" at bounding box center [1291, 715] width 9 height 11
click at [1339, 713] on button "Send" at bounding box center [1354, 716] width 59 height 23
click at [210, 98] on div "Order details" at bounding box center [198, 96] width 63 height 14
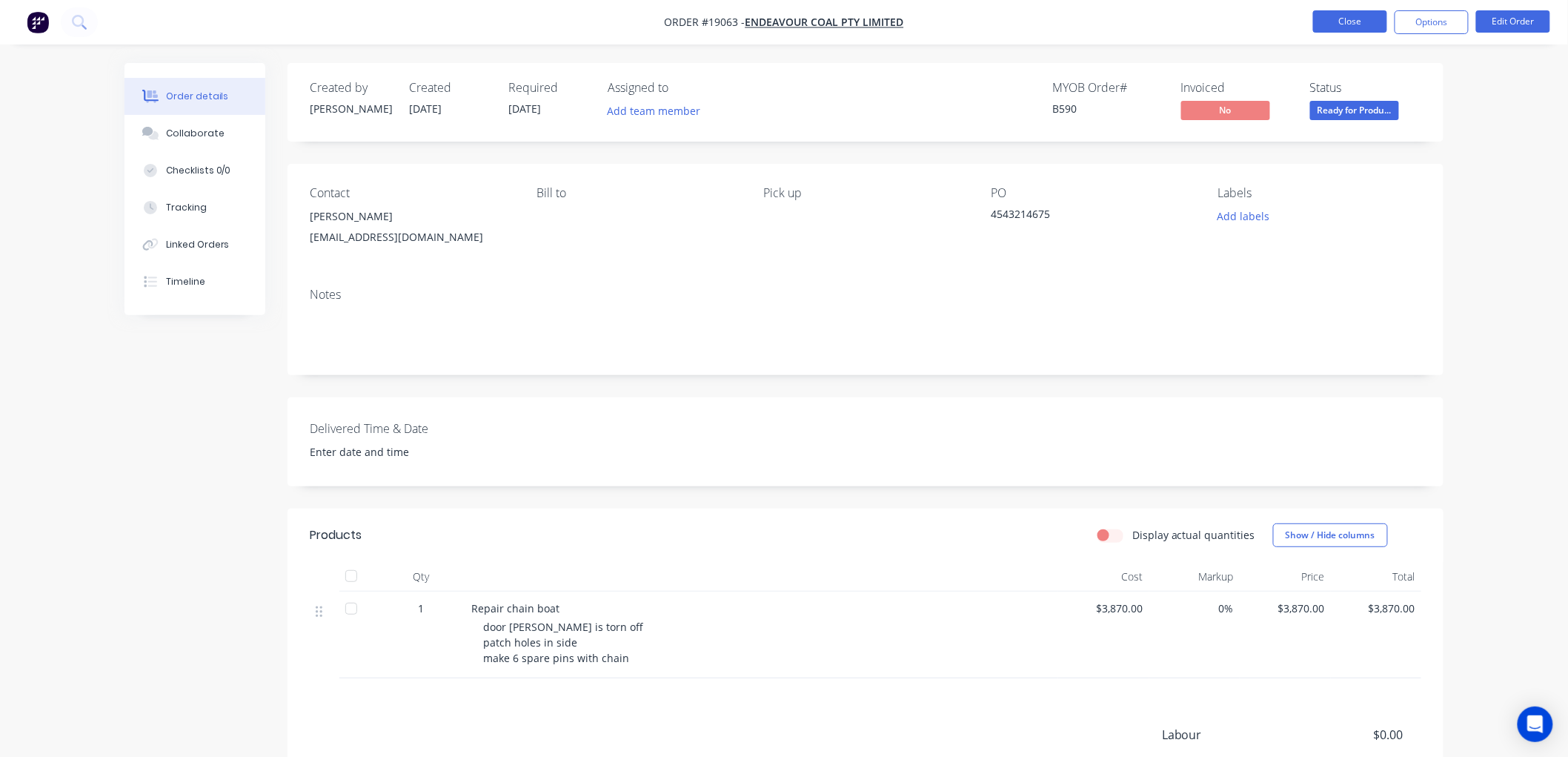
click at [1339, 17] on button "Close" at bounding box center [1350, 22] width 74 height 23
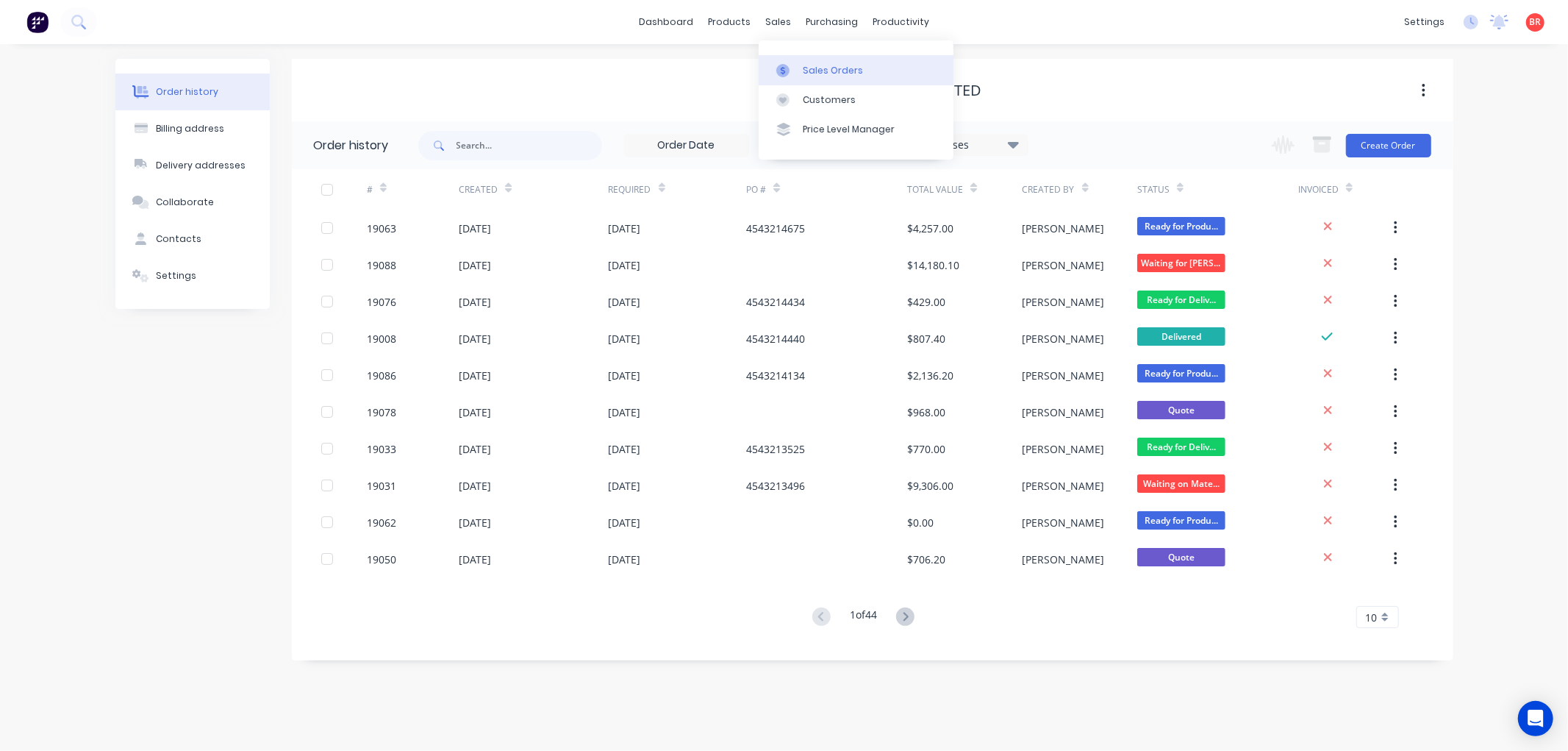
click at [814, 69] on div "Sales Orders" at bounding box center [832, 71] width 60 height 13
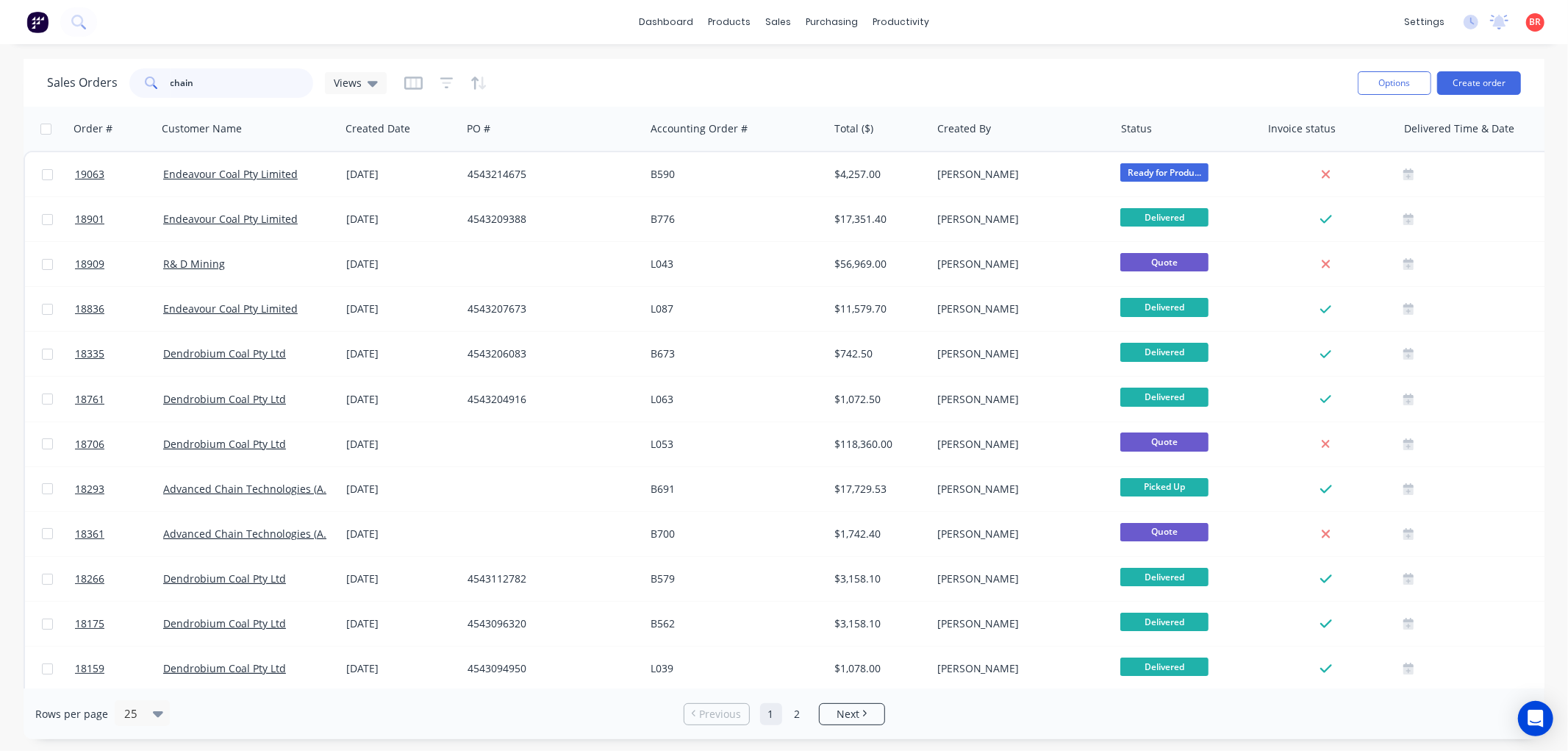
click at [215, 85] on input "chain" at bounding box center [242, 83] width 143 height 29
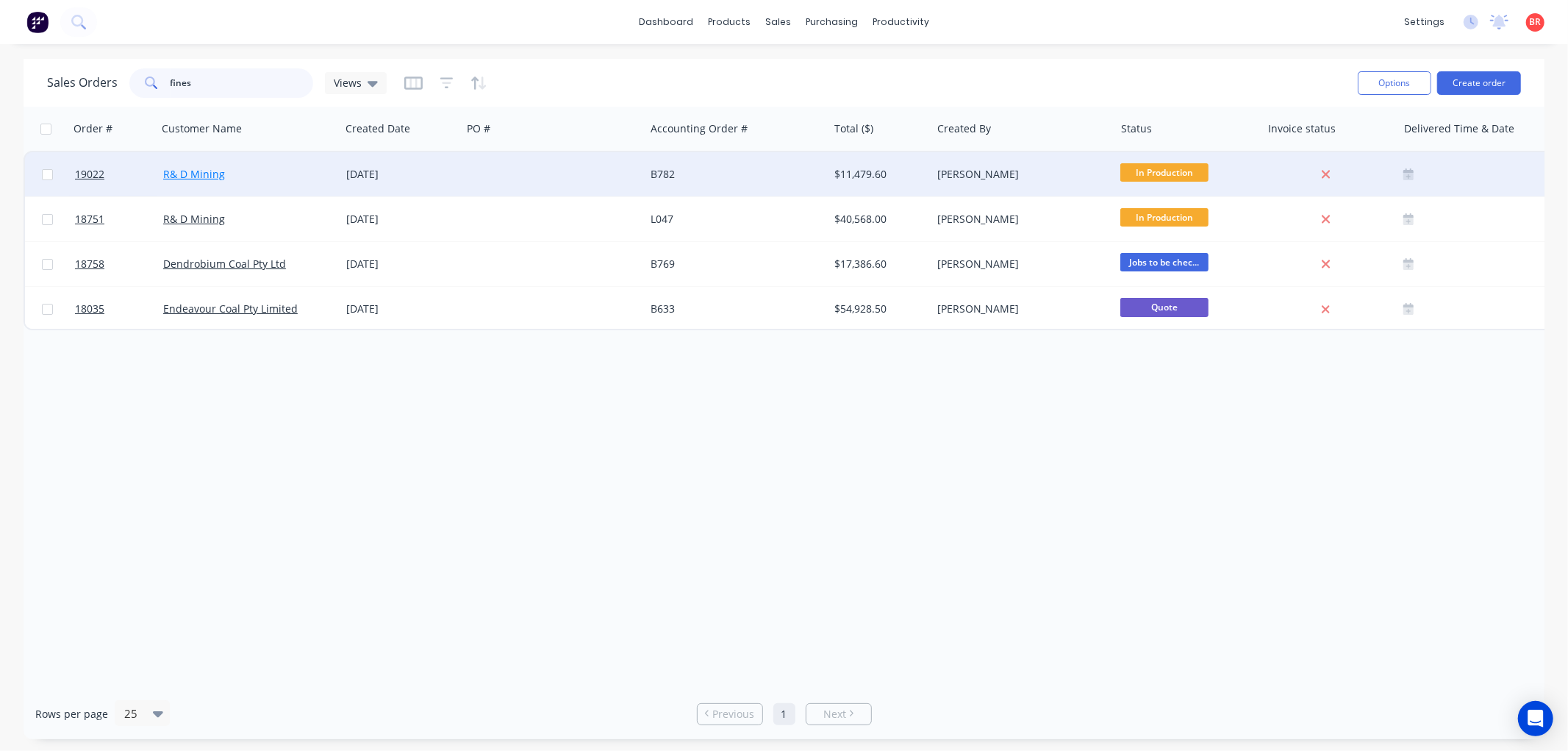
type input "fines"
click at [199, 167] on link "R& D Mining" at bounding box center [194, 174] width 62 height 14
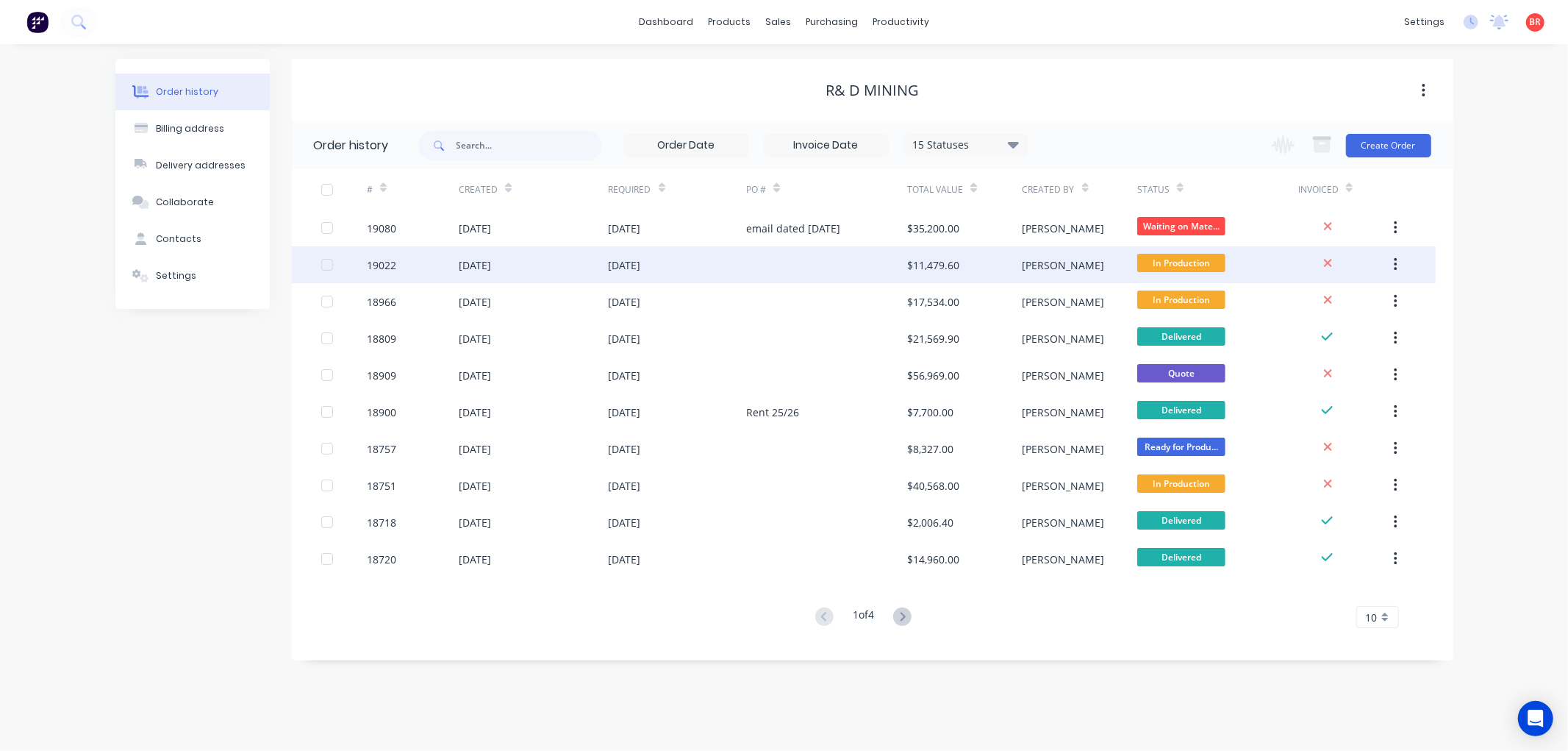
click at [445, 267] on div "19022" at bounding box center [412, 264] width 92 height 37
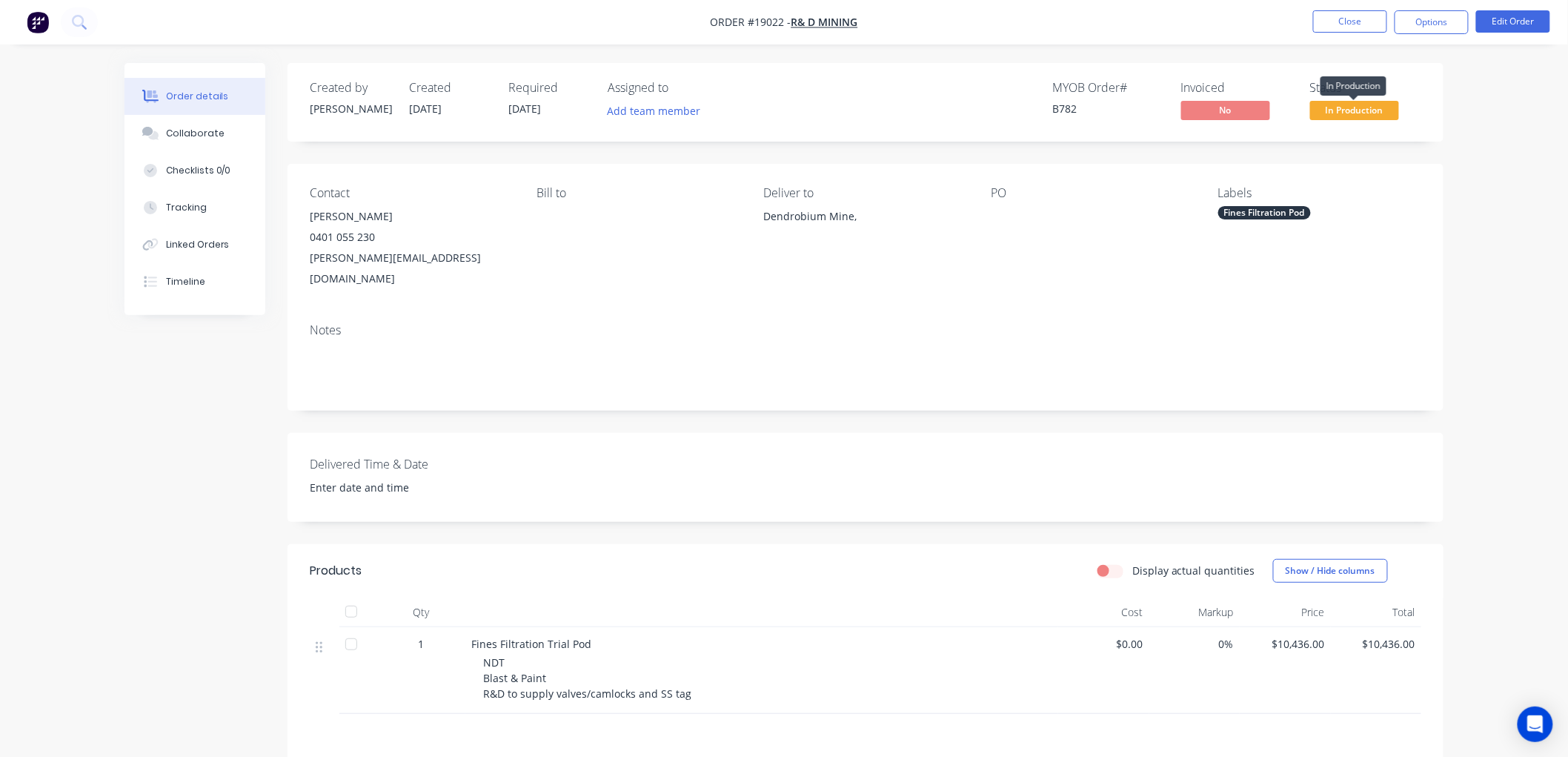
click at [1342, 109] on span "In Production" at bounding box center [1354, 110] width 89 height 19
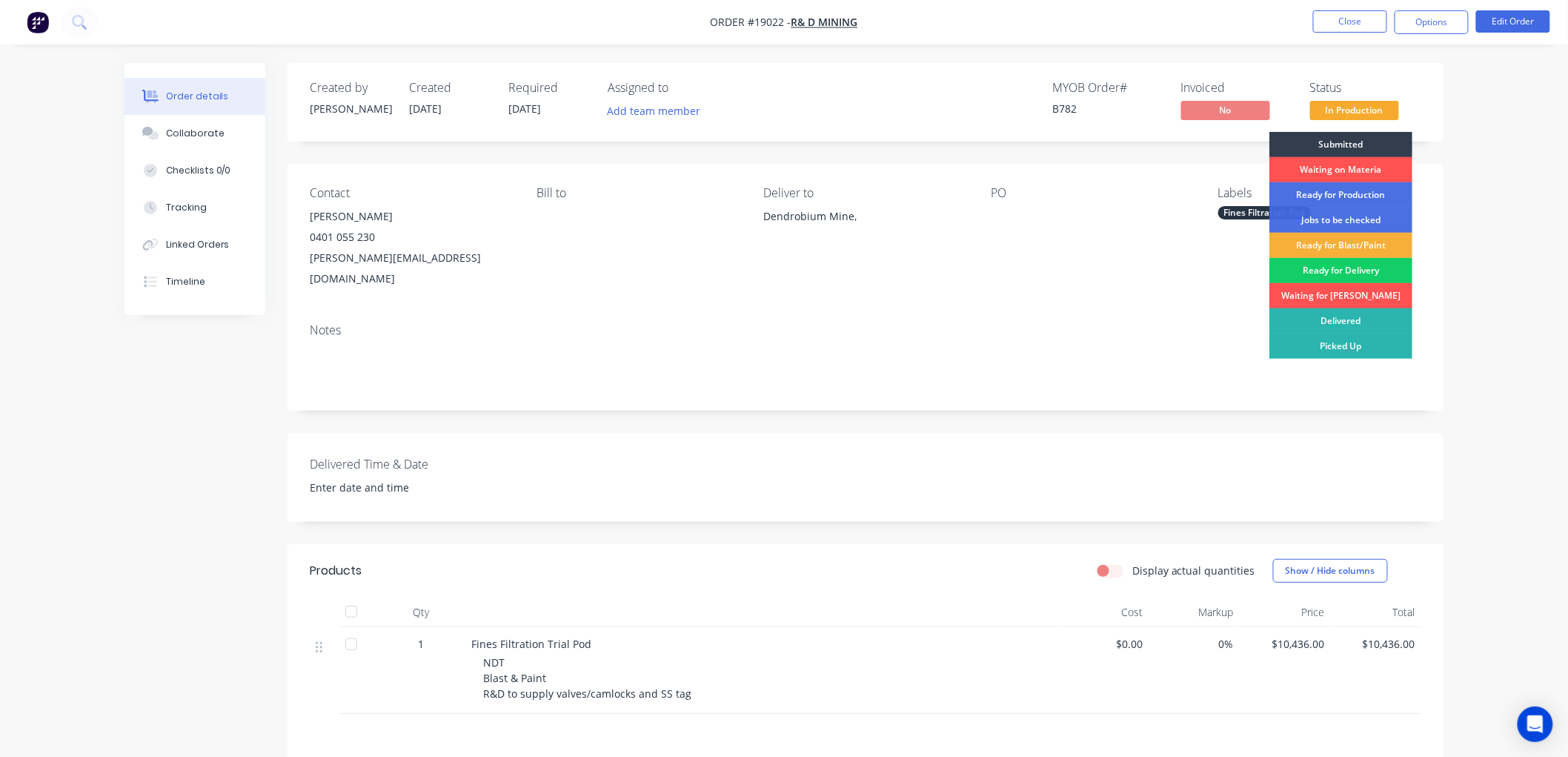
click at [1323, 269] on div "Ready for Delivery" at bounding box center [1341, 270] width 143 height 25
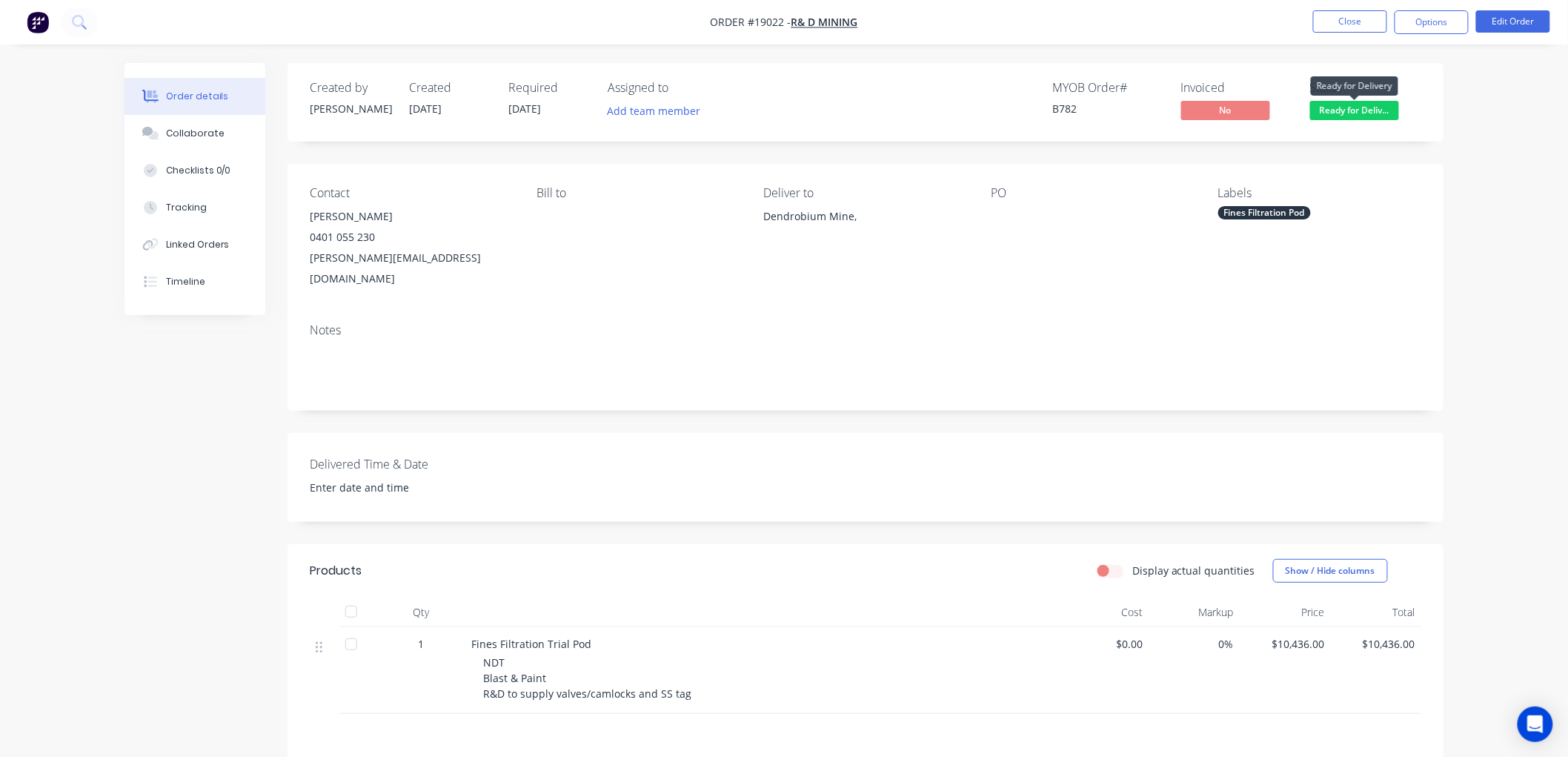
click at [1339, 106] on span "Ready for Deliv..." at bounding box center [1354, 110] width 89 height 19
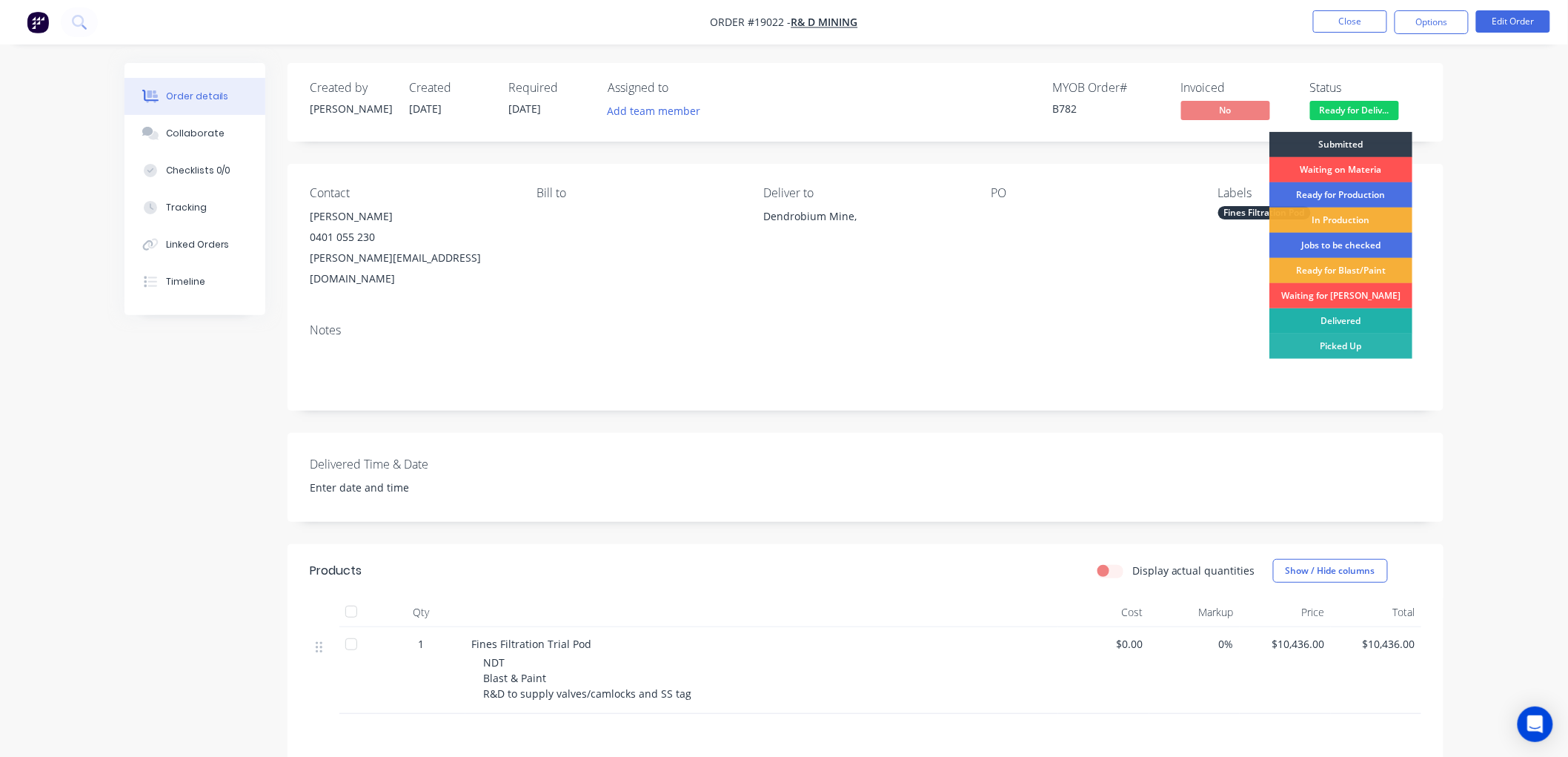
click at [1332, 318] on div "Delivered" at bounding box center [1341, 321] width 143 height 25
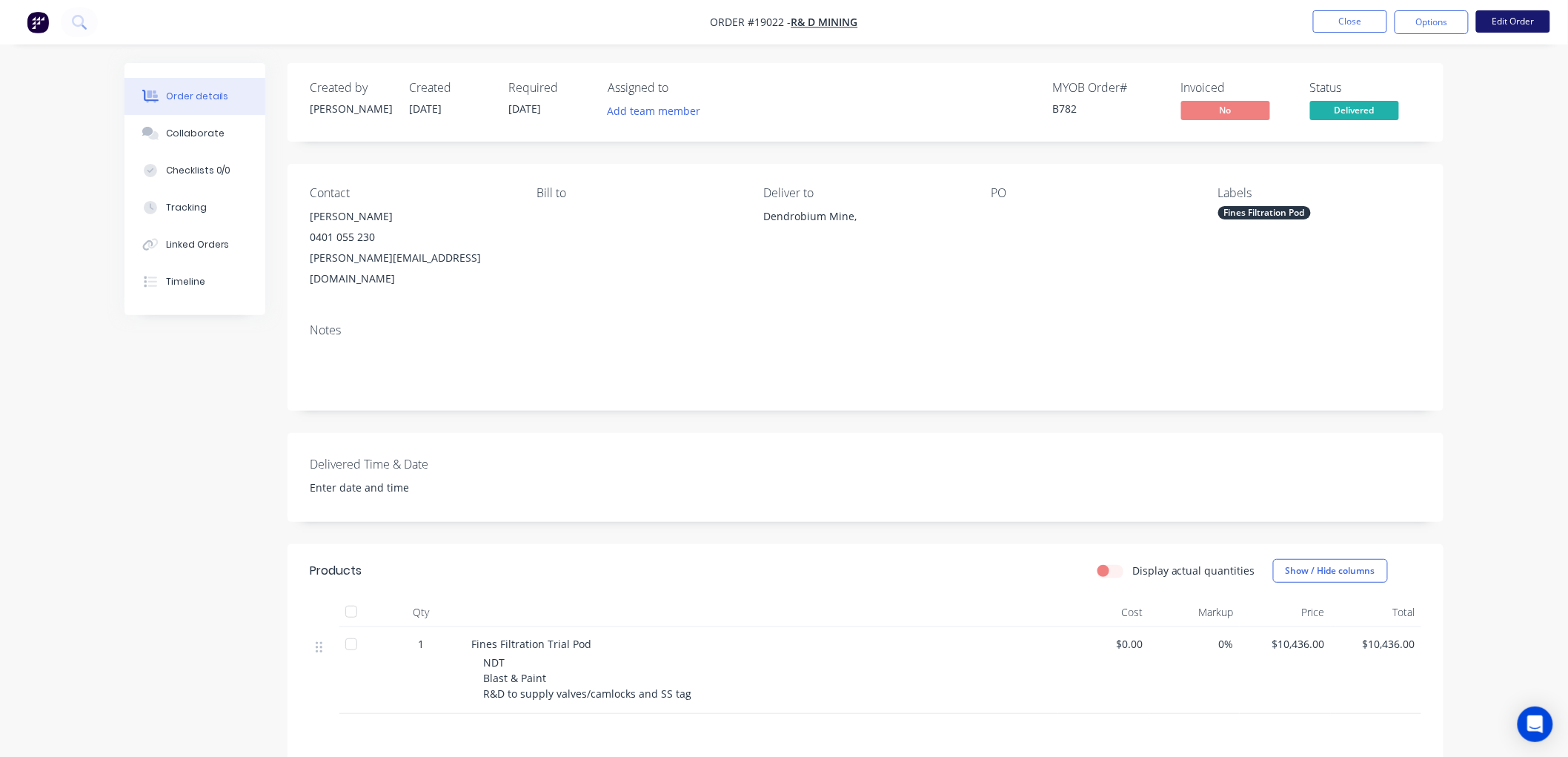
click at [1503, 24] on button "Edit Order" at bounding box center [1513, 22] width 74 height 23
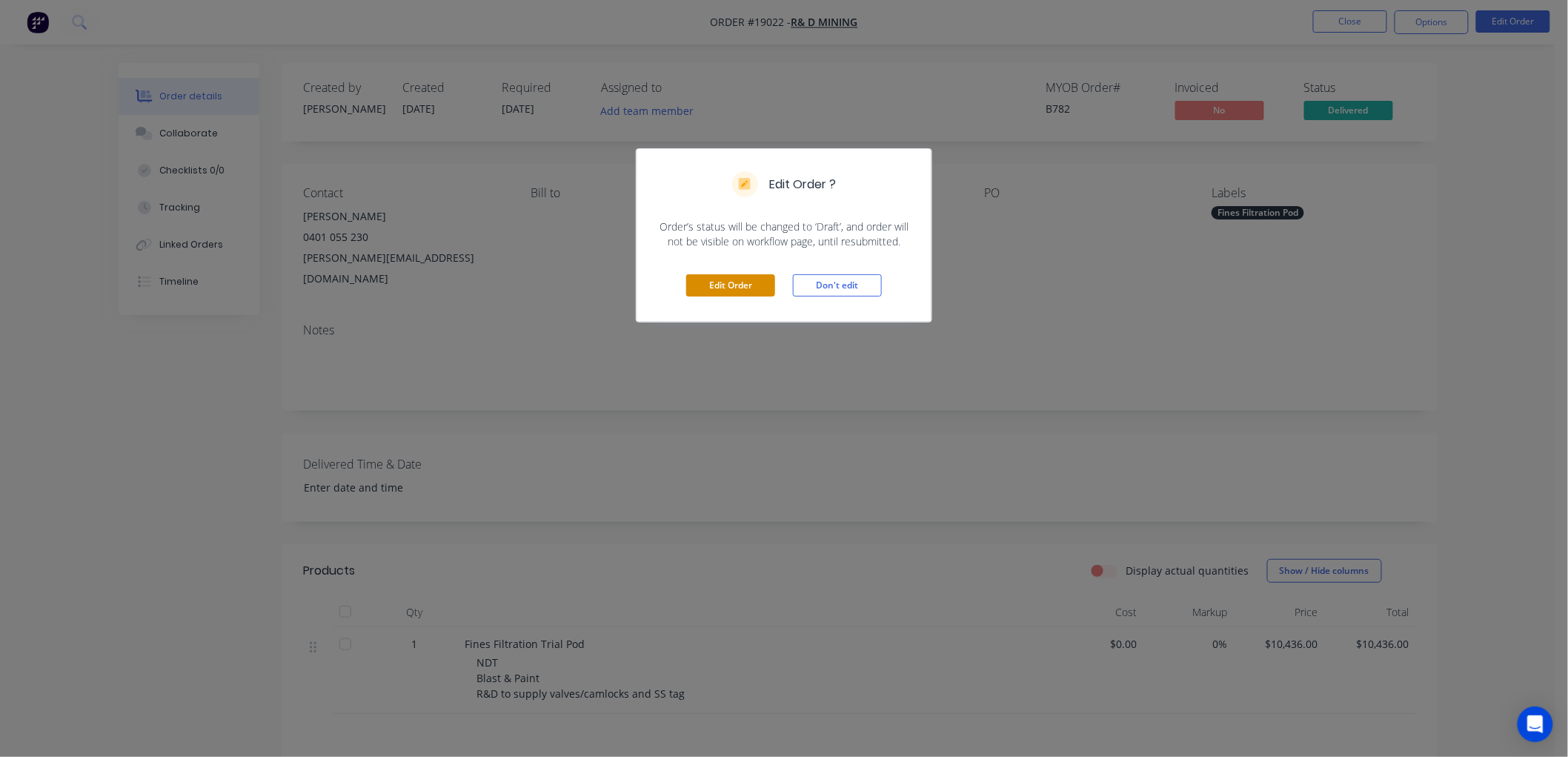
click at [711, 291] on button "Edit Order" at bounding box center [731, 285] width 89 height 23
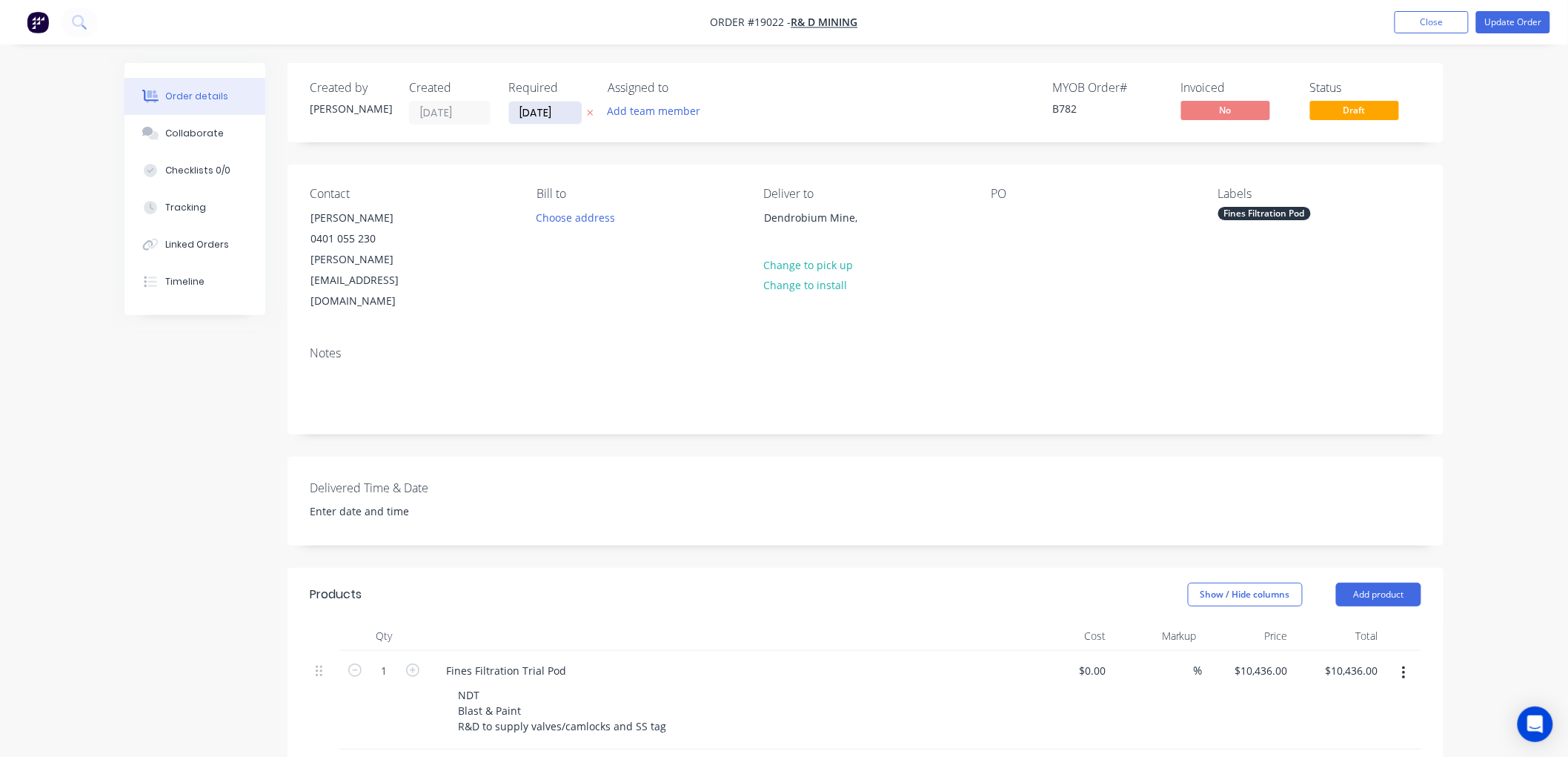
click at [548, 110] on input "06/08/25" at bounding box center [545, 113] width 73 height 23
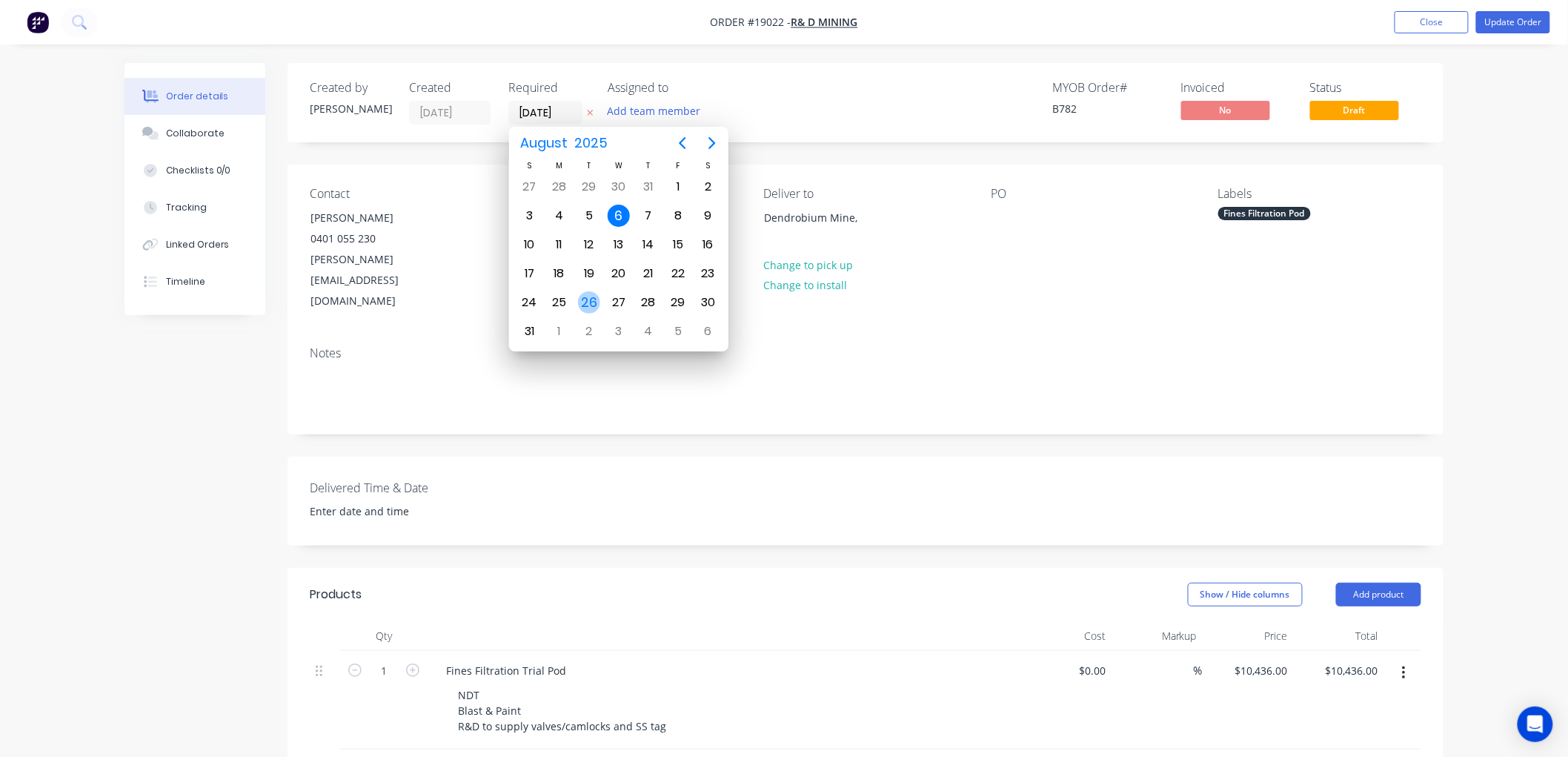
click at [589, 294] on div "26" at bounding box center [589, 302] width 23 height 23
type input "[DATE]"
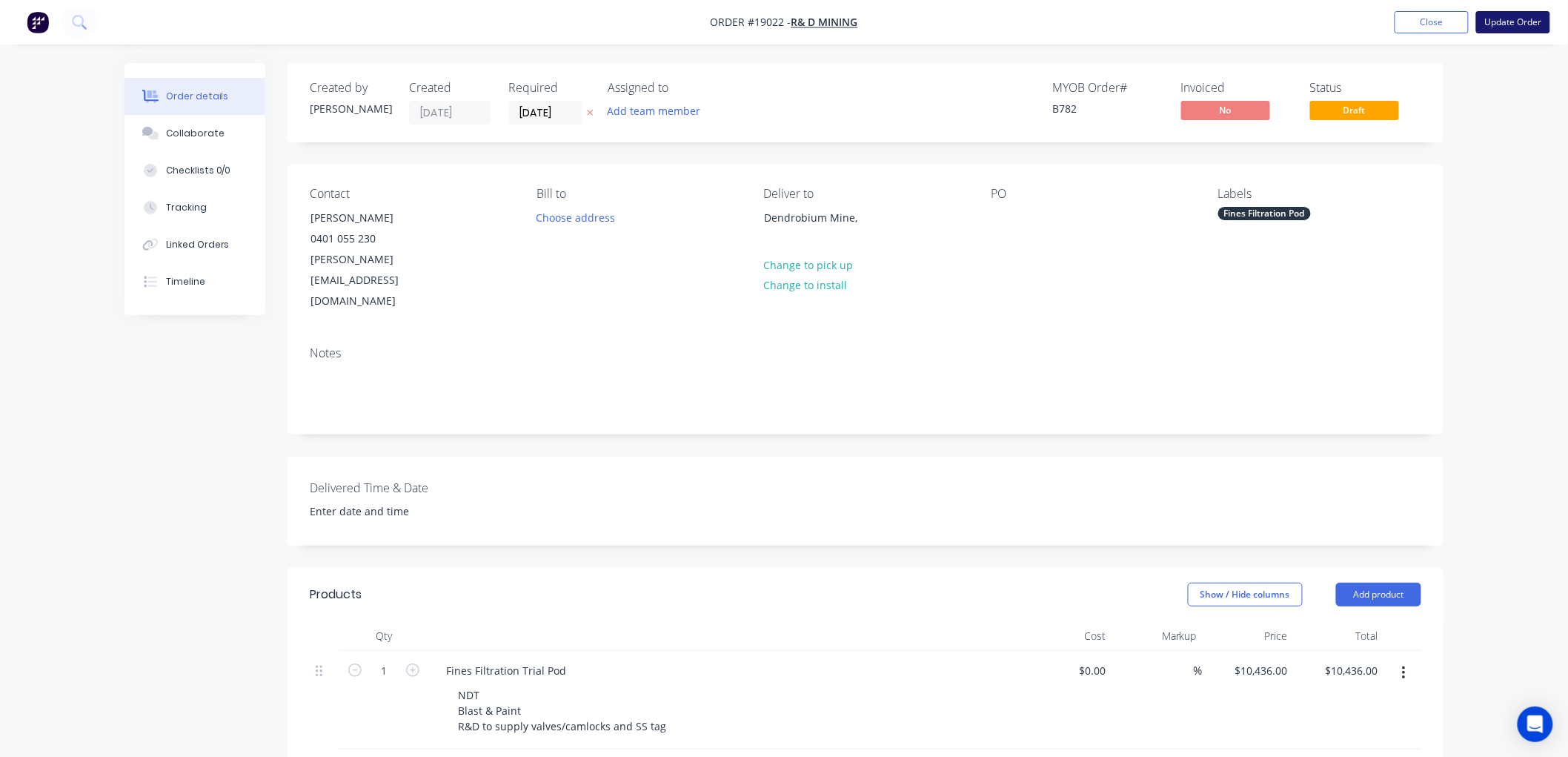
click at [1493, 19] on button "Update Order" at bounding box center [1513, 23] width 74 height 23
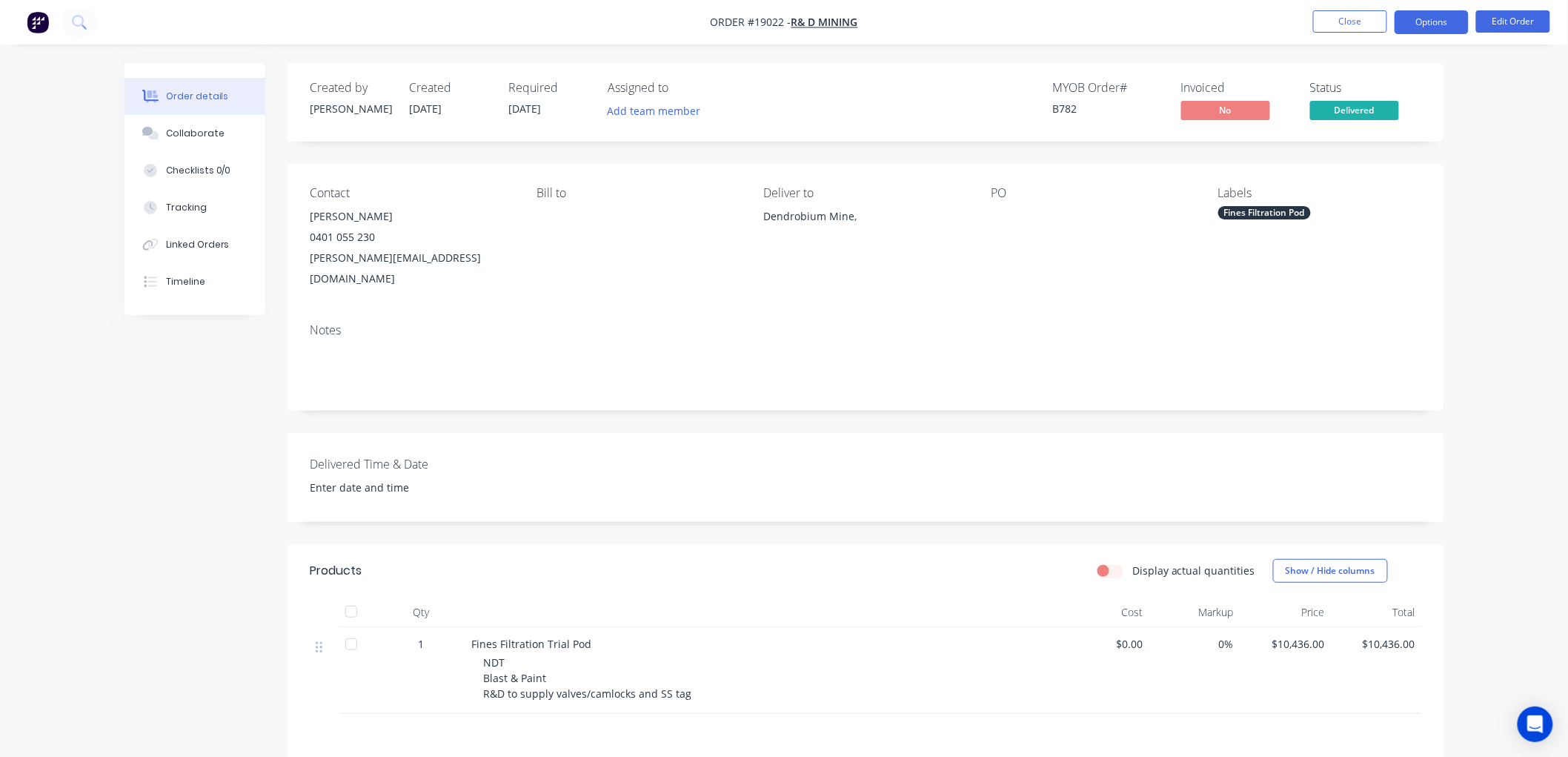
click at [1425, 24] on button "Options" at bounding box center [1431, 23] width 74 height 24
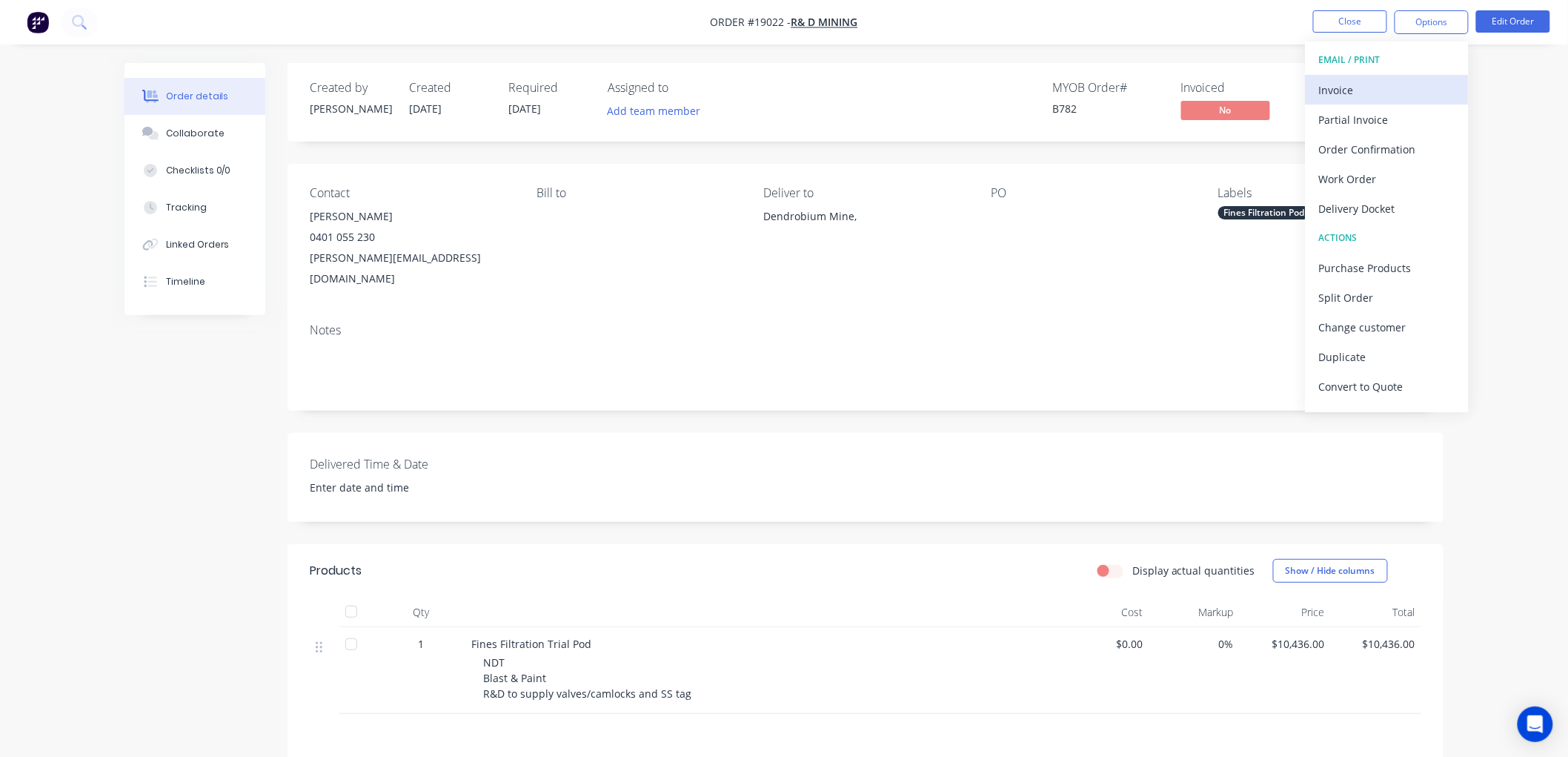
click at [1361, 87] on div "Invoice" at bounding box center [1387, 90] width 136 height 22
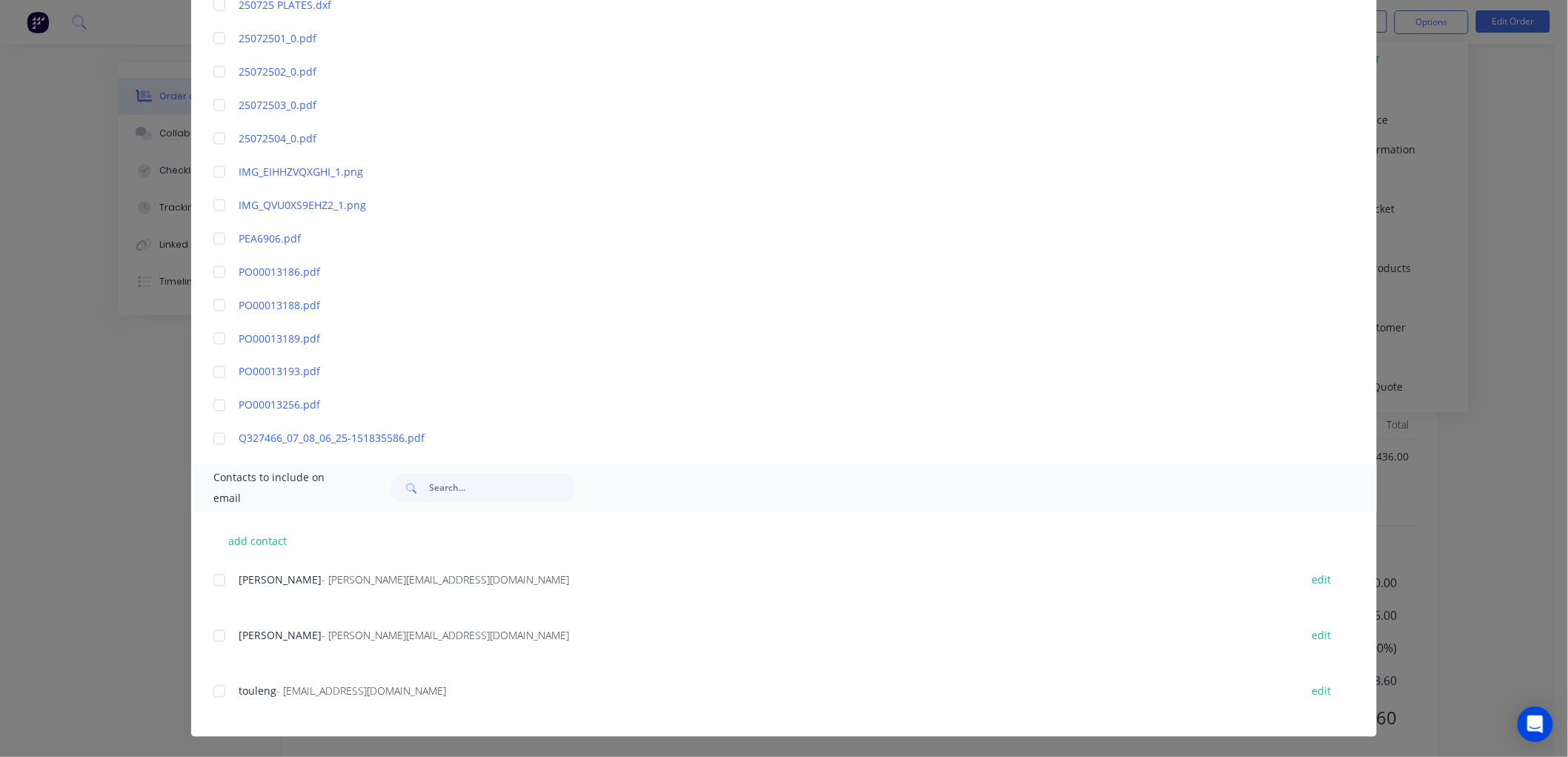
scroll to position [201, 0]
click at [211, 579] on div at bounding box center [219, 579] width 29 height 29
click at [216, 640] on div at bounding box center [219, 635] width 29 height 29
drag, startPoint x: 212, startPoint y: 691, endPoint x: 220, endPoint y: 683, distance: 11.3
click at [215, 690] on div at bounding box center [219, 691] width 29 height 29
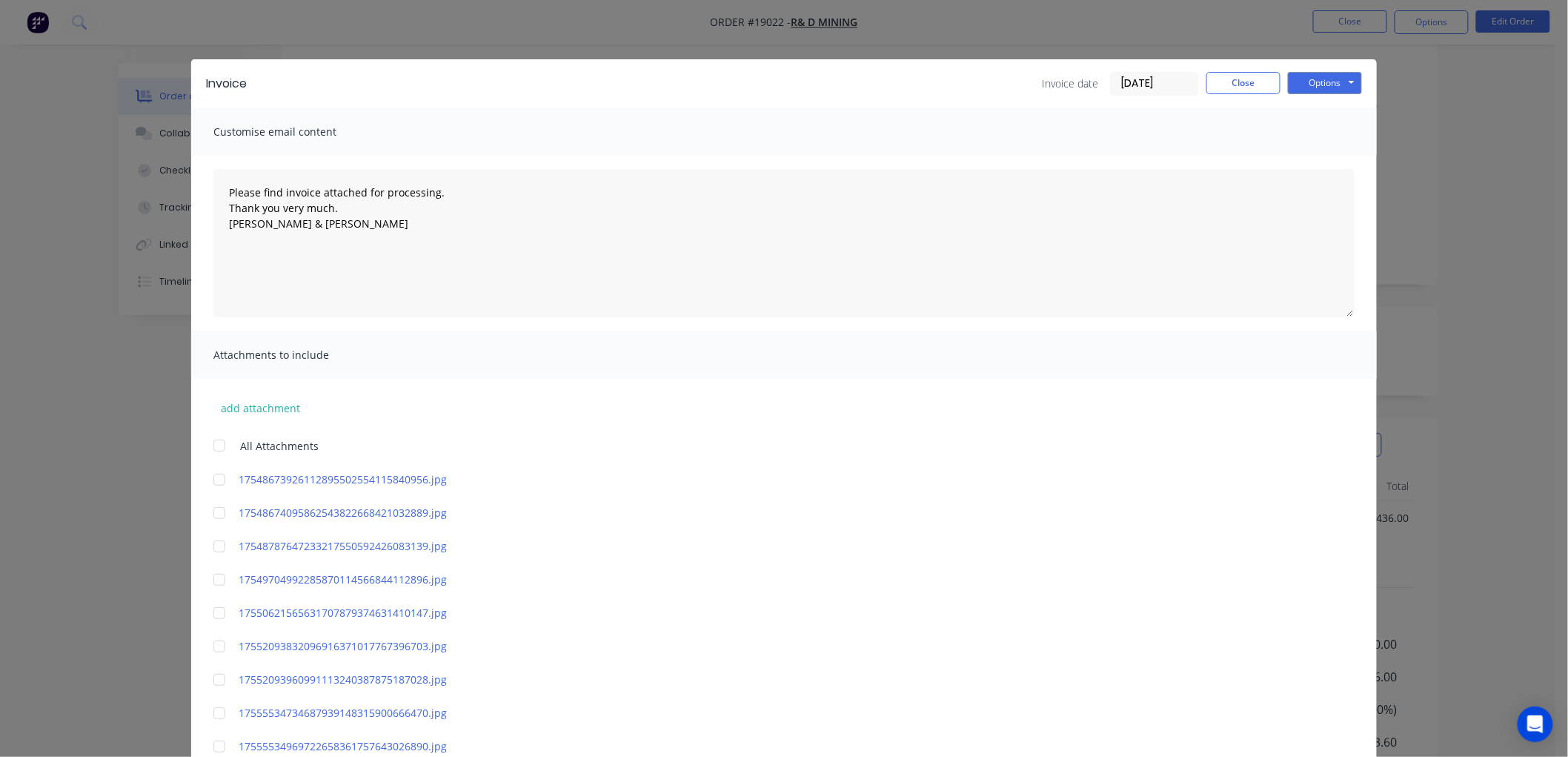
scroll to position [0, 0]
click at [1299, 84] on button "Options" at bounding box center [1325, 84] width 74 height 23
click at [1314, 152] on button "Email" at bounding box center [1336, 158] width 95 height 24
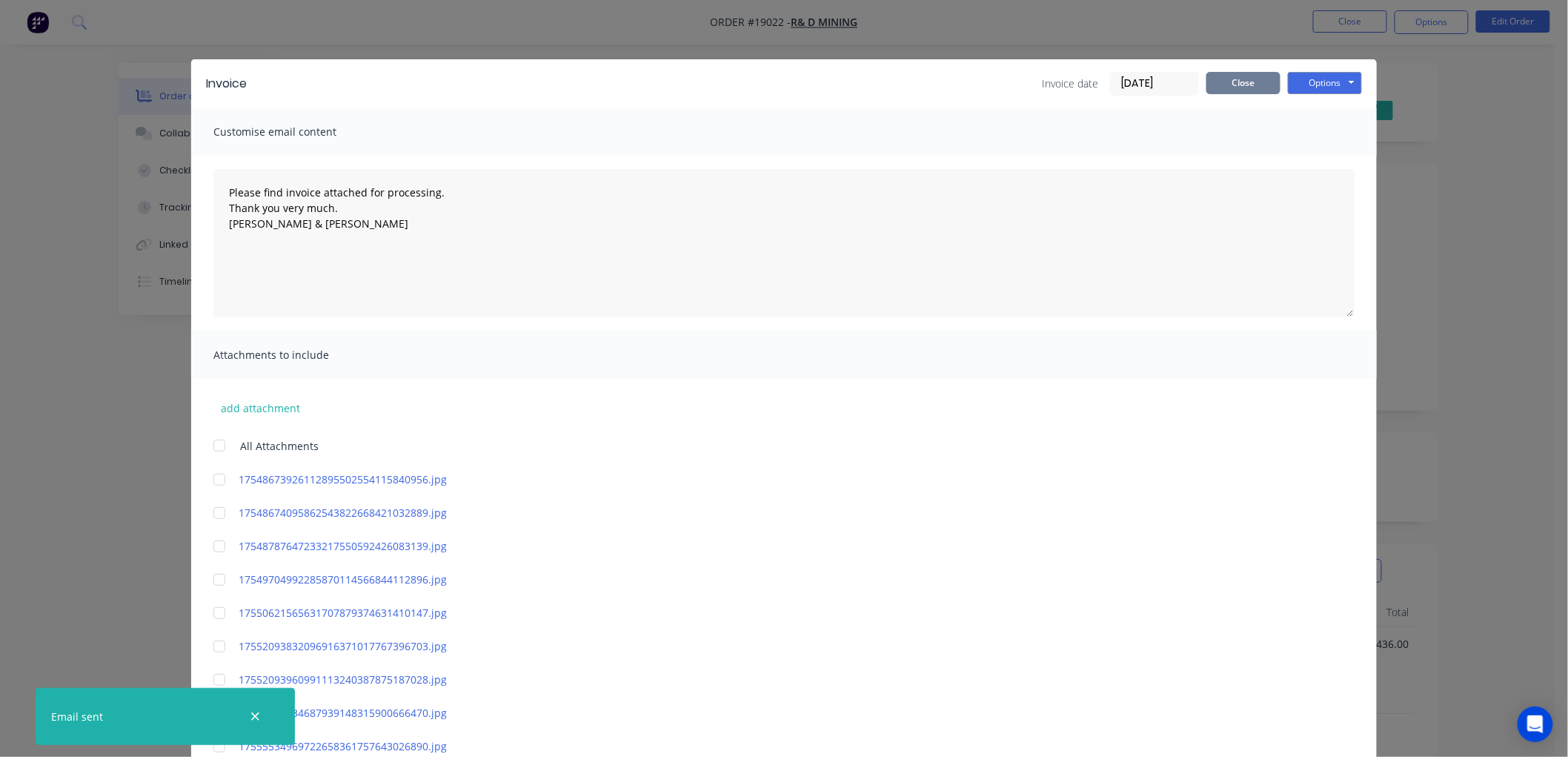
click at [1230, 82] on button "Close" at bounding box center [1243, 84] width 74 height 23
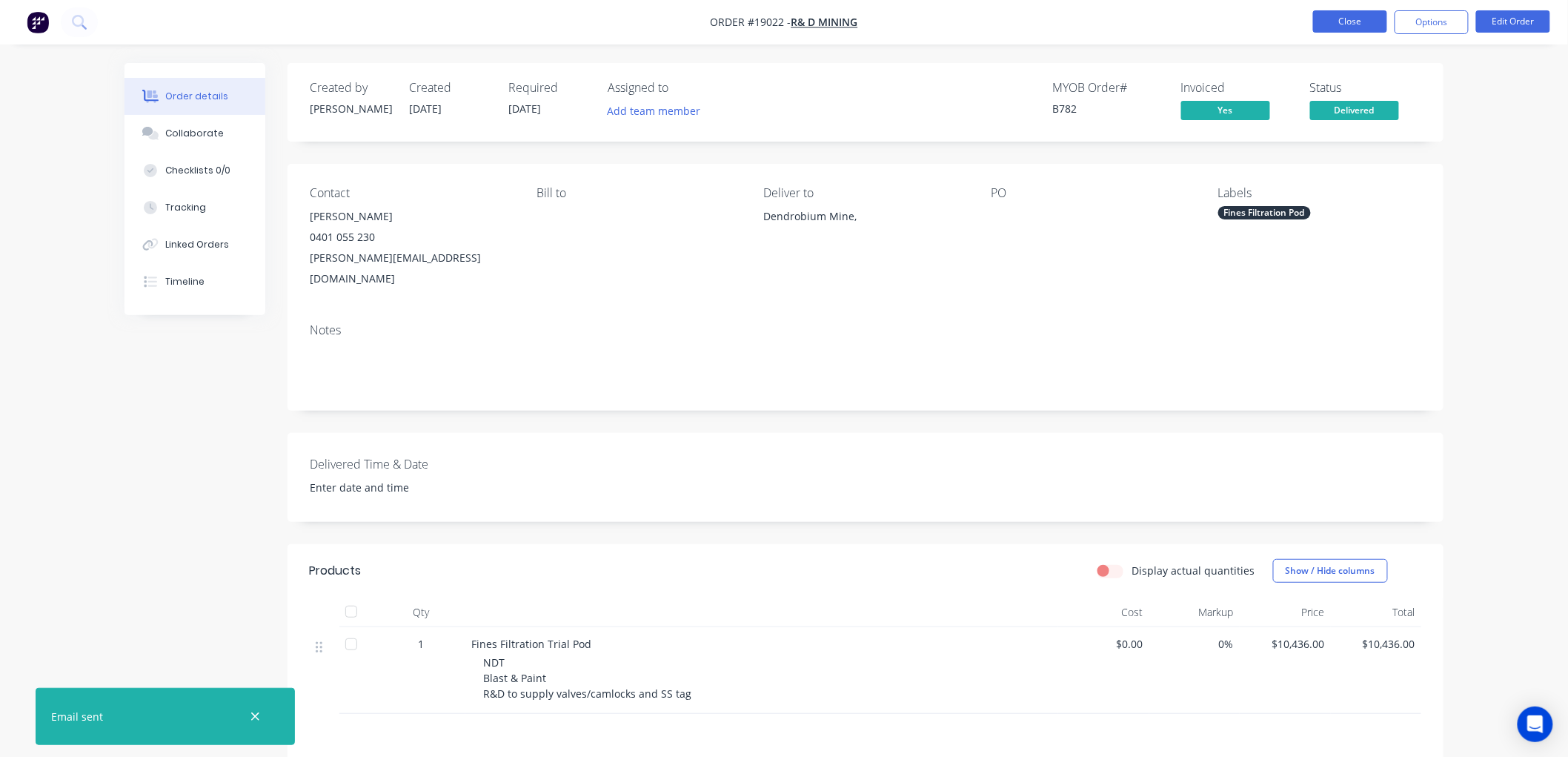
click at [1340, 23] on button "Close" at bounding box center [1350, 22] width 74 height 23
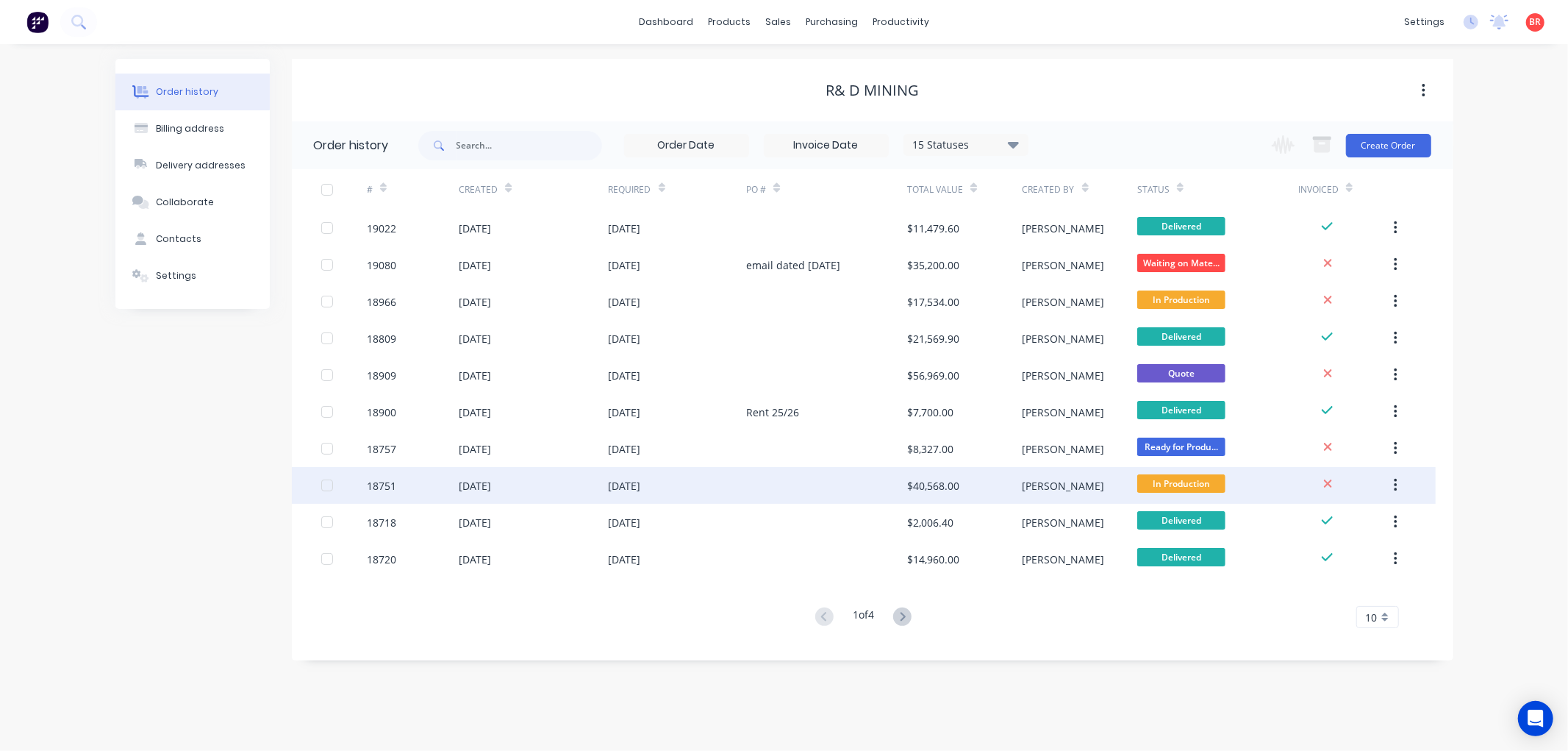
click at [725, 479] on div "03 Jun 2025" at bounding box center [677, 484] width 138 height 37
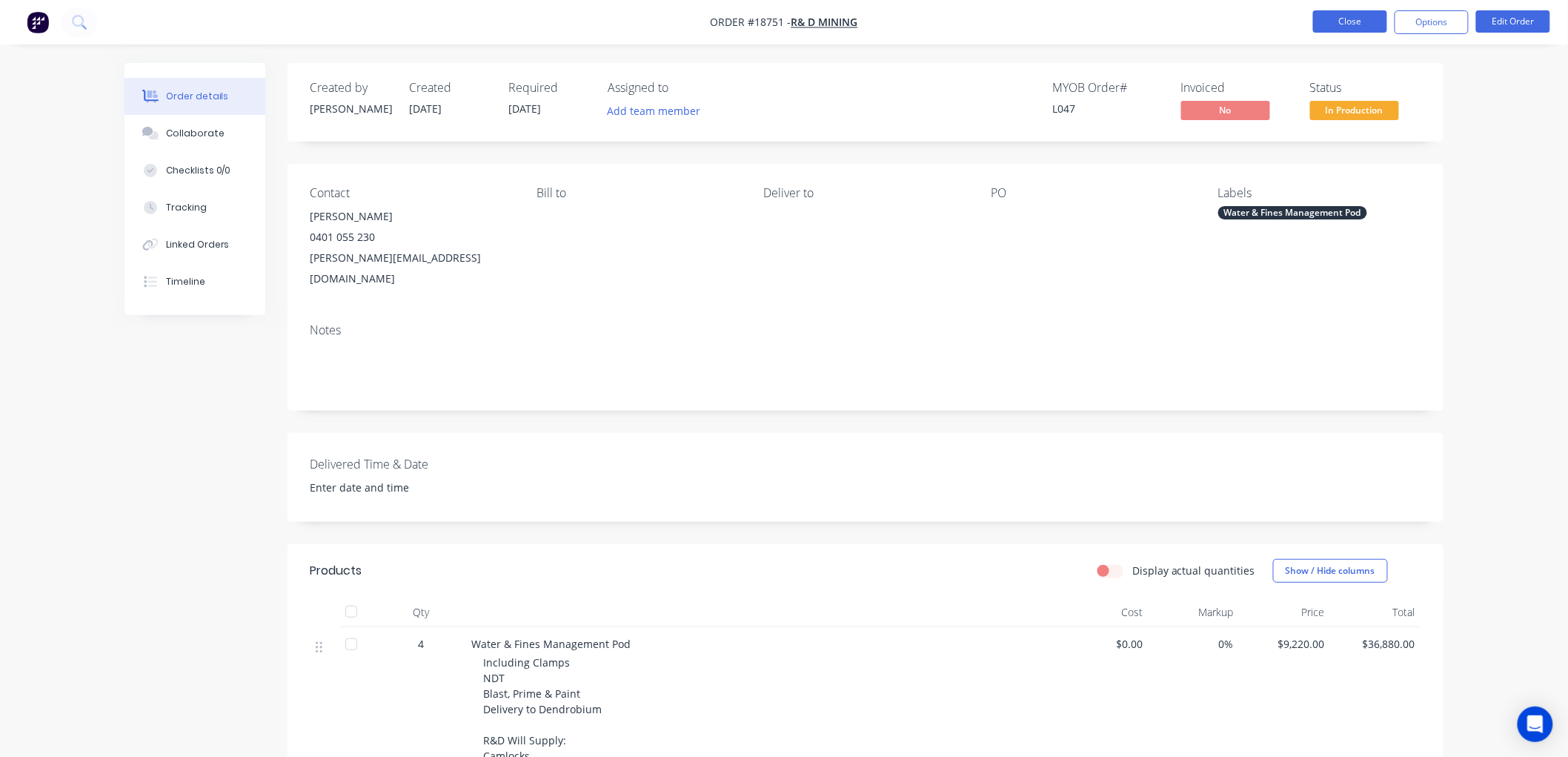
click at [1366, 17] on button "Close" at bounding box center [1350, 22] width 74 height 23
